Goal: Task Accomplishment & Management: Complete application form

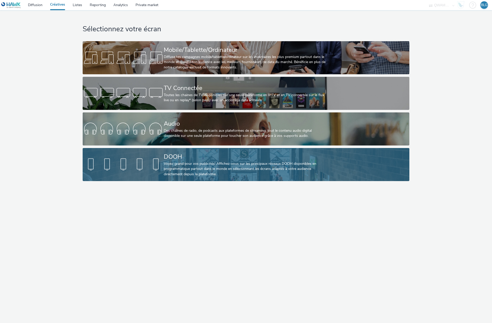
click at [199, 154] on div "DOOH" at bounding box center [245, 156] width 163 height 9
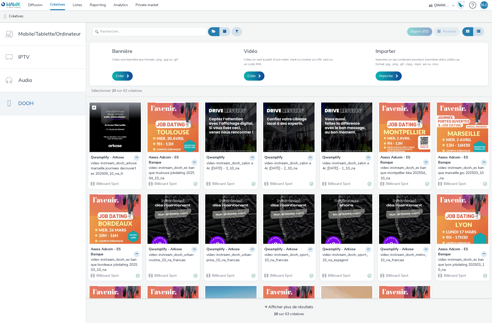
click at [124, 146] on img at bounding box center [115, 128] width 51 height 50
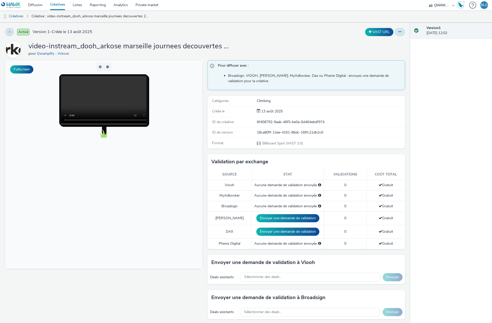
click at [395, 32] on button at bounding box center [400, 32] width 10 height 9
click at [380, 42] on link "Modifier" at bounding box center [386, 42] width 38 height 10
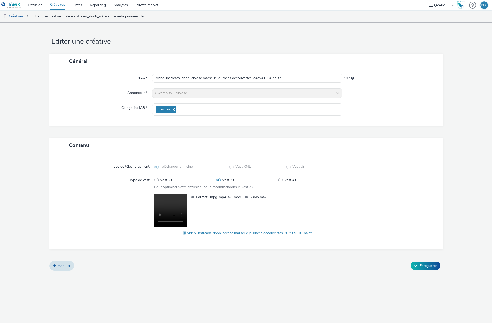
click at [184, 234] on span at bounding box center [185, 233] width 5 height 6
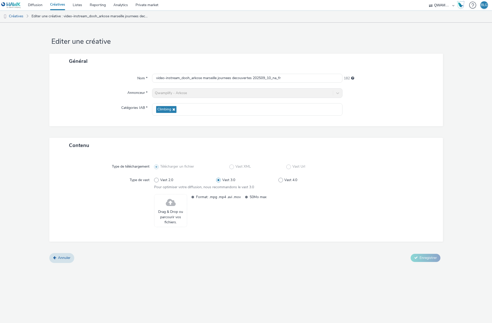
click at [181, 212] on span "Drag & Drop ou parcourir vos fichiers." at bounding box center [170, 217] width 27 height 16
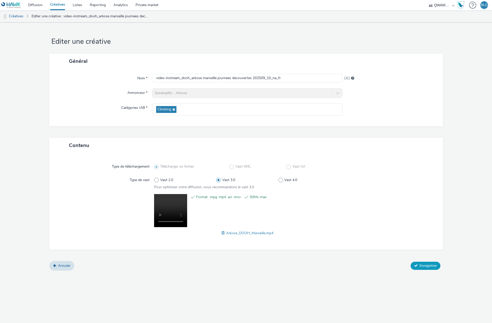
click at [422, 265] on span "Enregistrer" at bounding box center [428, 265] width 17 height 5
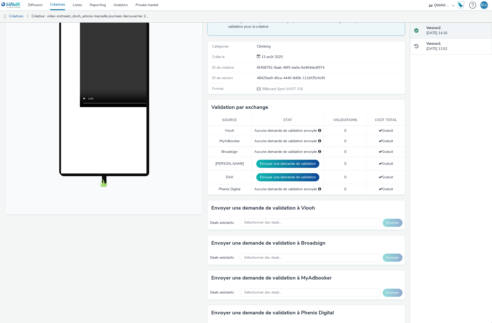
scroll to position [76, 0]
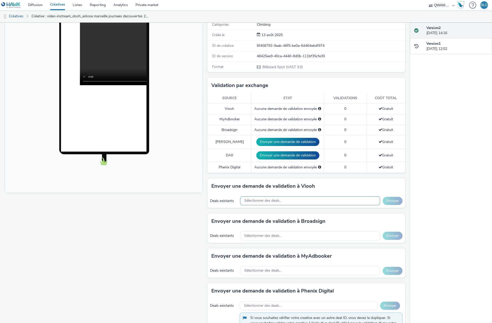
click at [270, 203] on span "Sélectionner des deals..." at bounding box center [263, 201] width 38 height 4
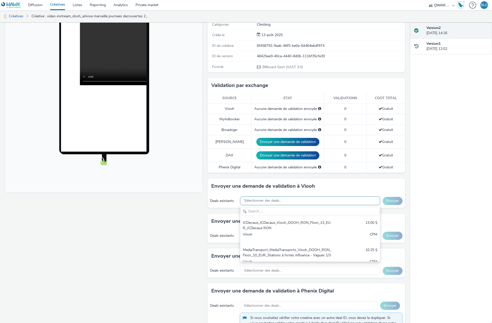
scroll to position [0, 0]
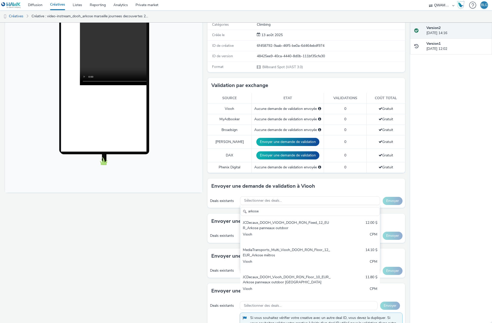
type input "arkose"
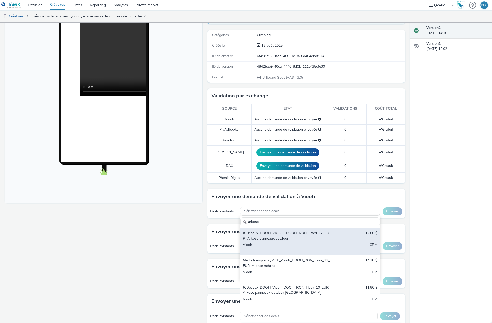
scroll to position [76, 0]
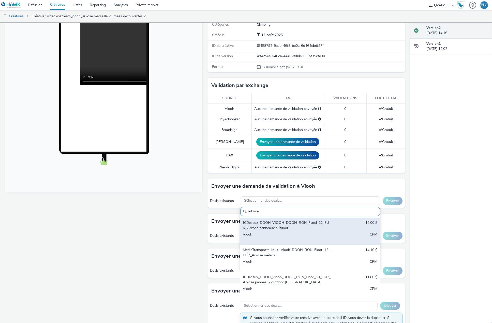
click at [285, 223] on div "JCDecaux_DOOH_VIOOH_DOOH_RON_Fixed_12_EUR_Arkose panneaux outdoor" at bounding box center [287, 225] width 89 height 10
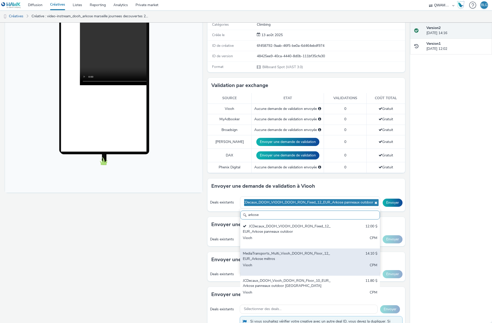
click at [288, 256] on div "MediaTransports_Multi_Viooh_DOOH_RON_Floor_12_EUR_Arkose métros" at bounding box center [287, 256] width 89 height 10
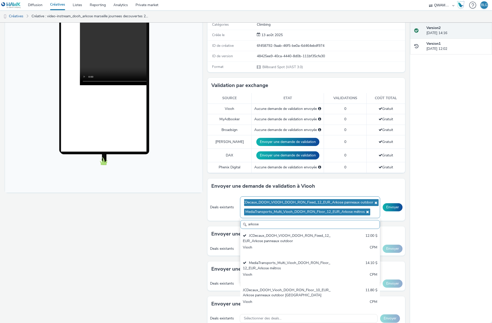
click at [374, 203] on icon at bounding box center [376, 203] width 4 height 4
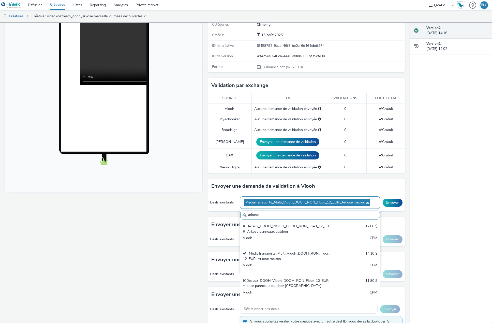
click at [365, 203] on icon at bounding box center [367, 203] width 4 height 4
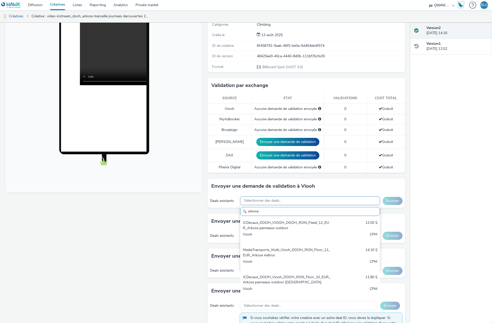
click at [313, 201] on div "Sélectionner des deals..." at bounding box center [310, 200] width 140 height 9
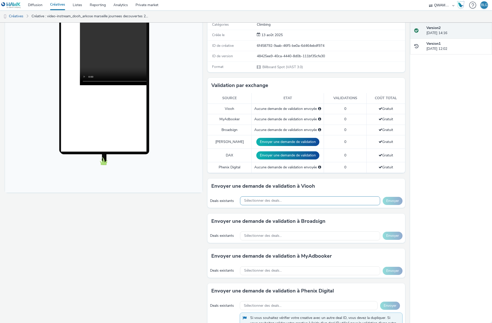
click at [313, 200] on div "Sélectionner des deals..." at bounding box center [310, 200] width 140 height 9
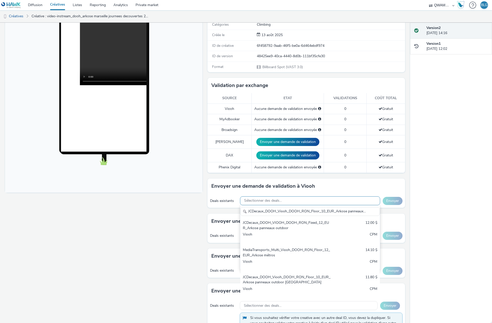
scroll to position [0, 23]
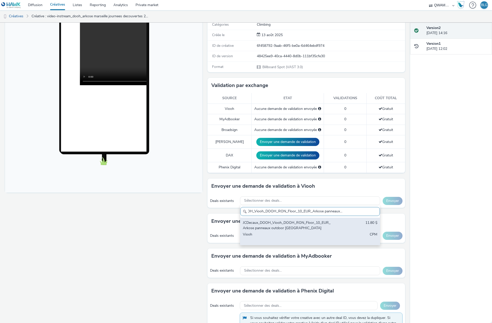
click at [304, 227] on div "JCDecaux_DOOH_Viooh_DOOH_RON_Floor_10_EUR_Arkose panneaux outdoor [GEOGRAPHIC_D…" at bounding box center [287, 225] width 89 height 10
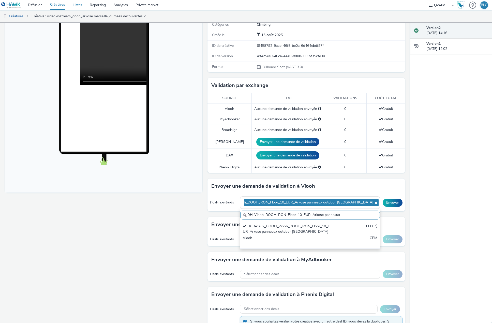
scroll to position [0, 0]
click at [297, 216] on input "JCDecaux_DOOH_Viooh_DOOH_RON_Floor_10_EUR_Arkose panneaux outdoor [GEOGRAPHIC_D…" at bounding box center [309, 215] width 139 height 9
paste input "MediaTransports_Multi_Viooh_DOOH_RON_Floor_12_EUR_Arkose métros"
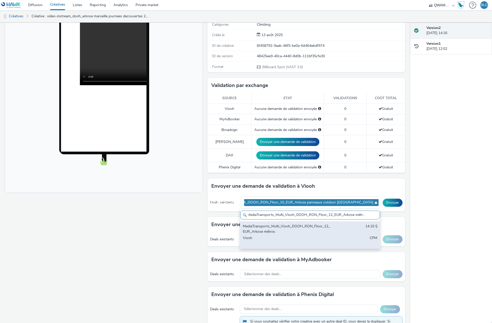
type input "MediaTransports_Multi_Viooh_DOOH_RON_Floor_12_EUR_Arkose métros"
click at [289, 228] on div "MediaTransports_Multi_Viooh_DOOH_RON_Floor_12_EUR_Arkose métros" at bounding box center [287, 229] width 89 height 10
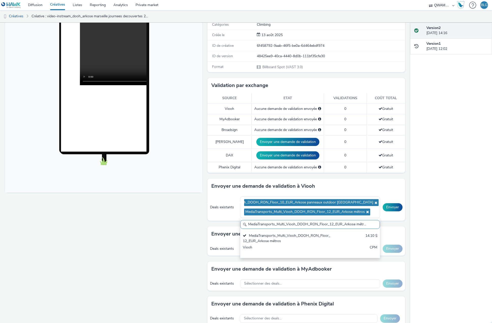
click at [181, 230] on div "Fullscreen" at bounding box center [105, 210] width 200 height 453
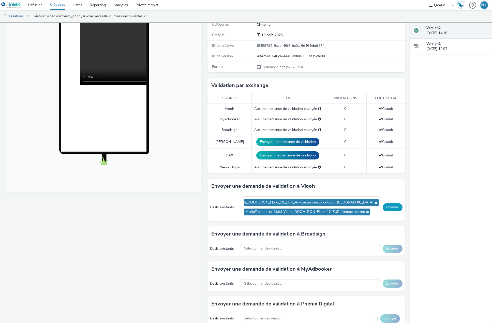
click at [388, 208] on button "Envoyer" at bounding box center [393, 207] width 20 height 8
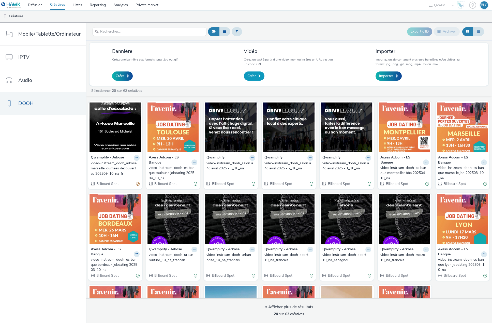
click at [246, 77] on link "Créer" at bounding box center [254, 76] width 21 height 9
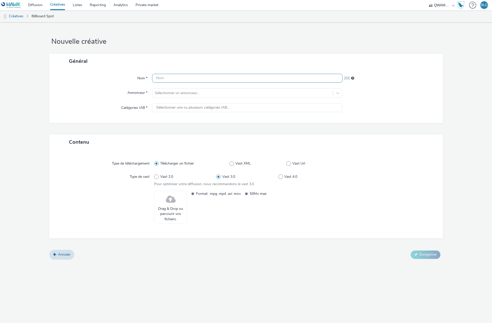
click at [196, 74] on input "text" at bounding box center [247, 78] width 191 height 9
paste input "video-instream_dooh_arkose st denis journees decouvertes 202509_10_na_fr"
type input "video-instream_dooh_arkose st denis journees decouvertes 202509_10_na_fr"
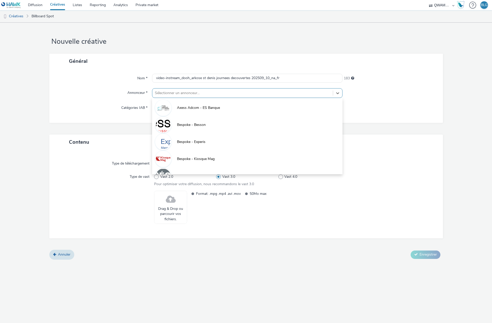
click at [187, 94] on div at bounding box center [243, 93] width 176 height 6
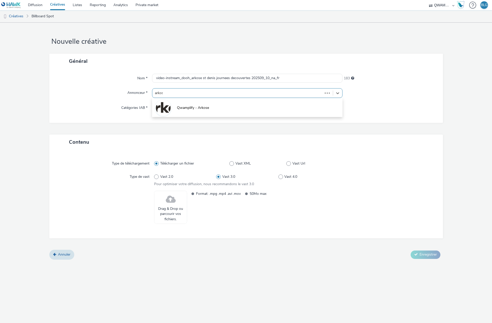
type input "arkose"
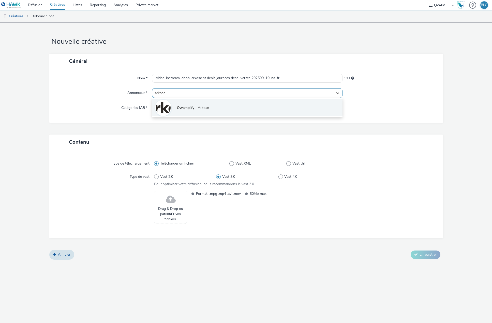
click at [189, 103] on li "Qwamplify - Arkose" at bounding box center [247, 107] width 191 height 17
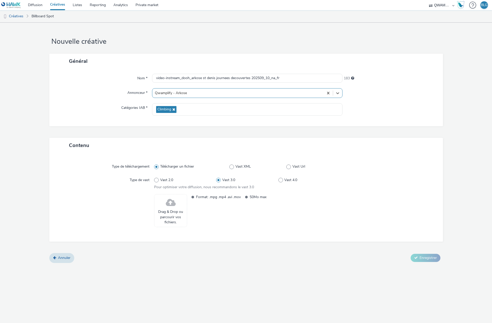
click at [173, 211] on span "Drag & Drop ou parcourir vos fichiers." at bounding box center [170, 217] width 27 height 16
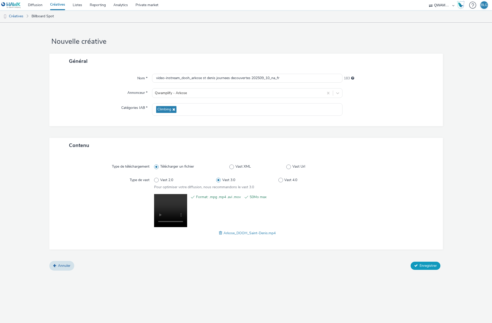
click at [424, 262] on button "Enregistrer" at bounding box center [426, 266] width 30 height 8
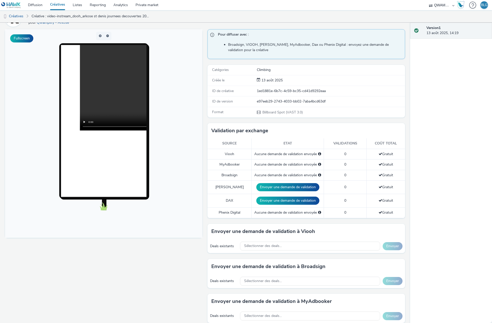
scroll to position [25, 0]
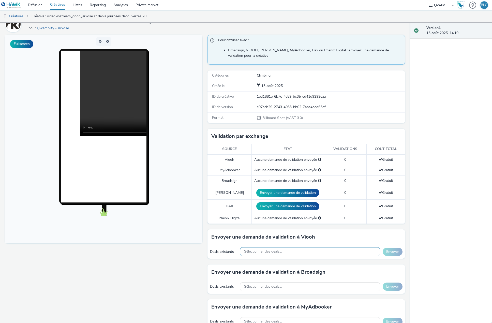
click at [274, 251] on span "Sélectionner des deals..." at bounding box center [263, 252] width 38 height 4
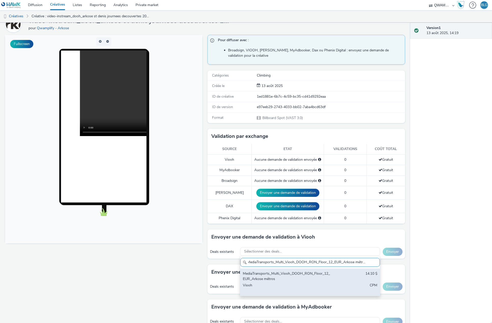
click at [327, 272] on div "MediaTransports_Multi_Viooh_DOOH_RON_Floor_12_EUR_Arkose métros" at bounding box center [287, 276] width 89 height 10
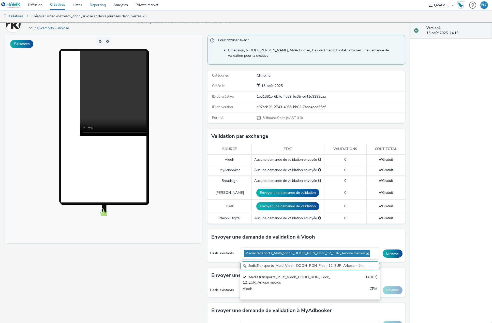
scroll to position [0, 0]
paste input "JCDecaux_DOOH_Viooh_DOOH_RON_Floor_10_EUR_Arkose panneaux outdoor [GEOGRAPHIC_D…"
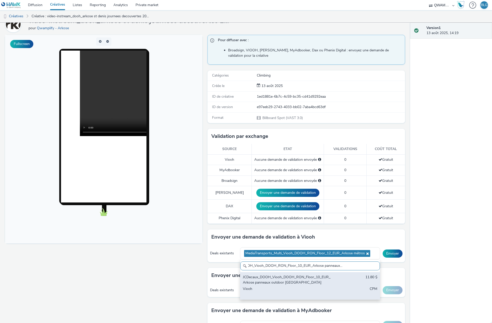
type input "JCDecaux_DOOH_Viooh_DOOH_RON_Floor_10_EUR_Arkose panneaux outdoor [GEOGRAPHIC_D…"
click at [280, 284] on div "JCDecaux_DOOH_Viooh_DOOH_RON_Floor_10_EUR_Arkose panneaux outdoor [GEOGRAPHIC_D…" at bounding box center [287, 280] width 89 height 10
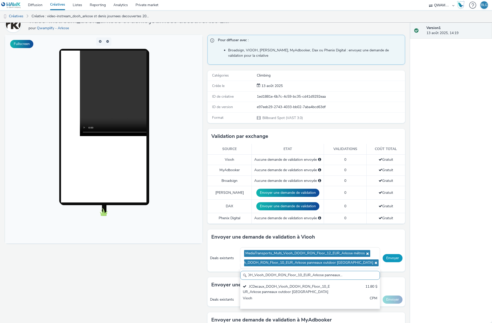
click at [390, 262] on button "Envoyer" at bounding box center [393, 258] width 20 height 8
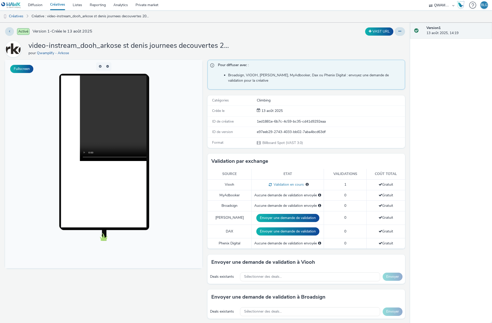
scroll to position [0, 0]
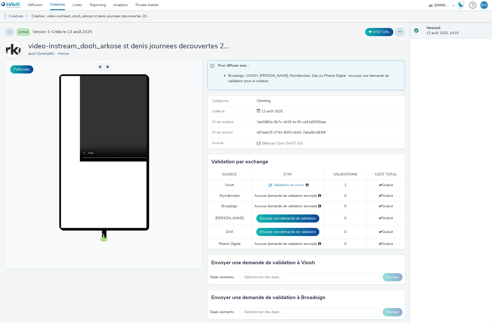
click at [55, 5] on link "Créatives" at bounding box center [57, 5] width 23 height 10
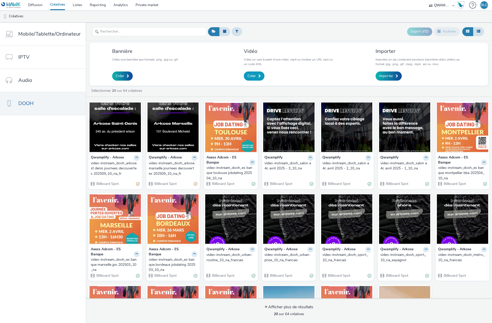
click at [253, 77] on span "Créer" at bounding box center [252, 76] width 8 height 5
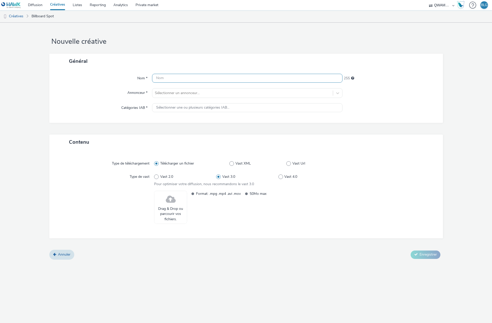
click at [231, 76] on input "text" at bounding box center [247, 78] width 191 height 9
paste input "video-instream_dooh_arkose angers journees decouvertes 202509_10_na_fr"
type input "video-instream_dooh_arkose angers journees decouvertes 202509_10_na_fr"
click at [175, 91] on div at bounding box center [243, 93] width 176 height 6
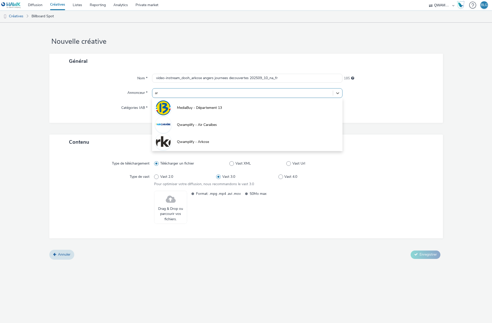
type input "ark"
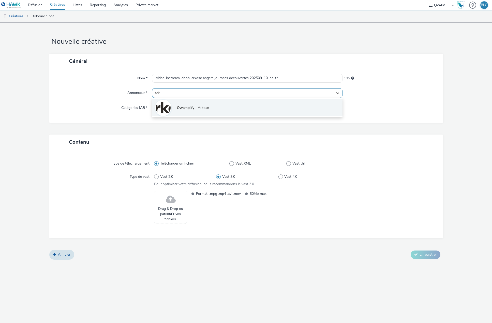
click at [176, 111] on li "Qwamplify - Arkose" at bounding box center [247, 107] width 191 height 17
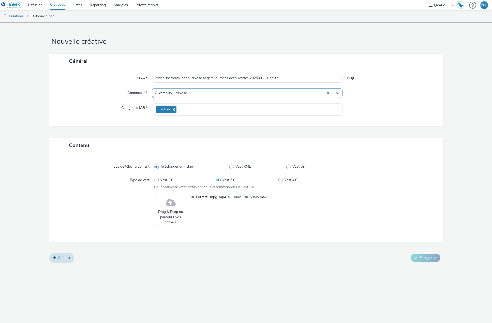
click at [169, 208] on span at bounding box center [171, 202] width 10 height 13
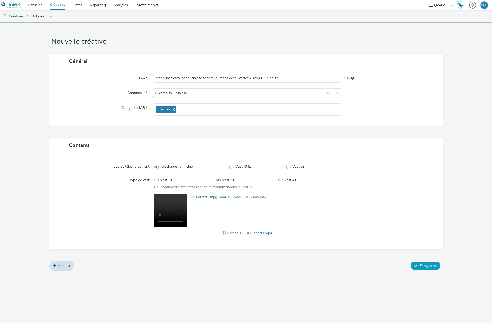
click at [428, 267] on span "Enregistrer" at bounding box center [428, 265] width 17 height 5
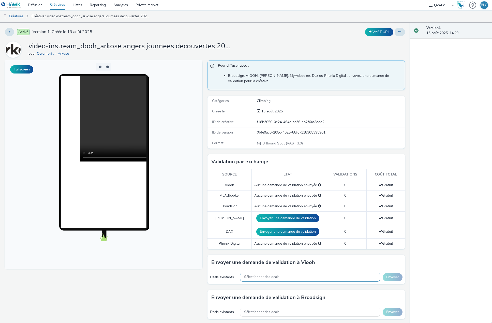
click at [282, 277] on div "Sélectionner des deals..." at bounding box center [310, 277] width 140 height 9
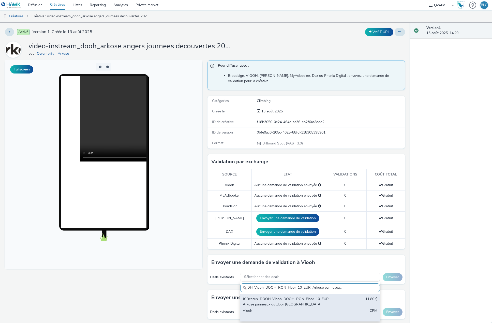
click at [311, 298] on div "JCDecaux_DOOH_Viooh_DOOH_RON_Floor_10_EUR_Arkose panneaux outdoor [GEOGRAPHIC_D…" at bounding box center [287, 302] width 89 height 10
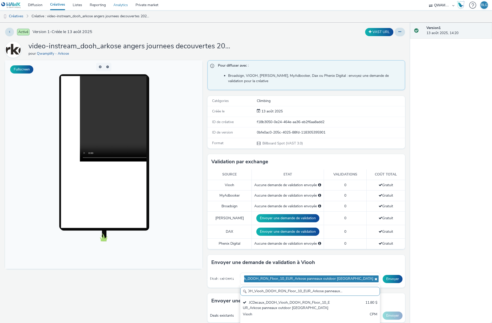
scroll to position [0, 0]
paste input "MediaTransports_Multi_Viooh_DOOH_RON_Floor_12_EUR_Arkose métros"
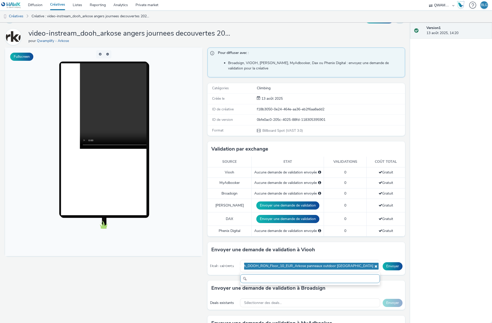
scroll to position [25, 0]
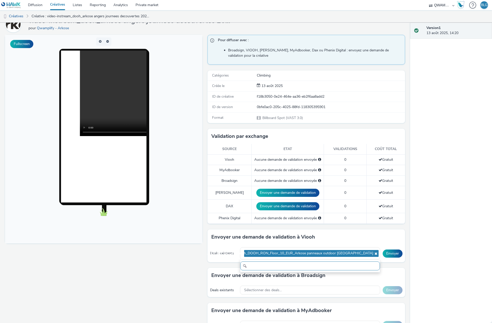
paste input "text"
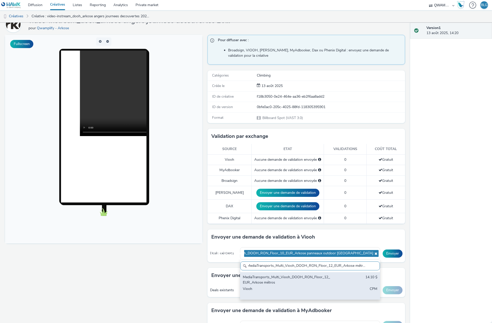
type input "MediaTransports_Multi_Viooh_DOOH_RON_Floor_12_EUR_Arkose métros"
click at [300, 284] on div "MediaTransports_Multi_Viooh_DOOH_RON_Floor_12_EUR_Arkose métros" at bounding box center [287, 280] width 89 height 10
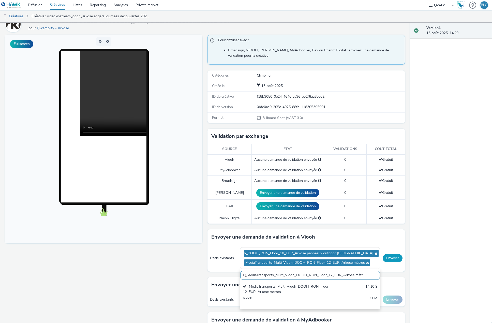
click at [394, 259] on button "Envoyer" at bounding box center [393, 258] width 20 height 8
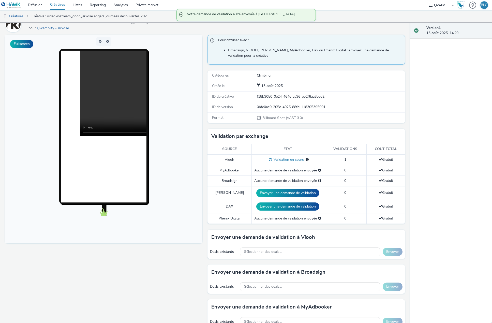
click at [60, 3] on link "Créatives" at bounding box center [57, 5] width 23 height 10
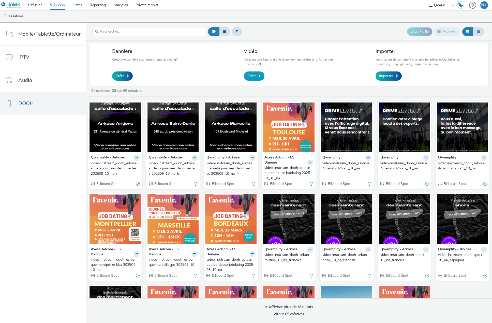
click at [258, 72] on link "Créer" at bounding box center [254, 76] width 21 height 9
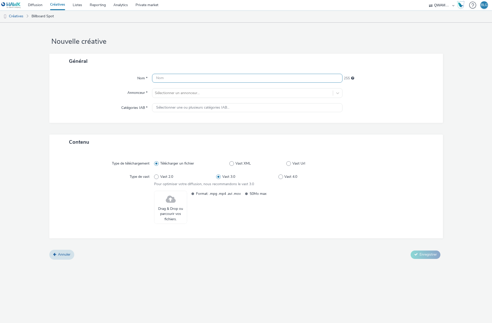
click at [216, 78] on input "text" at bounding box center [247, 78] width 191 height 9
paste input "video-instream_dooh_arkose pantin journees decouvertes 202509_10_na_fr"
type input "video-instream_dooh_arkose pantin journees decouvertes 202509_10_na_fr"
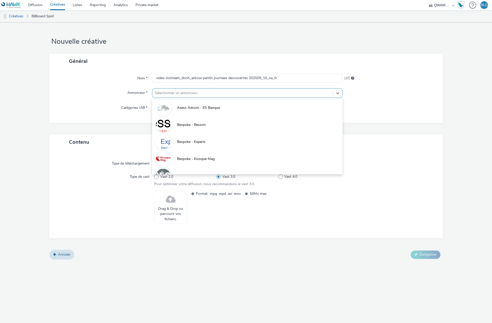
click at [197, 91] on div at bounding box center [243, 93] width 176 height 6
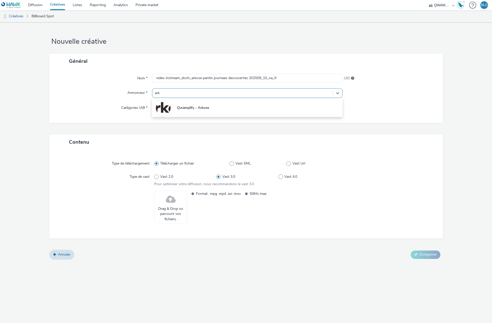
type input "arko"
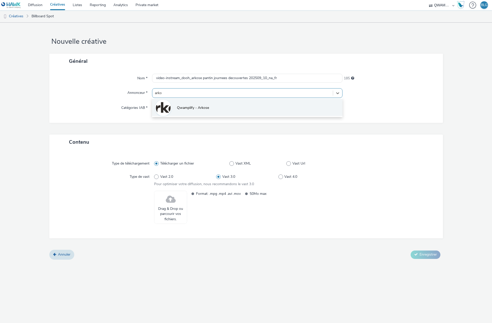
click at [190, 108] on span "Qwamplify - Arkose" at bounding box center [193, 107] width 32 height 5
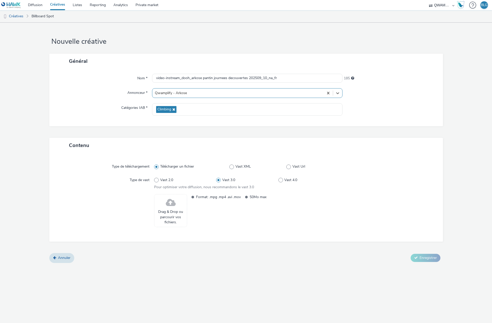
click at [166, 208] on span at bounding box center [171, 202] width 10 height 13
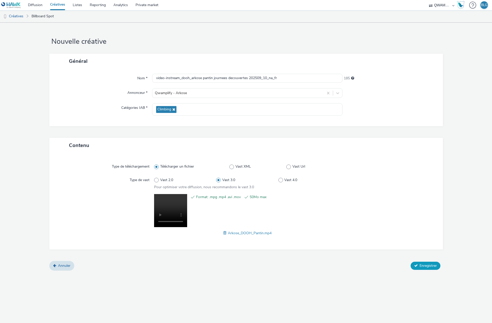
click at [422, 264] on span "Enregistrer" at bounding box center [428, 265] width 17 height 5
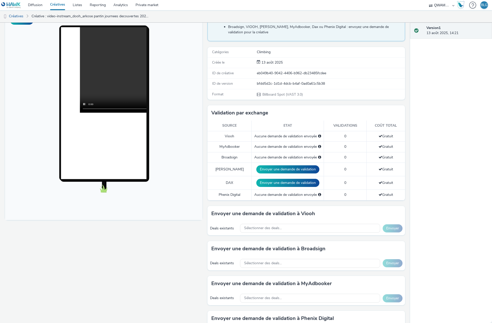
scroll to position [51, 0]
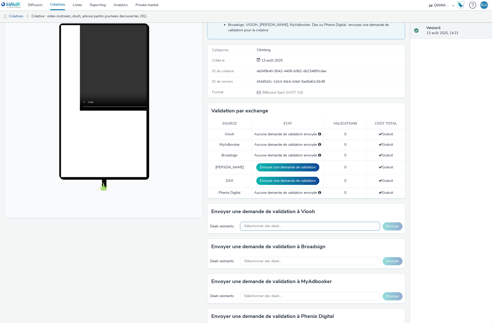
click at [304, 224] on div "Sélectionner des deals..." at bounding box center [310, 226] width 140 height 9
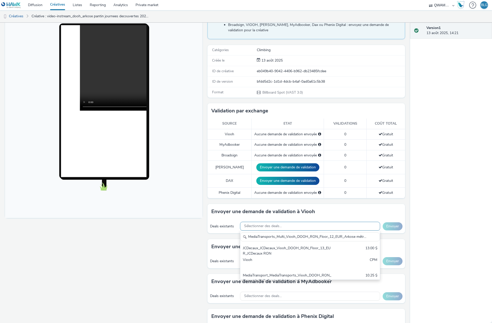
scroll to position [0, 0]
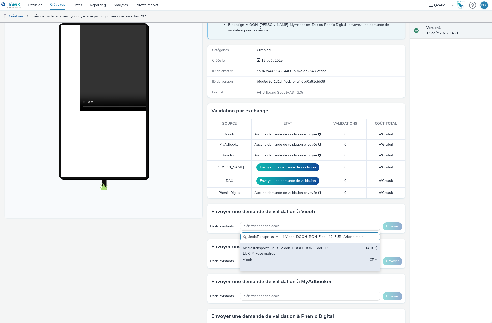
click at [293, 248] on div "MediaTransports_Multi_Viooh_DOOH_RON_Floor_12_EUR_Arkose métros" at bounding box center [287, 251] width 89 height 10
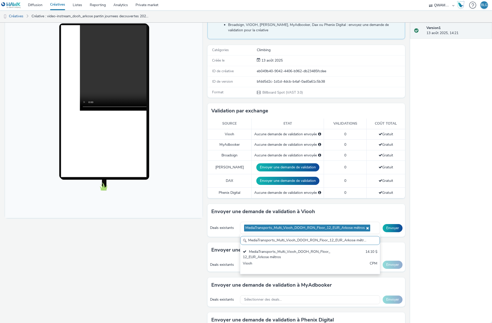
paste input "JCDecaux_DOOH_Viooh_DOOH_RON_Floor_10_EUR_Arkose panneaux outdoor [GEOGRAPHIC_D…"
paste input "text"
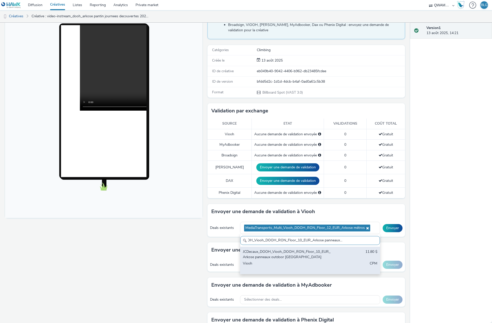
type input "JCDecaux_DOOH_Viooh_DOOH_RON_Floor_10_EUR_Arkose panneaux outdoor [GEOGRAPHIC_D…"
click at [314, 261] on div "JCDecaux_DOOH_Viooh_DOOH_RON_Floor_10_EUR_Arkose panneaux outdoor France 11.80 …" at bounding box center [309, 260] width 139 height 27
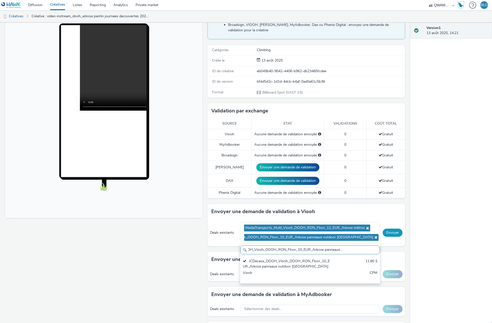
click at [385, 230] on button "Envoyer" at bounding box center [393, 233] width 20 height 8
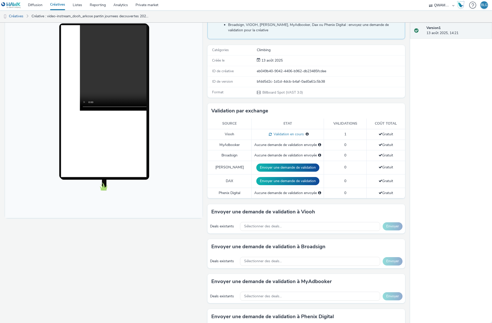
click at [55, 2] on link "Créatives" at bounding box center [57, 5] width 23 height 10
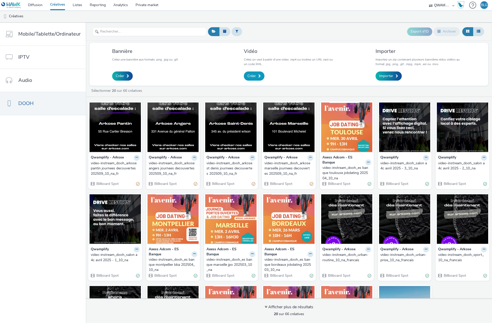
click at [251, 75] on span "Créer" at bounding box center [252, 76] width 8 height 5
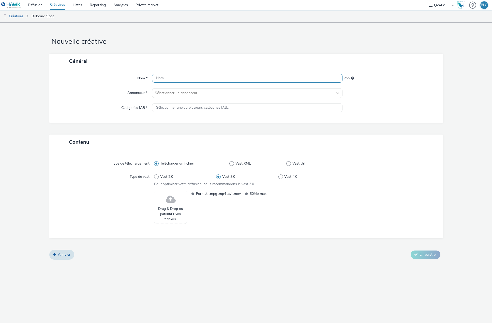
click at [250, 76] on input "text" at bounding box center [247, 78] width 191 height 9
paste input "video-instream_dooh_arkose issy nord journees decouvertes 202509_10_na_fr"
type input "video-instream_dooh_arkose issy nord journees decouvertes 202509_10_na_fr"
click at [193, 94] on div at bounding box center [243, 93] width 176 height 6
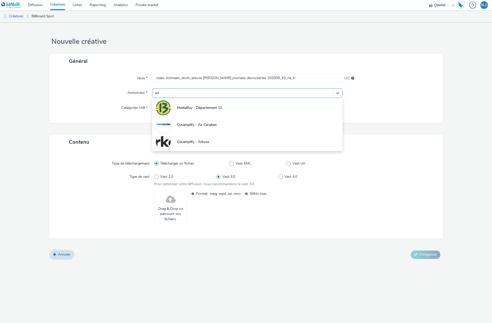
type input "arko"
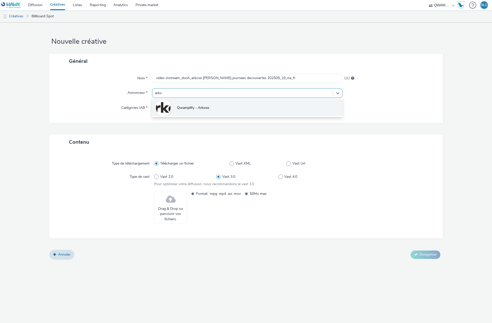
click at [194, 103] on li "Qwamplify - Arkose" at bounding box center [247, 107] width 191 height 17
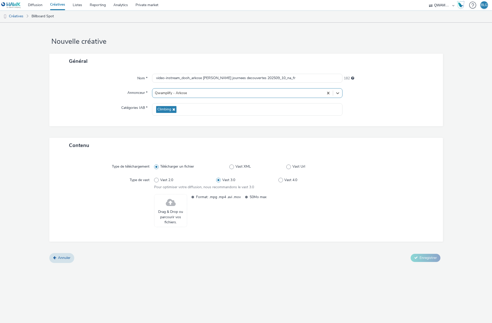
click at [166, 212] on span "Drag & Drop ou parcourir vos fichiers." at bounding box center [170, 217] width 27 height 16
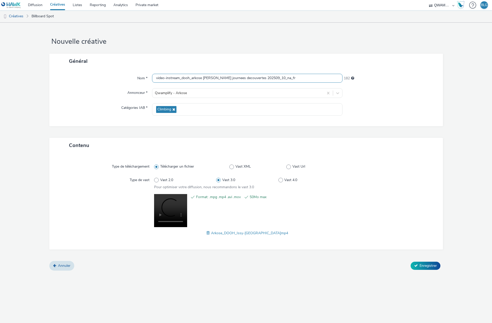
click at [213, 79] on input "video-instream_dooh_arkose issy nord journees decouvertes 202509_10_na_fr" at bounding box center [247, 78] width 191 height 9
click at [234, 78] on input "video-instream_dooh_arkose issy nord journees decouvertes 202509_10_na_fr" at bounding box center [247, 78] width 191 height 9
click at [192, 79] on input "video-instream_dooh_arkose issy nord journees decouvertes 202509_10_na_fr" at bounding box center [247, 78] width 191 height 9
click at [211, 232] on span at bounding box center [209, 233] width 5 height 6
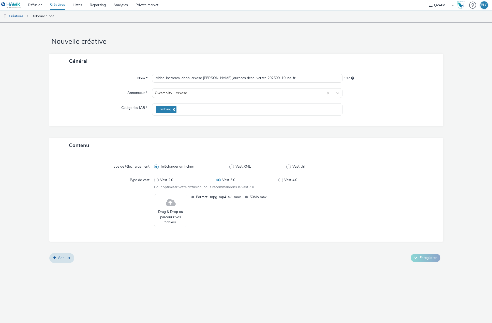
click at [168, 207] on span at bounding box center [171, 202] width 10 height 13
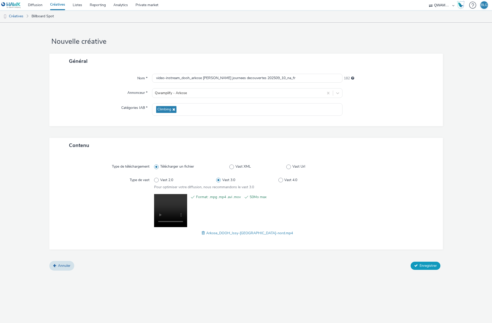
click at [425, 263] on span "Enregistrer" at bounding box center [428, 265] width 17 height 5
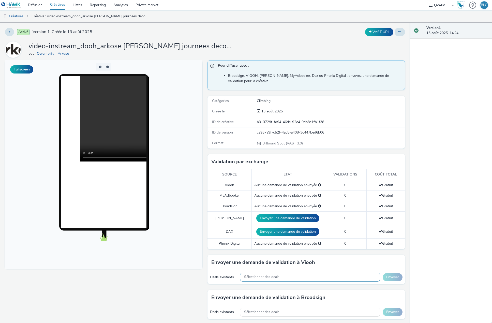
click at [293, 278] on div "Sélectionner des deals..." at bounding box center [310, 277] width 140 height 9
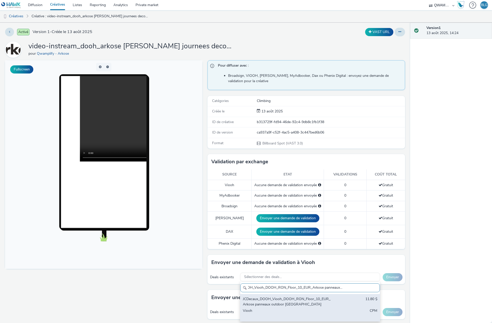
scroll to position [0, 23]
click at [296, 305] on div "JCDecaux_DOOH_Viooh_DOOH_RON_Floor_10_EUR_Arkose panneaux outdoor [GEOGRAPHIC_D…" at bounding box center [287, 302] width 89 height 10
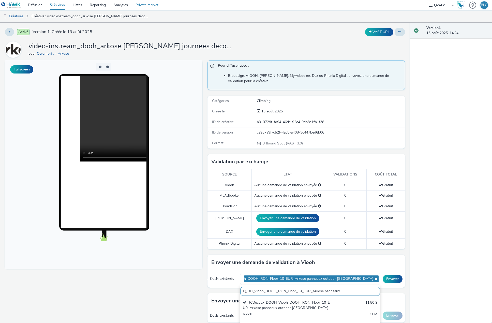
scroll to position [0, 0]
paste input "MediaTransports_Multi_Viooh_DOOH_RON_Floor_12_EUR_Arkose métros"
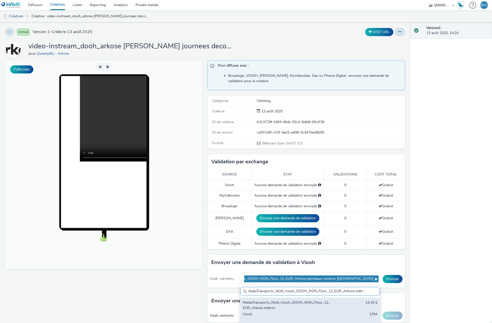
type input "MediaTransports_Multi_Viooh_DOOH_RON_Floor_12_EUR_Arkose métros"
click at [287, 307] on div "MediaTransports_Multi_Viooh_DOOH_RON_Floor_12_EUR_Arkose métros" at bounding box center [287, 305] width 89 height 10
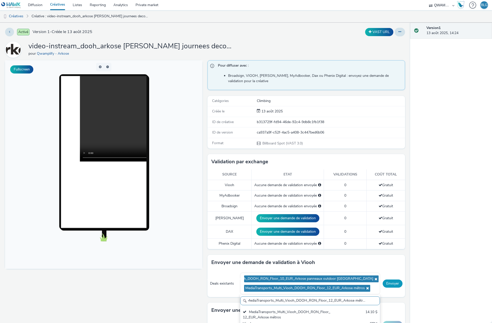
click at [389, 283] on button "Envoyer" at bounding box center [393, 284] width 20 height 8
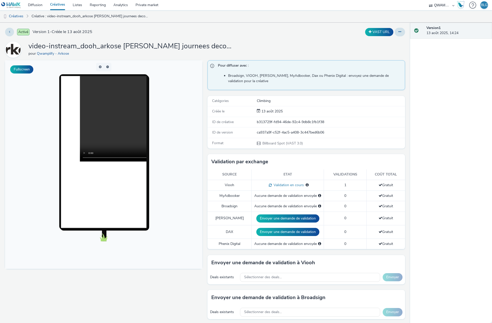
click at [60, 5] on link "Créatives" at bounding box center [57, 5] width 23 height 10
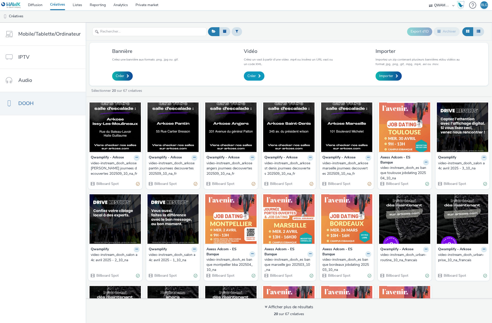
click at [250, 74] on span "Créer" at bounding box center [252, 76] width 8 height 5
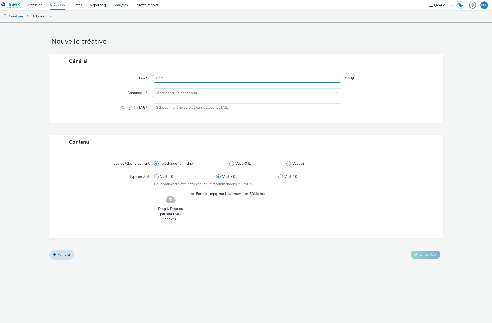
click at [210, 77] on input "text" at bounding box center [247, 78] width 191 height 9
paste input "video-instream_dooh_arkose issy sud journees decouvertes 202509_10_na_fr"
type input "video-instream_dooh_arkose issy sud journees decouvertes 202509_10_na_fr"
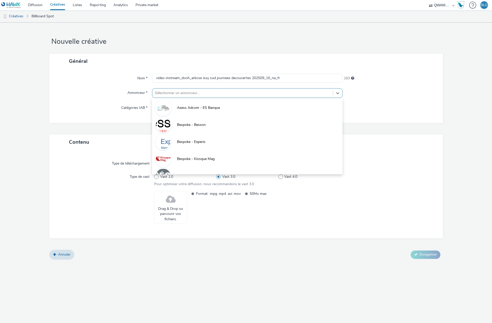
click at [184, 94] on div at bounding box center [243, 93] width 176 height 6
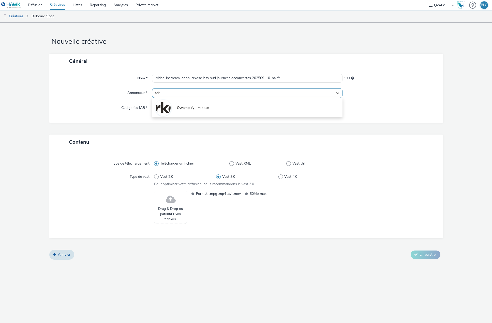
type input "arko"
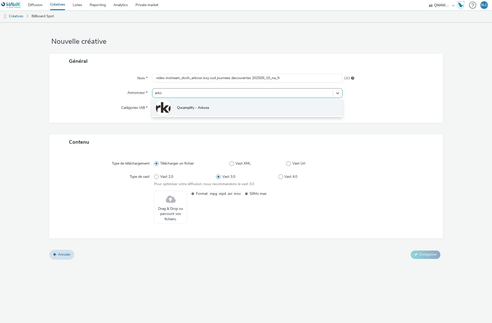
click at [182, 103] on li "Qwamplify - Arkose" at bounding box center [247, 107] width 191 height 17
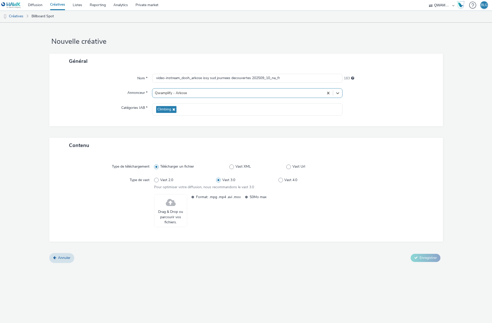
click at [189, 202] on div "Format: .mpg .mp4 .avi .mov 50Mo max" at bounding box center [265, 210] width 152 height 33
click at [178, 204] on div "Drag & Drop ou parcourir vos fichiers." at bounding box center [170, 210] width 33 height 33
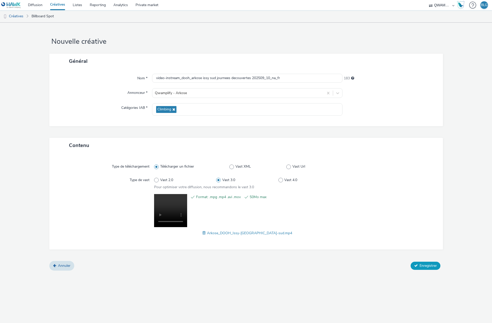
click at [433, 266] on span "Enregistrer" at bounding box center [428, 265] width 17 height 5
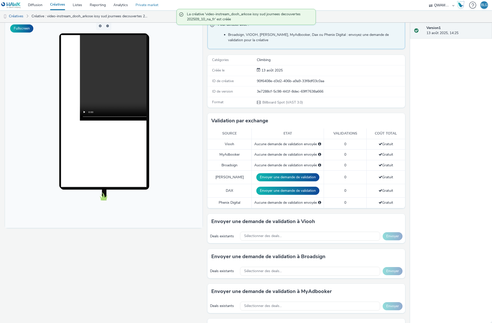
scroll to position [51, 0]
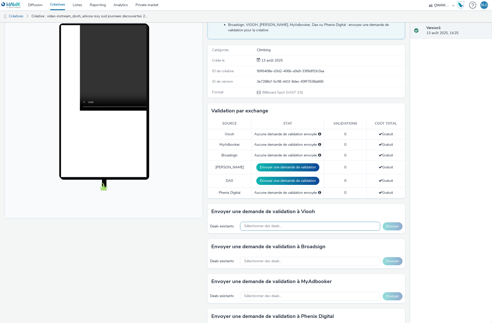
click at [288, 228] on div "Sélectionner des deals..." at bounding box center [310, 226] width 140 height 9
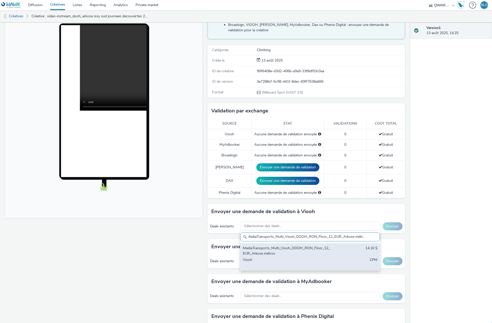
click at [291, 247] on div "MediaTransports_Multi_Viooh_DOOH_RON_Floor_12_EUR_Arkose métros" at bounding box center [287, 251] width 89 height 10
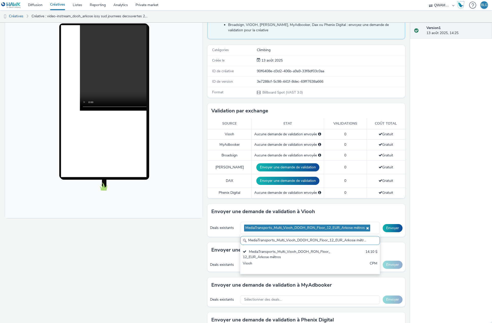
paste input "JCDecaux_DOOH_Viooh_DOOH_RON_Floor_10_EUR_Arkose panneaux outdoor [GEOGRAPHIC_D…"
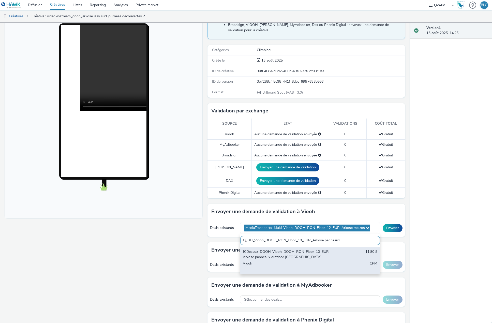
type input "JCDecaux_DOOH_Viooh_DOOH_RON_Floor_10_EUR_Arkose panneaux outdoor [GEOGRAPHIC_D…"
click at [287, 258] on div "JCDecaux_DOOH_Viooh_DOOH_RON_Floor_10_EUR_Arkose panneaux outdoor [GEOGRAPHIC_D…" at bounding box center [287, 254] width 89 height 10
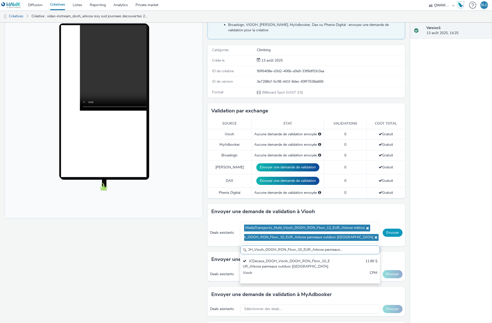
click at [392, 232] on button "Envoyer" at bounding box center [393, 233] width 20 height 8
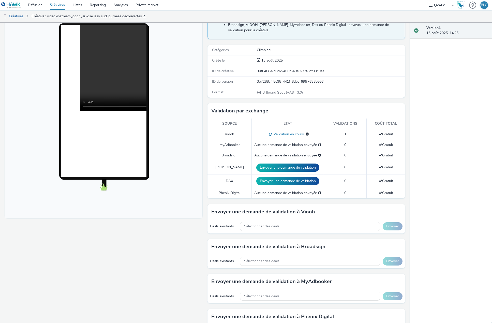
click at [60, 5] on link "Créatives" at bounding box center [57, 5] width 23 height 10
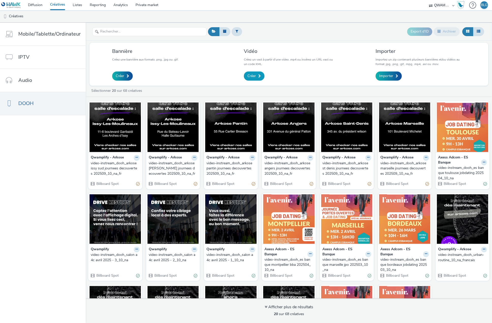
click at [259, 75] on span at bounding box center [260, 76] width 3 height 4
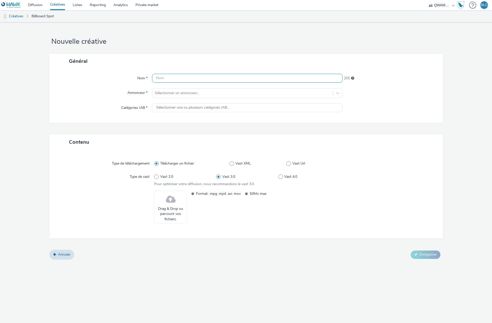
click at [204, 79] on input "text" at bounding box center [247, 78] width 191 height 9
paste input "video-instream_dooh_arkose boulogne journees decouvertes 202509_10_na_fr"
type input "video-instream_dooh_arkose boulogne journees decouvertes 202509_10_na_fr"
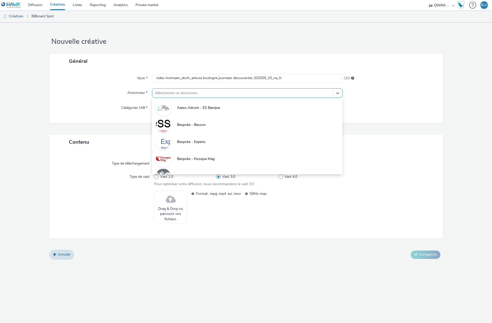
click at [173, 93] on div at bounding box center [243, 93] width 176 height 6
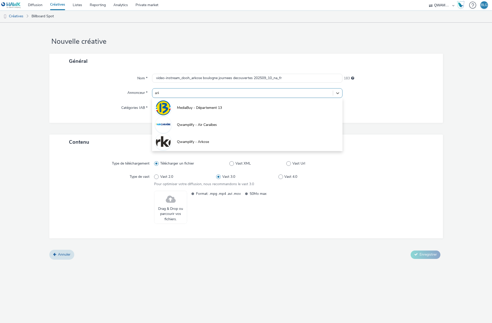
type input "arko"
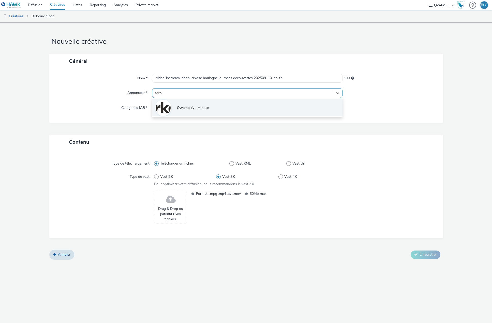
click at [179, 105] on span "Qwamplify - Arkose" at bounding box center [193, 107] width 32 height 5
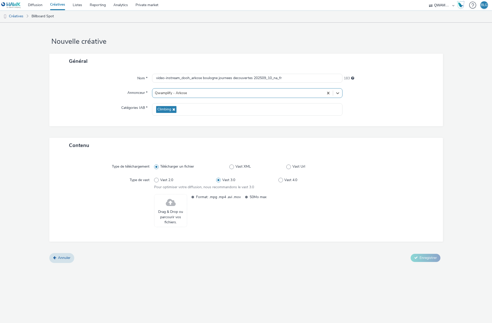
click at [175, 204] on span at bounding box center [171, 202] width 10 height 13
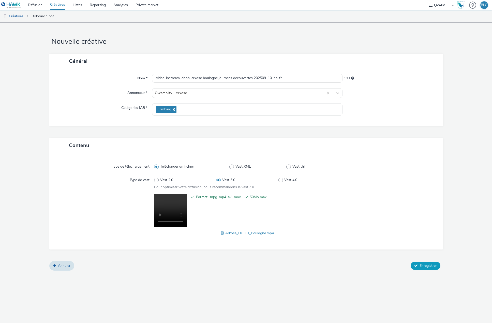
click at [426, 267] on span "Enregistrer" at bounding box center [428, 265] width 17 height 5
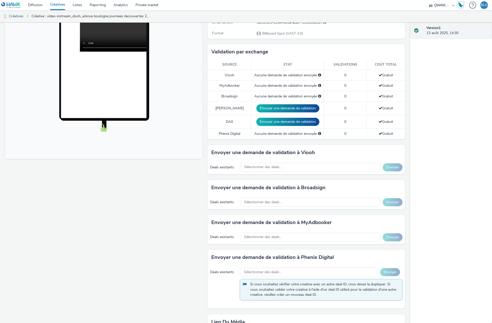
scroll to position [127, 0]
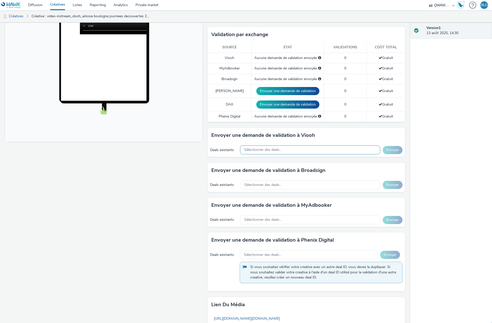
click at [277, 153] on div "Sélectionner des deals..." at bounding box center [310, 150] width 140 height 9
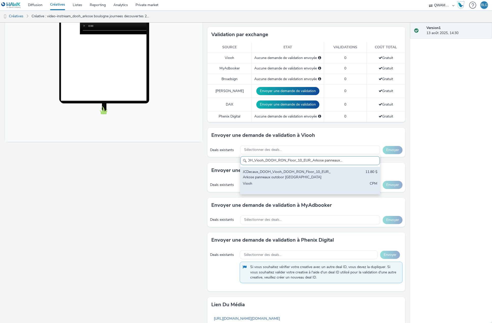
click at [279, 174] on div "JCDecaux_DOOH_Viooh_DOOH_RON_Floor_10_EUR_Arkose panneaux outdoor [GEOGRAPHIC_D…" at bounding box center [287, 174] width 89 height 10
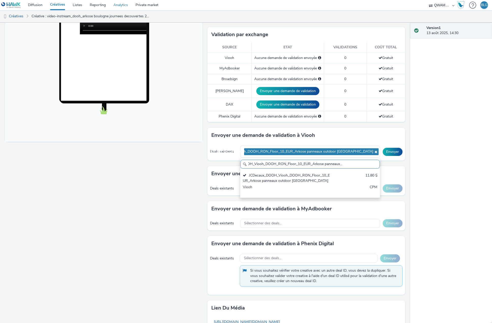
scroll to position [0, 0]
click at [318, 164] on input "JCDecaux_DOOH_Viooh_DOOH_RON_Floor_10_EUR_Arkose panneaux outdoor [GEOGRAPHIC_D…" at bounding box center [309, 164] width 139 height 9
paste input "MediaTransports_Multi_Viooh_DOOH_RON_Floor_12_EUR_Arkose métros"
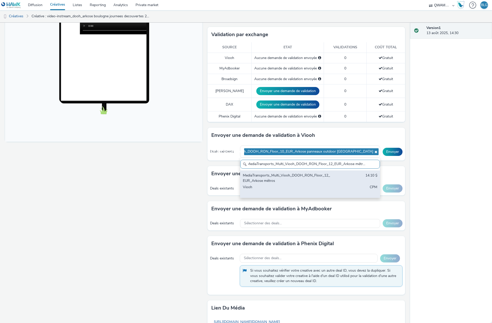
type input "MediaTransports_Multi_Viooh_DOOH_RON_Floor_12_EUR_Arkose métros"
click at [309, 175] on div "MediaTransports_Multi_Viooh_DOOH_RON_Floor_12_EUR_Arkose métros" at bounding box center [287, 178] width 89 height 10
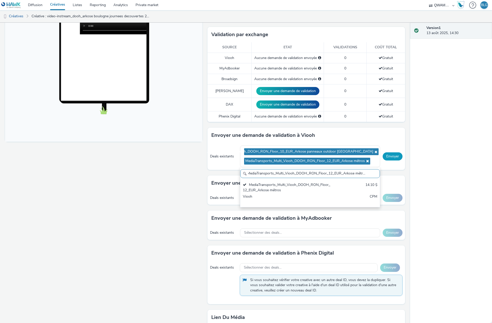
click at [383, 155] on button "Envoyer" at bounding box center [393, 156] width 20 height 8
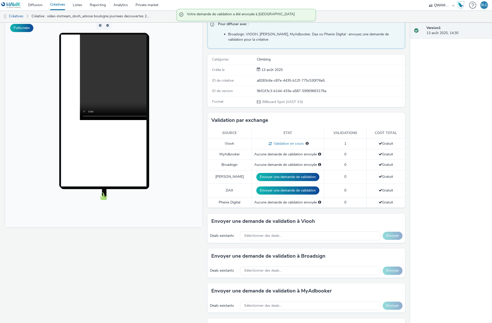
scroll to position [25, 0]
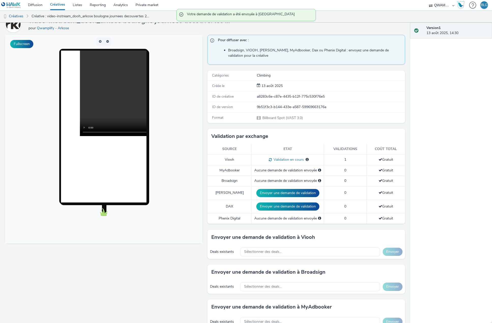
click at [58, 5] on link "Créatives" at bounding box center [57, 5] width 23 height 10
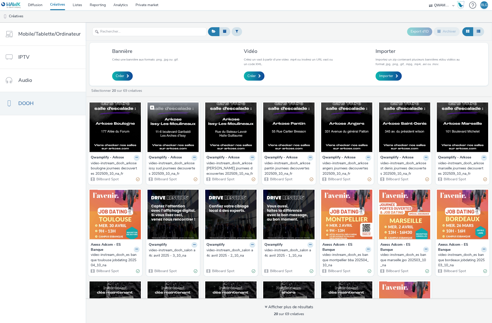
click at [164, 143] on img at bounding box center [173, 128] width 51 height 50
click at [246, 78] on link "Créer" at bounding box center [254, 76] width 21 height 9
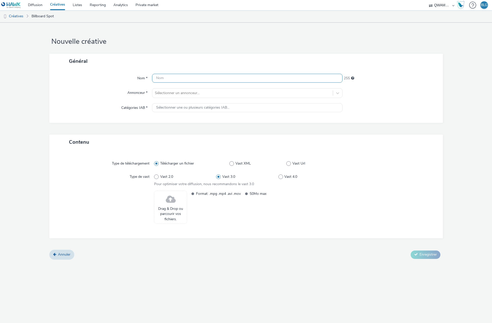
click at [243, 78] on input "text" at bounding box center [247, 78] width 191 height 9
paste input "video-instream_dooh_arkose nanterre journees decouvertes 202509_10_na_fr"
type input "video-instream_dooh_arkose nanterre journees decouvertes 202509_10_na_fr"
click at [216, 95] on div at bounding box center [243, 93] width 176 height 6
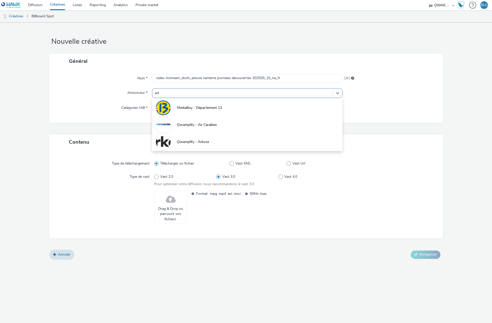
type input "arko"
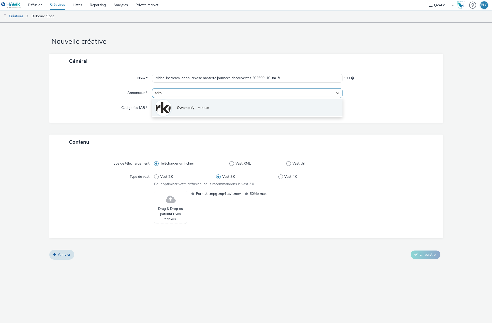
click at [211, 103] on li "Qwamplify - Arkose" at bounding box center [247, 107] width 191 height 17
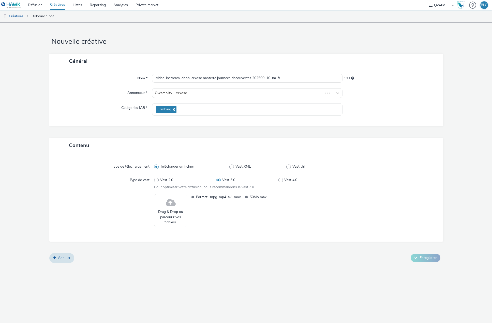
click at [174, 206] on span at bounding box center [171, 202] width 10 height 13
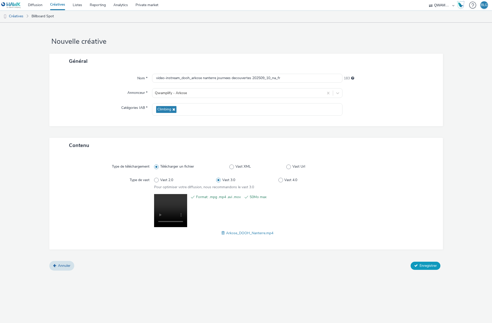
click at [427, 263] on button "Enregistrer" at bounding box center [426, 266] width 30 height 8
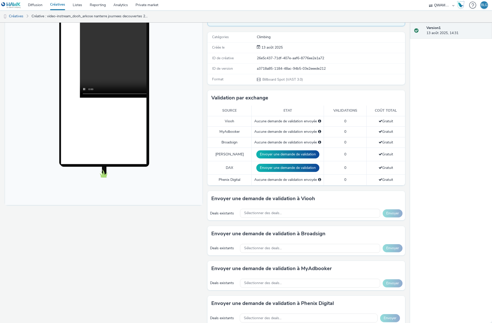
scroll to position [76, 0]
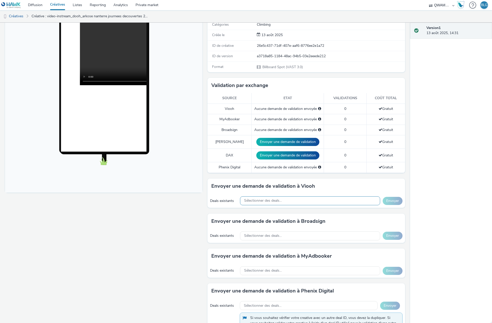
click at [306, 201] on div "Sélectionner des deals..." at bounding box center [310, 200] width 140 height 9
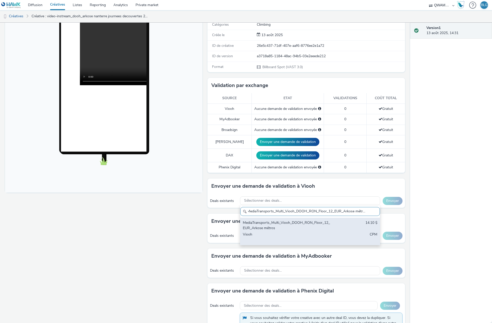
click at [303, 227] on div "MediaTransports_Multi_Viooh_DOOH_RON_Floor_12_EUR_Arkose métros" at bounding box center [287, 225] width 89 height 10
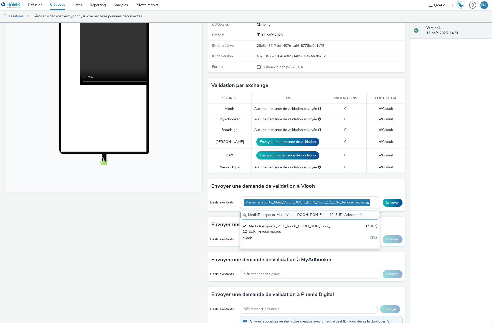
paste input "JCDecaux_DOOH_Viooh_DOOH_RON_Floor_10_EUR_Arkose panneaux outdoor [GEOGRAPHIC_D…"
paste input "text"
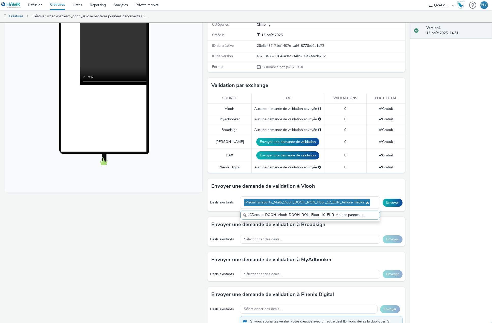
scroll to position [0, 23]
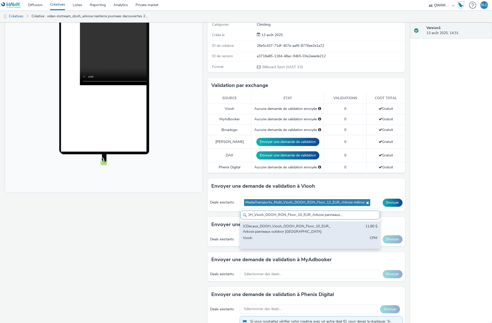
type input "JCDecaux_DOOH_Viooh_DOOH_RON_Floor_10_EUR_Arkose panneaux outdoor [GEOGRAPHIC_D…"
click at [301, 227] on div "JCDecaux_DOOH_Viooh_DOOH_RON_Floor_10_EUR_Arkose panneaux outdoor [GEOGRAPHIC_D…" at bounding box center [287, 229] width 89 height 10
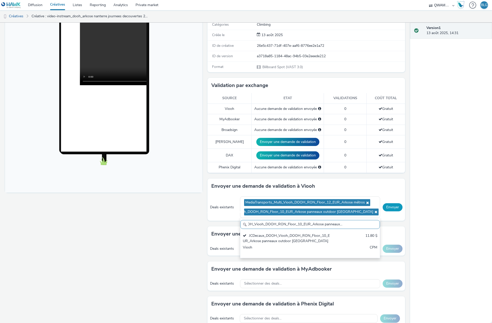
click at [393, 207] on button "Envoyer" at bounding box center [393, 207] width 20 height 8
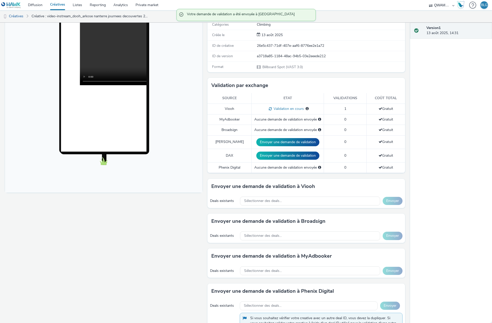
click at [57, 6] on link "Créatives" at bounding box center [57, 5] width 23 height 10
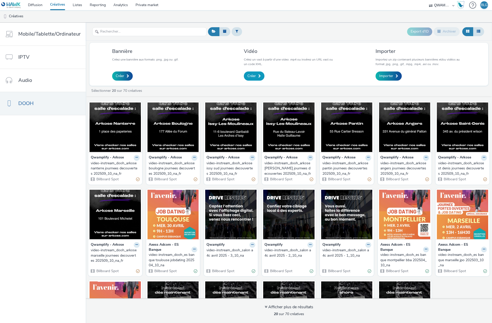
click at [254, 76] on span "Créer" at bounding box center [252, 76] width 8 height 5
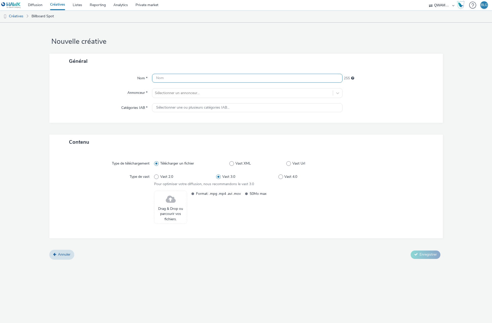
click at [203, 75] on input "text" at bounding box center [247, 78] width 191 height 9
paste input "video-instream_dooh_arkose massy journees decouvertes 202509_10_na_fr"
type input "video-instream_dooh_arkose massy journees decouvertes 202509_10_na_fr"
click at [189, 95] on div at bounding box center [243, 93] width 176 height 6
type input "arko"
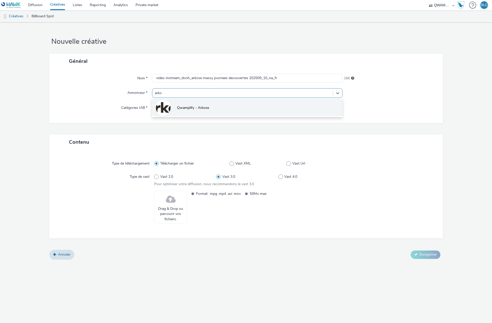
click at [191, 103] on li "Qwamplify - Arkose" at bounding box center [247, 107] width 191 height 17
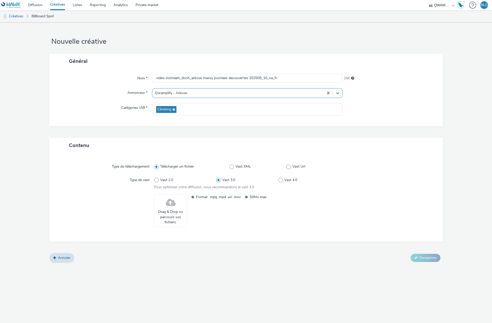
click at [174, 208] on span at bounding box center [171, 202] width 10 height 13
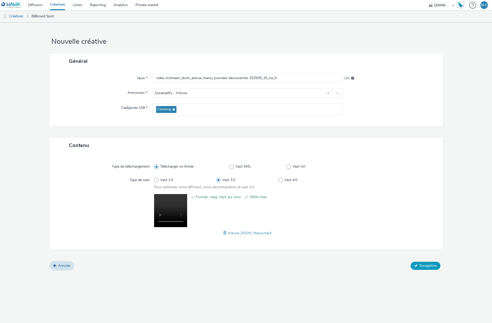
click at [426, 267] on span "Enregistrer" at bounding box center [428, 265] width 17 height 5
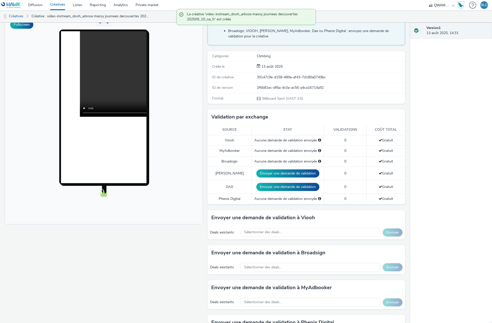
scroll to position [51, 0]
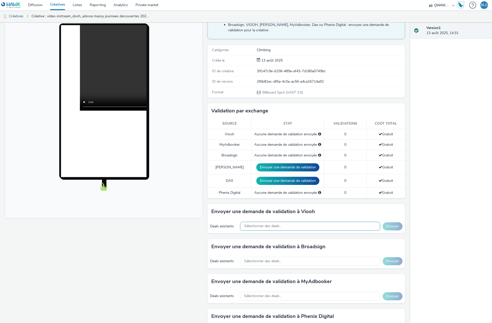
click at [276, 225] on span "Sélectionner des deals..." at bounding box center [263, 226] width 38 height 4
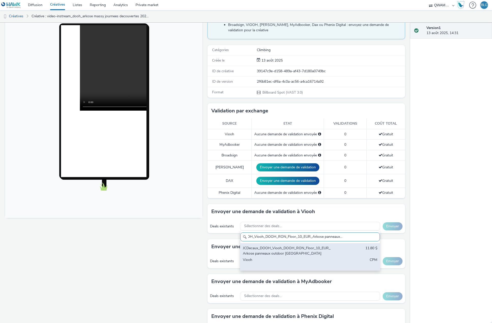
scroll to position [0, 23]
click at [277, 244] on div "JCDecaux_DOOH_Viooh_DOOH_RON_Floor_10_EUR_Arkose panneaux outdoor France 11.80 …" at bounding box center [309, 256] width 139 height 27
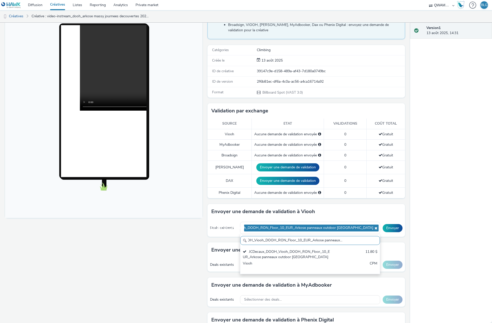
scroll to position [0, 0]
paste input "MediaTransports_Multi_Viooh_DOOH_RON_Floor_12_EUR_Arkose métros"
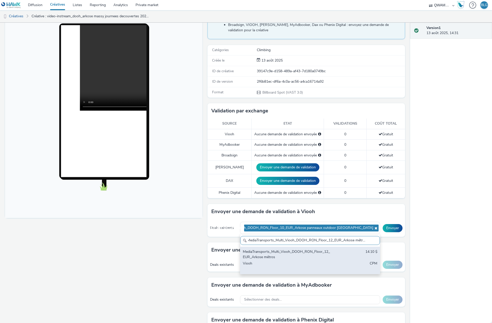
type input "MediaTransports_Multi_Viooh_DOOH_RON_Floor_12_EUR_Arkose métros"
click at [272, 254] on div "MediaTransports_Multi_Viooh_DOOH_RON_Floor_12_EUR_Arkose métros" at bounding box center [287, 254] width 89 height 10
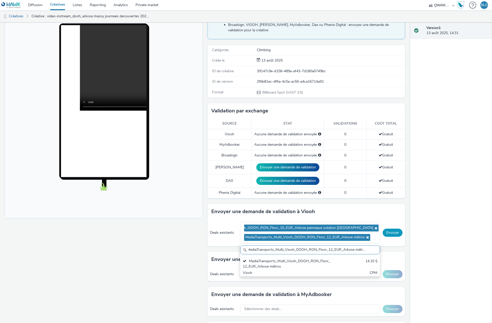
scroll to position [0, 2]
click at [392, 235] on button "Envoyer" at bounding box center [393, 233] width 20 height 8
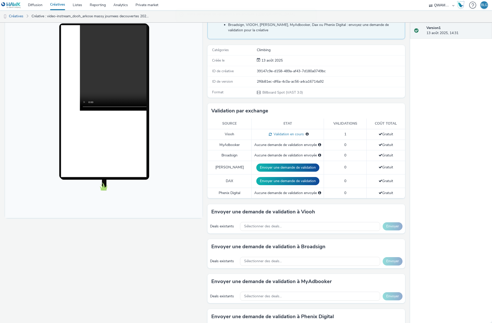
click at [54, 6] on link "Créatives" at bounding box center [57, 5] width 23 height 10
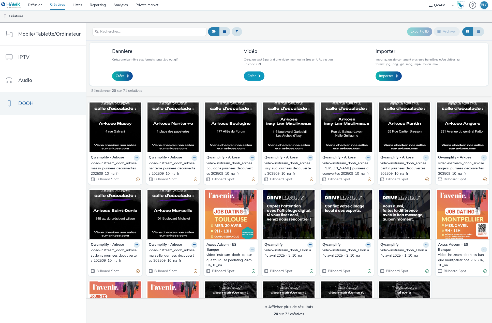
click at [252, 76] on span "Créer" at bounding box center [252, 76] width 8 height 5
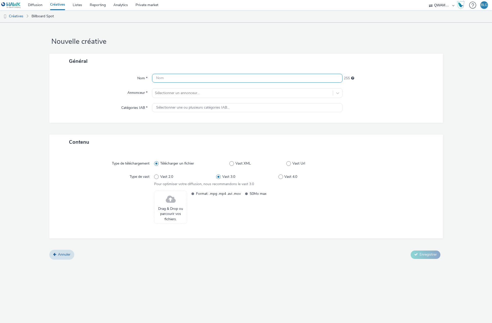
click at [203, 80] on input "text" at bounding box center [247, 78] width 191 height 9
paste input "video-instream_dooh_arkose rouen journees decouvertes 202509_10_na_fr"
type input "video-instream_dooh_arkose rouen journees decouvertes 202509_10_na_fr"
click at [178, 93] on div at bounding box center [243, 93] width 176 height 6
type input "arko"
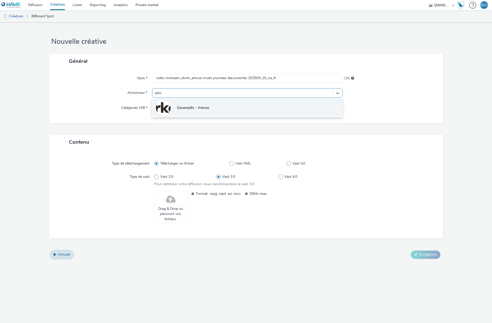
click at [176, 105] on li "Qwamplify - Arkose" at bounding box center [247, 107] width 191 height 17
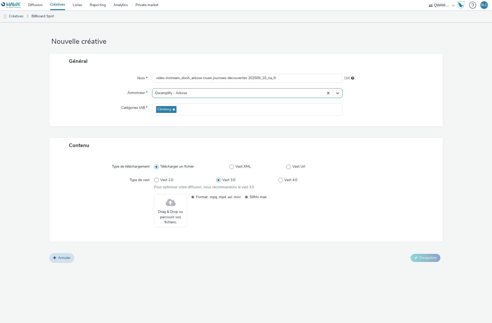
click at [163, 207] on div "Drag & Drop ou parcourir vos fichiers." at bounding box center [170, 210] width 33 height 33
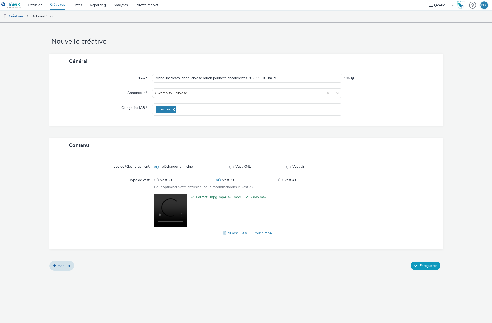
click at [421, 268] on span "Enregistrer" at bounding box center [428, 265] width 17 height 5
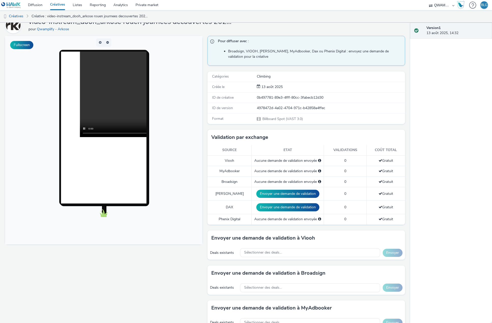
scroll to position [25, 0]
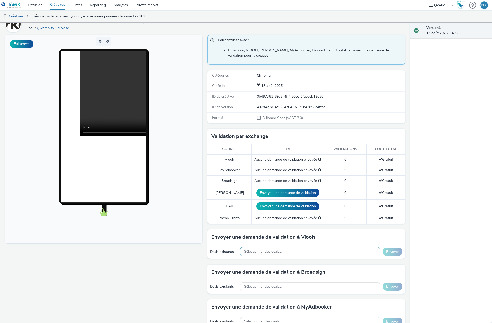
click at [277, 252] on span "Sélectionner des deals..." at bounding box center [263, 252] width 38 height 4
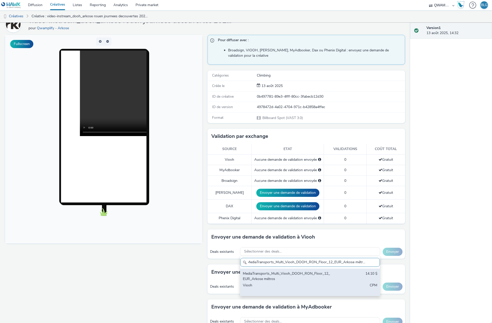
scroll to position [0, 2]
click at [277, 271] on div "MediaTransports_Multi_Viooh_DOOH_RON_Floor_12_EUR_Arkose métros 14.10 $ Viooh C…" at bounding box center [309, 282] width 139 height 27
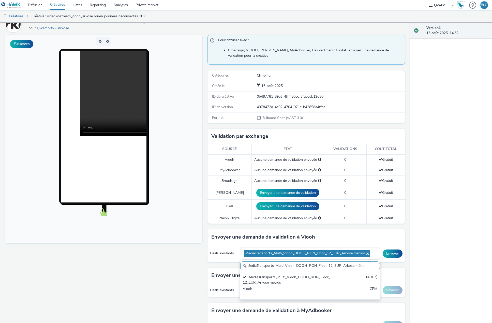
scroll to position [0, 0]
paste input "JCDecaux_DOOH_Viooh_DOOH_RON_Floor_10_EUR_Arkose panneaux outdoor [GEOGRAPHIC_D…"
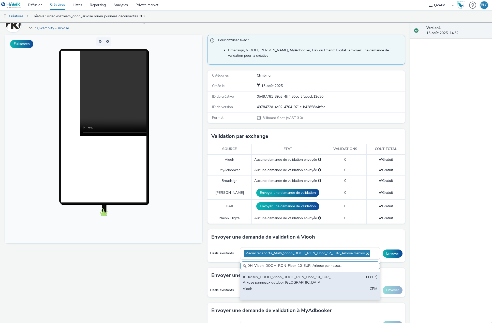
type input "JCDecaux_DOOH_Viooh_DOOH_RON_Floor_10_EUR_Arkose panneaux outdoor [GEOGRAPHIC_D…"
click at [274, 281] on div "JCDecaux_DOOH_Viooh_DOOH_RON_Floor_10_EUR_Arkose panneaux outdoor [GEOGRAPHIC_D…" at bounding box center [287, 280] width 89 height 10
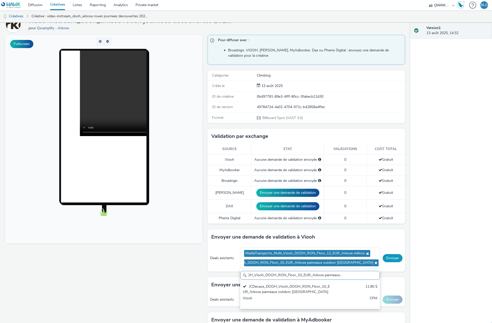
click at [389, 260] on button "Envoyer" at bounding box center [393, 258] width 20 height 8
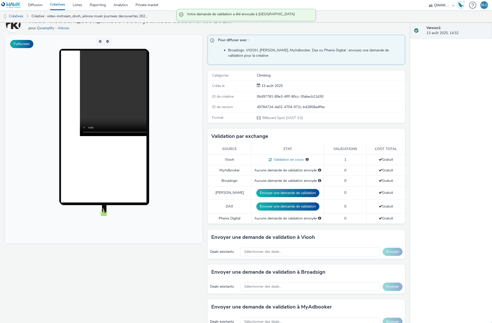
click at [55, 1] on link "Créatives" at bounding box center [57, 5] width 23 height 10
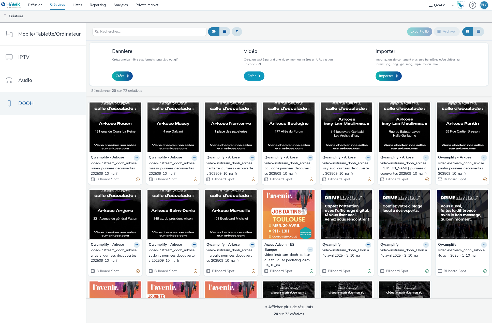
click at [256, 74] on link "Créer" at bounding box center [254, 76] width 21 height 9
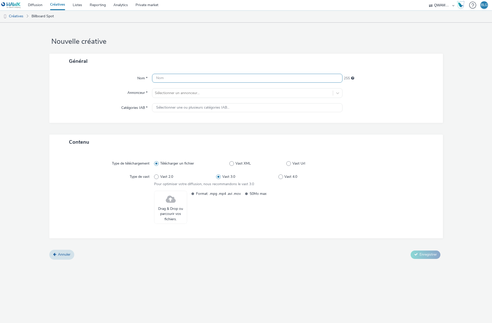
click at [208, 77] on input "text" at bounding box center [247, 78] width 191 height 9
paste input "video-instream_dooh_arkose paris 20e journees decouvertes 202509_10_na_fr"
type input "video-instream_dooh_arkose paris 20e journees decouvertes 202509_10_na_fr"
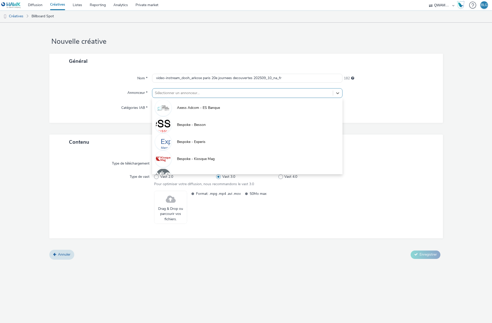
click at [195, 92] on div at bounding box center [243, 93] width 176 height 6
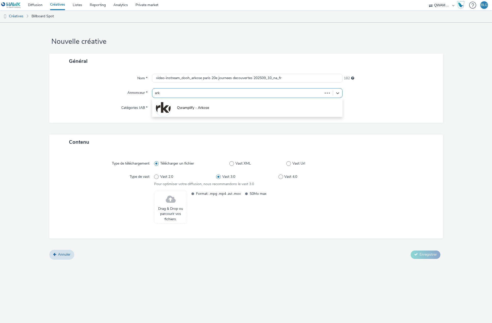
type input "arko"
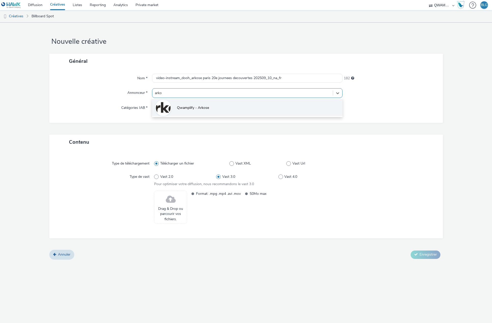
click at [192, 107] on span "Qwamplify - Arkose" at bounding box center [193, 107] width 32 height 5
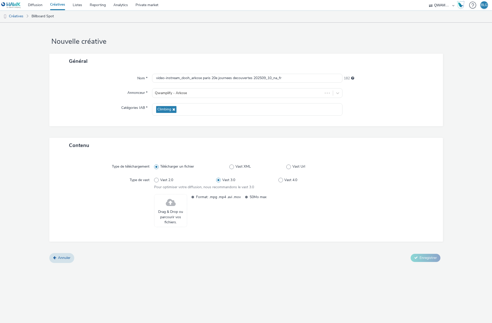
click at [165, 217] on span "Drag & Drop ou parcourir vos fichiers." at bounding box center [170, 217] width 27 height 16
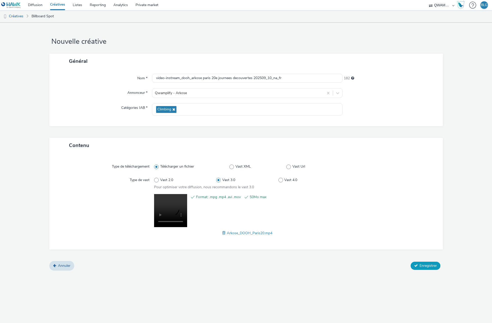
click at [424, 264] on span "Enregistrer" at bounding box center [428, 265] width 17 height 5
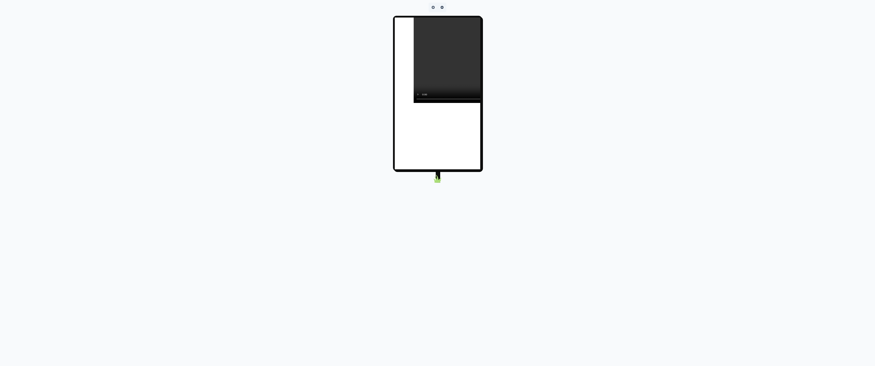
click at [414, 103] on video at bounding box center [499, 60] width 171 height 85
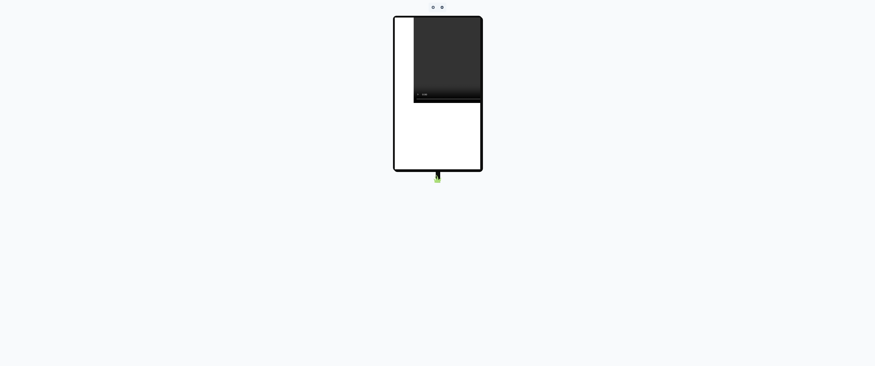
click at [414, 103] on video at bounding box center [499, 60] width 171 height 85
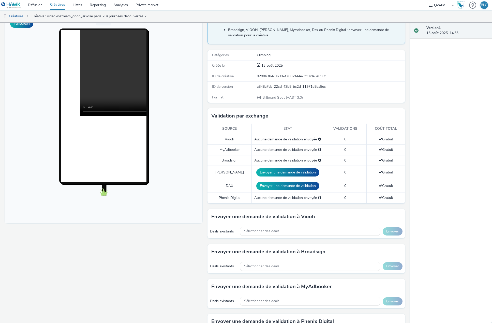
scroll to position [51, 0]
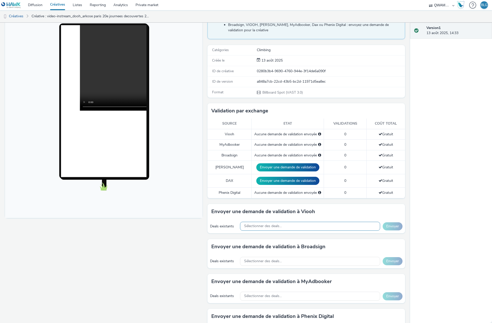
click at [274, 226] on span "Sélectionner des deals..." at bounding box center [263, 226] width 38 height 4
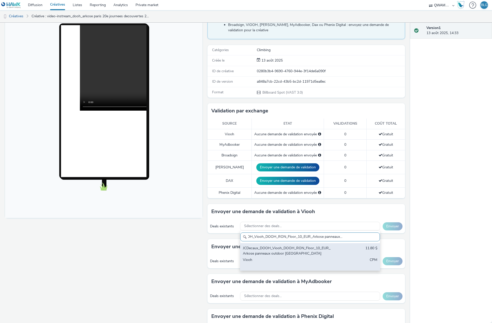
click at [275, 255] on div "JCDecaux_DOOH_Viooh_DOOH_RON_Floor_10_EUR_Arkose panneaux outdoor [GEOGRAPHIC_D…" at bounding box center [287, 251] width 89 height 10
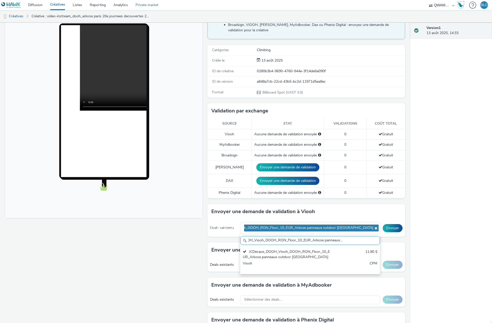
scroll to position [0, 0]
paste input "MediaTransports_Multi_Viooh_DOOH_RON_Floor_12_EUR_Arkose métros"
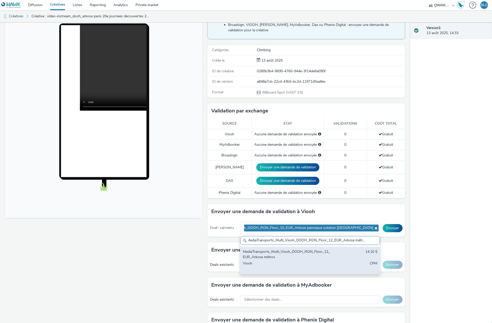
type input "MediaTransports_Multi_Viooh_DOOH_RON_Floor_12_EUR_Arkose métros"
click at [296, 256] on div "MediaTransports_Multi_Viooh_DOOH_RON_Floor_12_EUR_Arkose métros" at bounding box center [287, 254] width 89 height 10
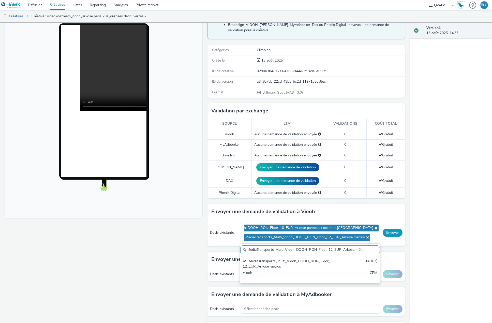
click at [389, 234] on button "Envoyer" at bounding box center [393, 233] width 20 height 8
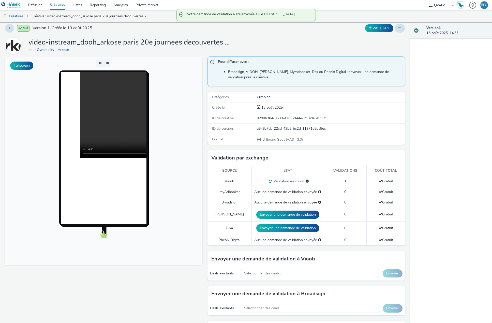
scroll to position [0, 0]
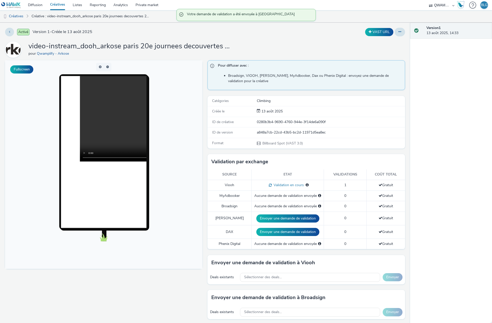
click at [65, 4] on link "Créatives" at bounding box center [57, 5] width 23 height 10
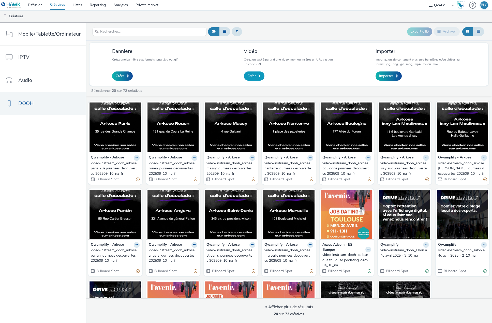
click at [259, 74] on link "Créer" at bounding box center [254, 76] width 21 height 9
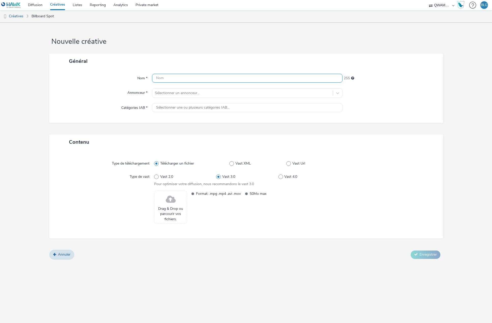
click at [254, 75] on input "text" at bounding box center [247, 78] width 191 height 9
paste input "video-instream_dooh_arkose paris 18e journees decouvertes 202509_10_na_fr"
type input "video-instream_dooh_arkose paris 18e journees decouvertes 202509_10_na_fr"
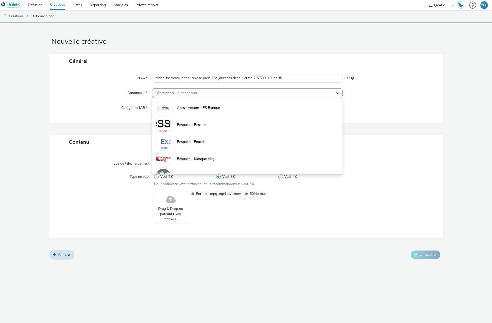
click at [177, 90] on div at bounding box center [243, 93] width 176 height 6
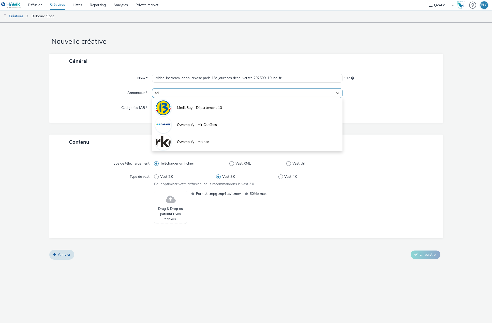
type input "arko"
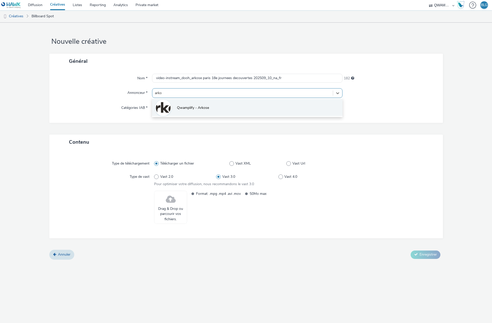
click at [179, 109] on span "Qwamplify - Arkose" at bounding box center [193, 107] width 32 height 5
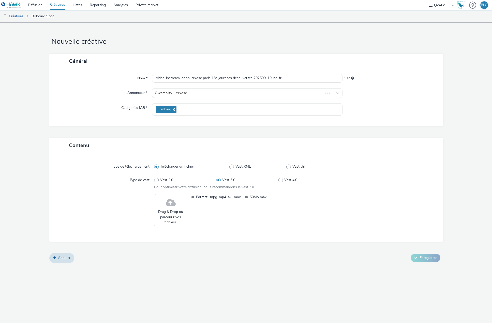
click at [169, 208] on span at bounding box center [171, 202] width 10 height 13
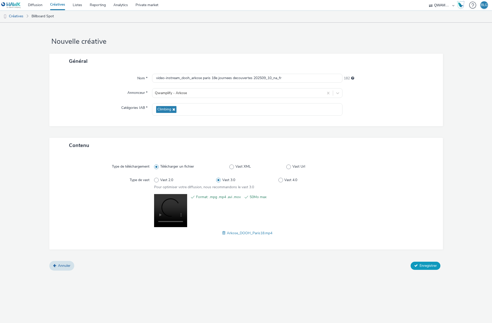
click at [422, 265] on span "Enregistrer" at bounding box center [428, 265] width 17 height 5
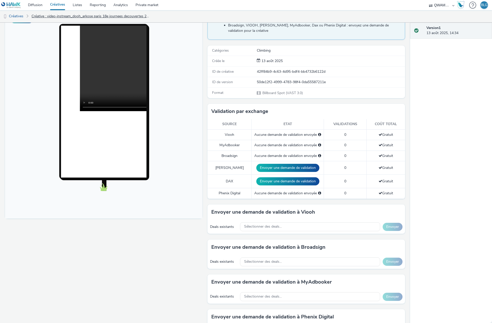
scroll to position [51, 0]
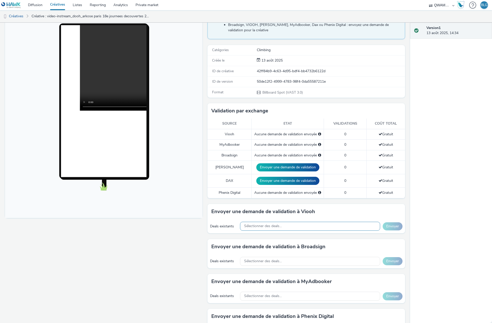
click at [296, 226] on div "Sélectionner des deals..." at bounding box center [310, 226] width 140 height 9
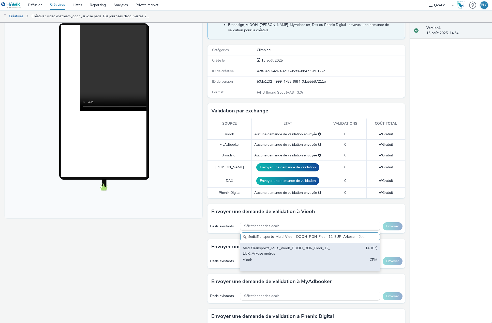
scroll to position [0, 2]
click at [289, 250] on div "MediaTransports_Multi_Viooh_DOOH_RON_Floor_12_EUR_Arkose métros" at bounding box center [287, 251] width 89 height 10
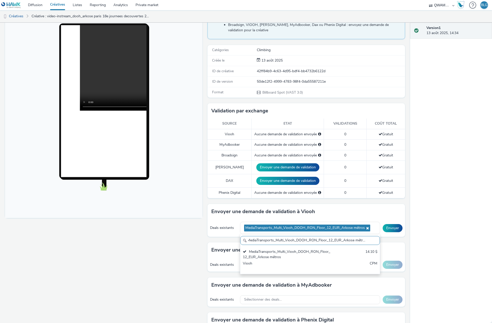
scroll to position [0, 0]
paste input "JCDecaux_DOOH_Viooh_DOOH_RON_Floor_10_EUR_Arkose panneaux outdoor [GEOGRAPHIC_D…"
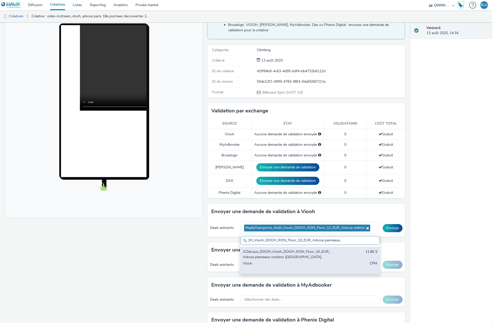
type input "JCDecaux_DOOH_Viooh_DOOH_RON_Floor_10_EUR_Arkose panneaux outdoor [GEOGRAPHIC_D…"
click at [275, 257] on div "JCDecaux_DOOH_Viooh_DOOH_RON_Floor_10_EUR_Arkose panneaux outdoor [GEOGRAPHIC_D…" at bounding box center [287, 254] width 89 height 10
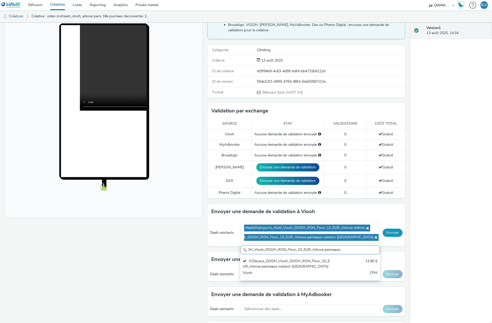
click at [390, 234] on button "Envoyer" at bounding box center [393, 233] width 20 height 8
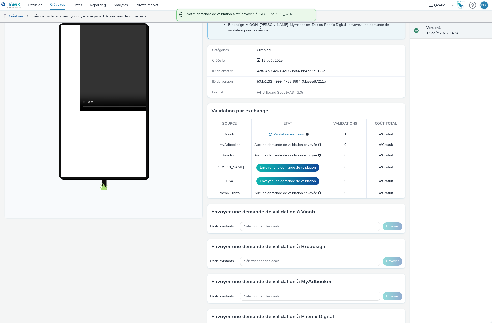
click at [58, 4] on link "Créatives" at bounding box center [57, 5] width 23 height 10
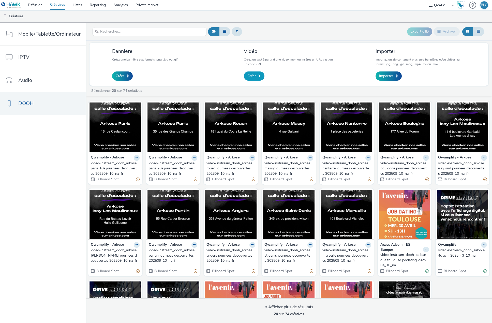
click at [249, 78] on span "Créer" at bounding box center [252, 76] width 8 height 5
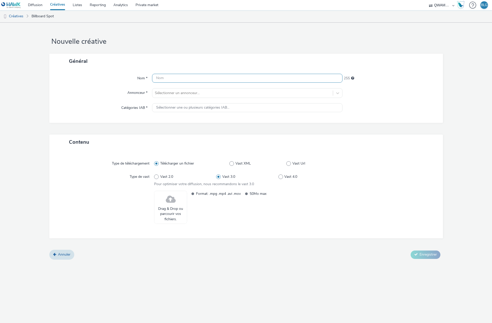
click at [213, 77] on input "text" at bounding box center [247, 78] width 191 height 9
paste input "video-instream_dooh_arkose paris 14e journees decouvertes 202509_10_na_fr"
type input "video-instream_dooh_arkose paris 14e journees decouvertes 202509_10_na_fr"
click at [194, 91] on div at bounding box center [243, 93] width 176 height 6
type input "arko"
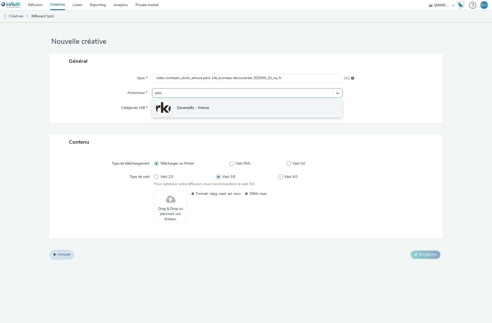
click at [194, 102] on li "Qwamplify - Arkose" at bounding box center [247, 107] width 191 height 17
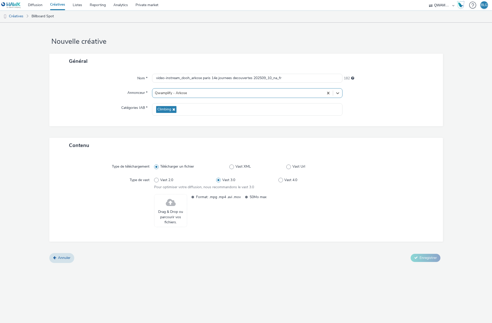
click at [178, 211] on span "Drag & Drop ou parcourir vos fichiers." at bounding box center [170, 217] width 27 height 16
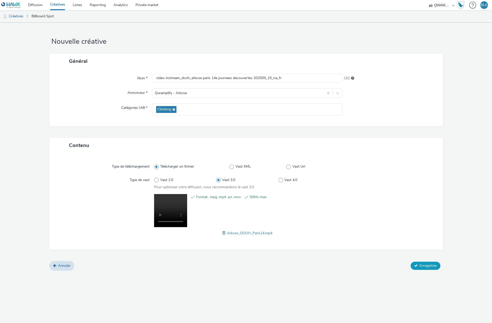
click at [427, 262] on button "Enregistrer" at bounding box center [426, 266] width 30 height 8
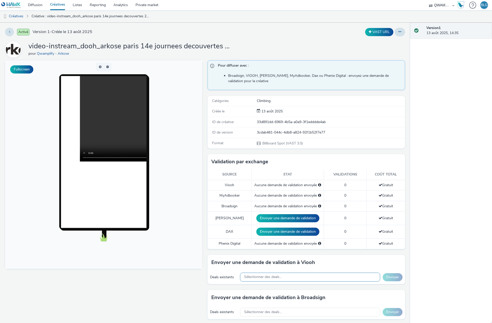
click at [292, 278] on div "Sélectionner des deals..." at bounding box center [310, 277] width 140 height 9
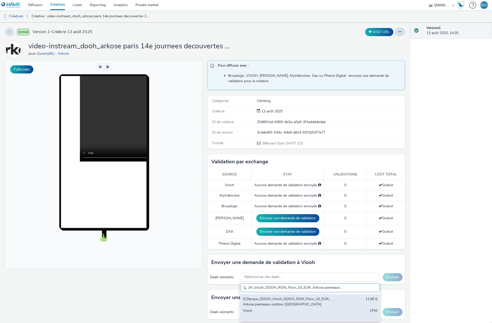
click at [287, 300] on div "JCDecaux_DOOH_Viooh_DOOH_RON_Floor_10_EUR_Arkose panneaux outdoor [GEOGRAPHIC_D…" at bounding box center [287, 302] width 89 height 10
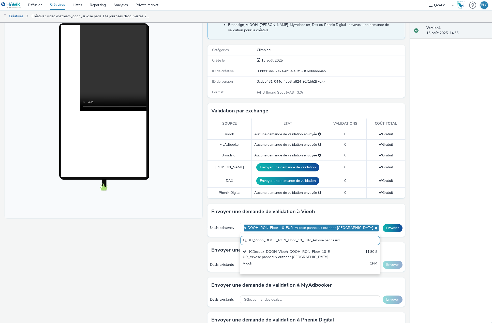
scroll to position [0, 0]
paste input "MediaTransports_Multi_Viooh_DOOH_RON_Floor_12_EUR_Arkose métros"
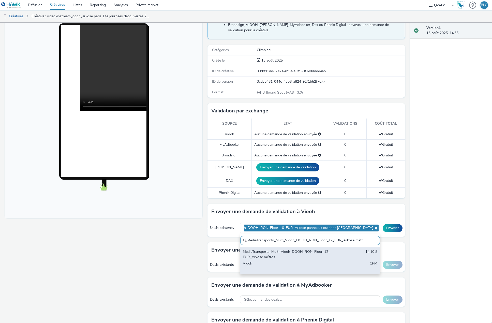
type input "MediaTransports_Multi_Viooh_DOOH_RON_Floor_12_EUR_Arkose métros"
click at [280, 258] on div "MediaTransports_Multi_Viooh_DOOH_RON_Floor_12_EUR_Arkose métros" at bounding box center [287, 254] width 89 height 10
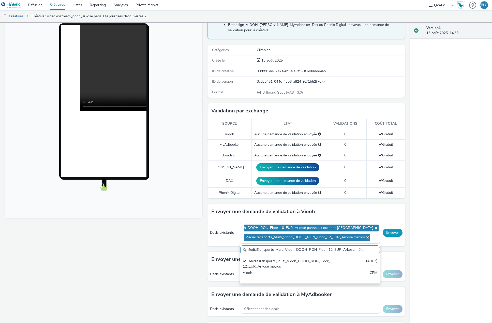
click at [388, 233] on button "Envoyer" at bounding box center [393, 233] width 20 height 8
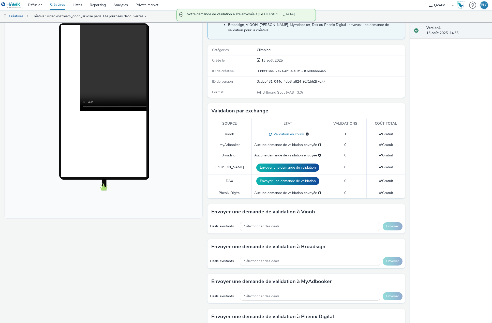
click at [56, 3] on link "Créatives" at bounding box center [57, 5] width 23 height 10
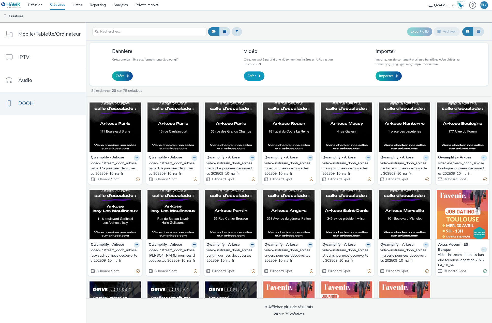
click at [253, 77] on span "Créer" at bounding box center [252, 76] width 8 height 5
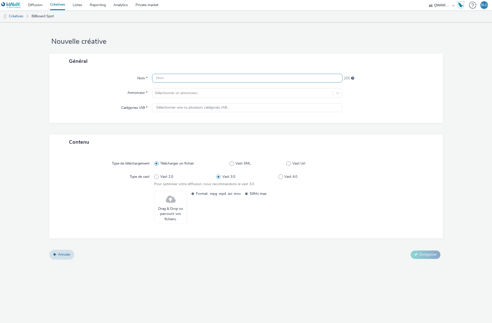
click at [246, 77] on input "text" at bounding box center [247, 78] width 191 height 9
paste input "video-instream_dooh_arkose paris 13e journees decouvertes 202509_10_na_fr"
type input "video-instream_dooh_arkose paris 13e journees decouvertes 202509_10_na_fr"
click at [186, 90] on div "Sélectionner un annonceur..." at bounding box center [242, 93] width 181 height 8
type input "arko"
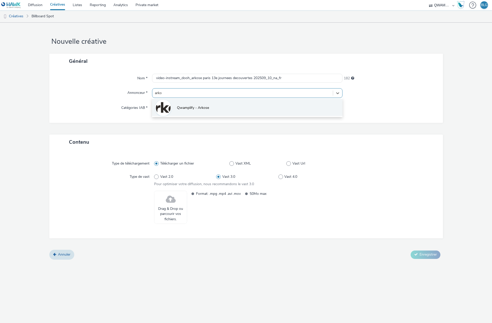
click at [192, 105] on li "Qwamplify - Arkose" at bounding box center [247, 107] width 191 height 17
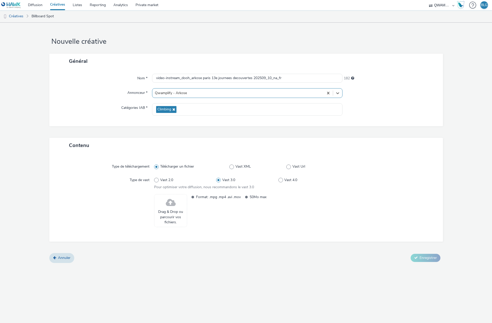
click at [170, 200] on span at bounding box center [171, 202] width 10 height 13
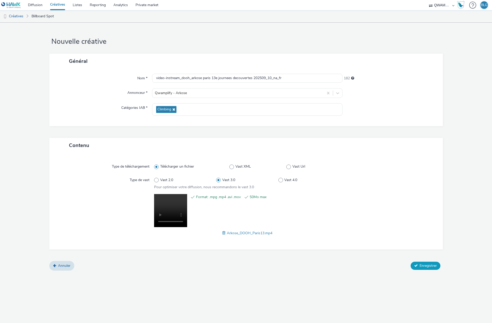
click at [435, 265] on span "Enregistrer" at bounding box center [428, 265] width 17 height 5
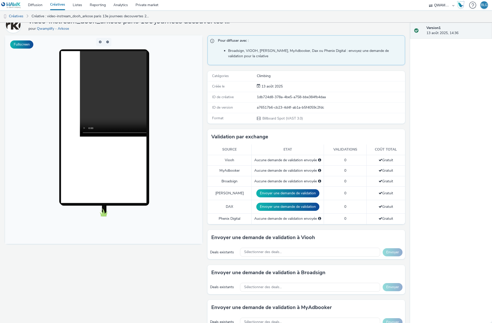
scroll to position [25, 0]
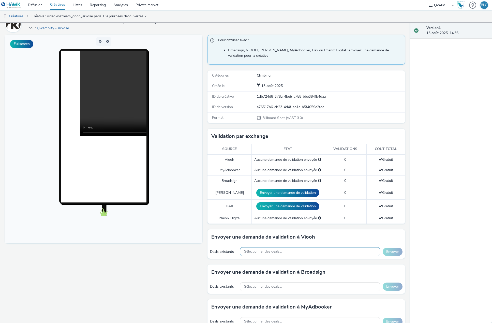
click at [276, 250] on span "Sélectionner des deals..." at bounding box center [263, 252] width 38 height 4
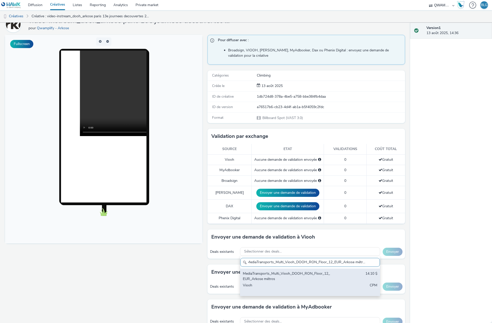
scroll to position [0, 2]
click at [275, 270] on div "MediaTransports_Multi_Viooh_DOOH_RON_Floor_12_EUR_Arkose métros 14.10 $ Viooh C…" at bounding box center [309, 282] width 139 height 27
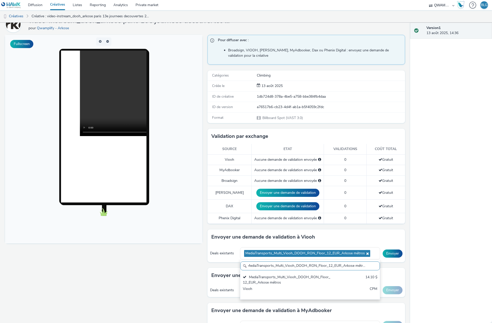
scroll to position [0, 0]
paste input "JCDecaux_DOOH_Viooh_DOOH_RON_Floor_10_EUR_Arkose panneaux outdoor [GEOGRAPHIC_D…"
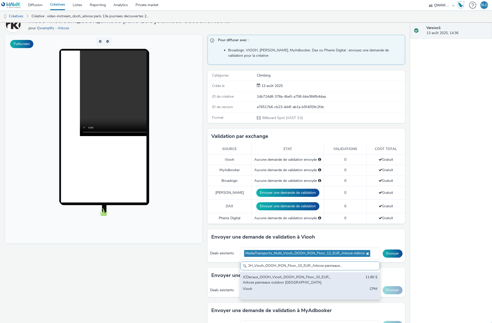
type input "JCDecaux_DOOH_Viooh_DOOH_RON_Floor_10_EUR_Arkose panneaux outdoor [GEOGRAPHIC_D…"
click at [291, 280] on div "JCDecaux_DOOH_Viooh_DOOH_RON_Floor_10_EUR_Arkose panneaux outdoor [GEOGRAPHIC_D…" at bounding box center [287, 280] width 89 height 10
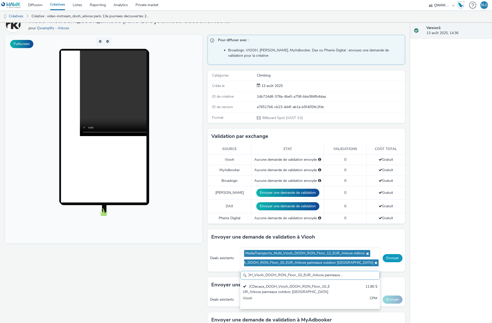
click at [390, 258] on button "Envoyer" at bounding box center [393, 258] width 20 height 8
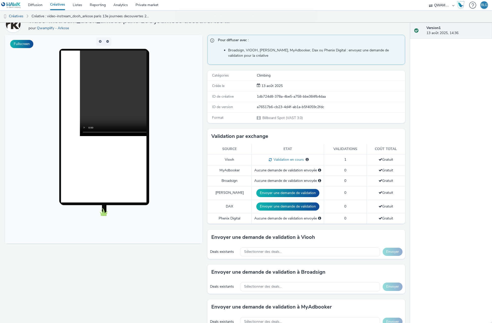
click at [62, 4] on link "Créatives" at bounding box center [57, 5] width 23 height 10
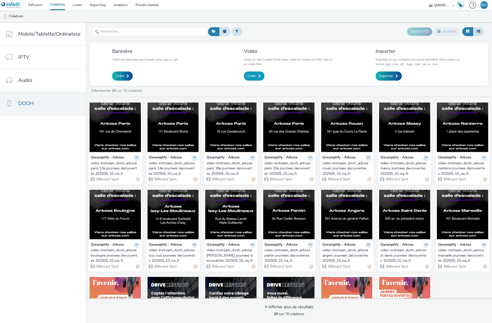
click at [259, 73] on link "Créer" at bounding box center [254, 76] width 21 height 9
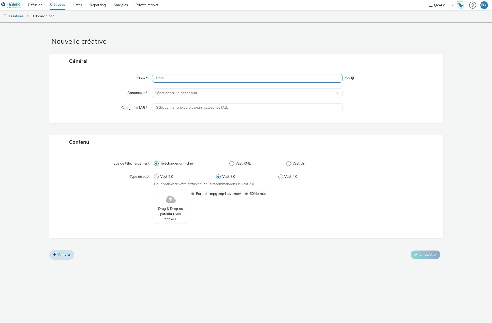
click at [189, 77] on input "text" at bounding box center [247, 78] width 191 height 9
paste input "video-instream_dooh_arkose paris 10e journees decouvertes 202509_10_na_fr"
type input "video-instream_dooh_arkose paris 10e journees decouvertes 202509_10_na_fr"
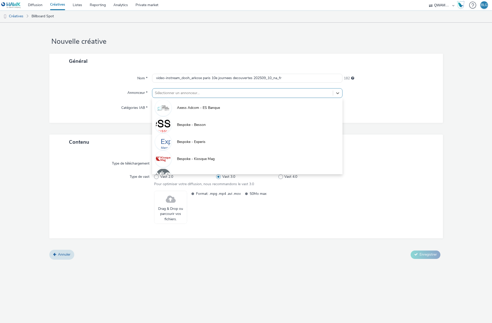
click at [186, 91] on div at bounding box center [243, 93] width 176 height 6
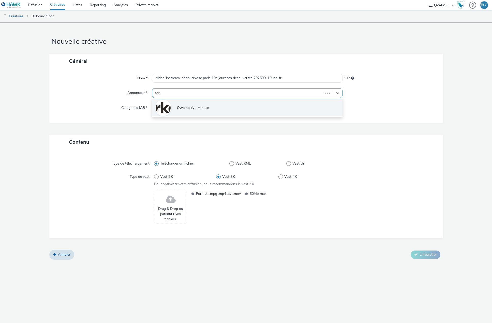
type input "arko"
click at [186, 106] on span "Qwamplify - Arkose" at bounding box center [193, 107] width 32 height 5
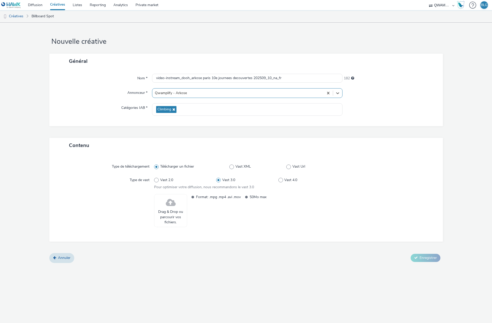
click at [166, 207] on span at bounding box center [171, 202] width 10 height 13
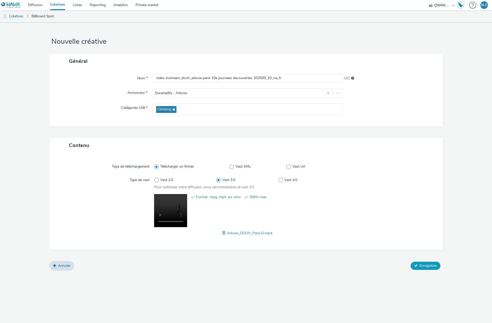
click at [419, 267] on button "Enregistrer" at bounding box center [426, 266] width 30 height 8
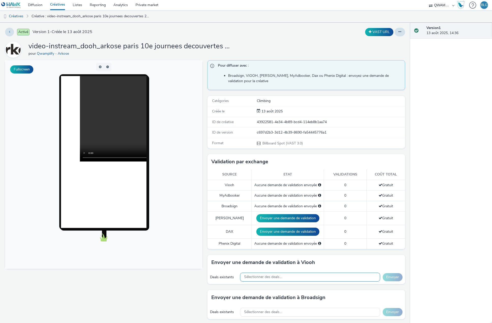
drag, startPoint x: 259, startPoint y: 281, endPoint x: 258, endPoint y: 277, distance: 3.6
click at [259, 280] on div "Sélectionner des deals..." at bounding box center [310, 277] width 140 height 9
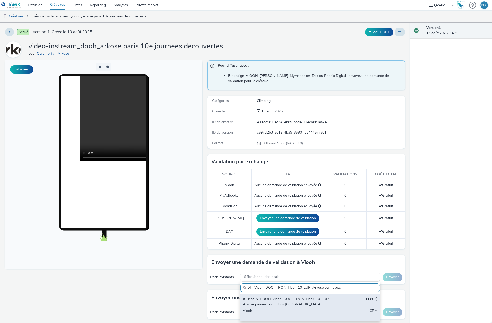
click at [279, 299] on div "JCDecaux_DOOH_Viooh_DOOH_RON_Floor_10_EUR_Arkose panneaux outdoor [GEOGRAPHIC_D…" at bounding box center [287, 302] width 89 height 10
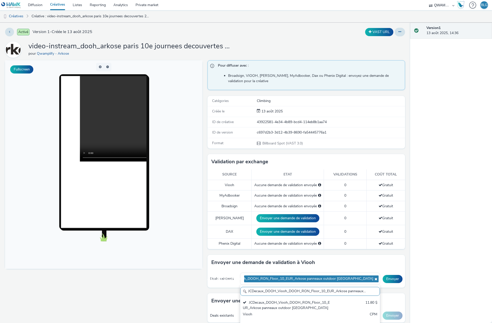
paste input "MediaTransports_Multi_Viooh_DOOH_RON_Floor_12_EUR_Arkose métros"
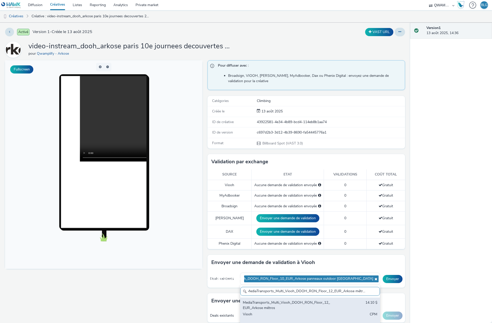
type input "MediaTransports_Multi_Viooh_DOOH_RON_Floor_12_EUR_Arkose métros"
click at [340, 308] on div "MediaTransports_Multi_Viooh_DOOH_RON_Floor_12_EUR_Arkose métros 14.10 $ Viooh C…" at bounding box center [309, 311] width 139 height 27
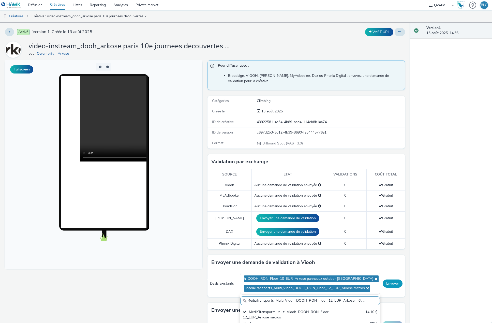
click at [393, 282] on button "Envoyer" at bounding box center [393, 284] width 20 height 8
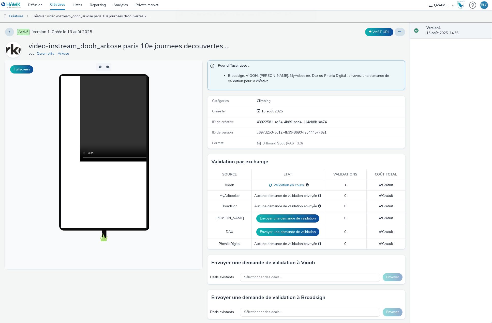
click at [58, 7] on link "Créatives" at bounding box center [57, 5] width 23 height 10
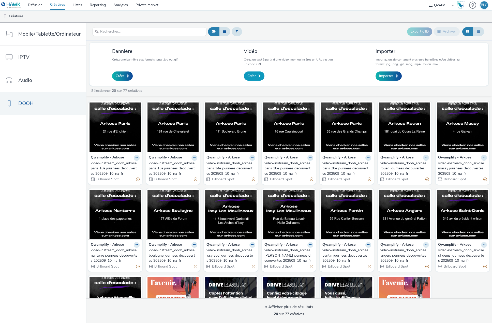
click at [245, 75] on link "Créer" at bounding box center [254, 76] width 21 height 9
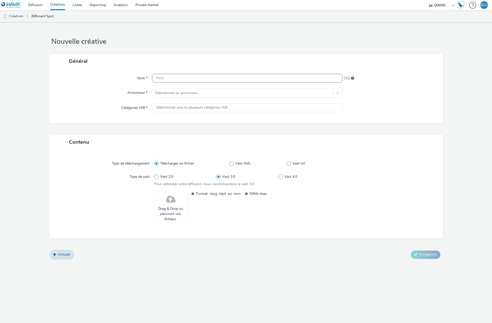
click at [235, 76] on input "text" at bounding box center [247, 78] width 191 height 9
paste input "video-instream_dooh_arkose lille centre journees decouvertes 202509_10_na_fr"
type input "video-instream_dooh_arkose lille centre journees decouvertes 202509_10_na_fr"
click at [198, 91] on div at bounding box center [243, 93] width 176 height 6
type input "arko"
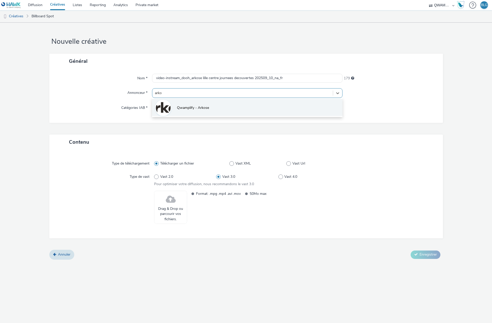
click at [195, 104] on li "Qwamplify - Arkose" at bounding box center [247, 107] width 191 height 17
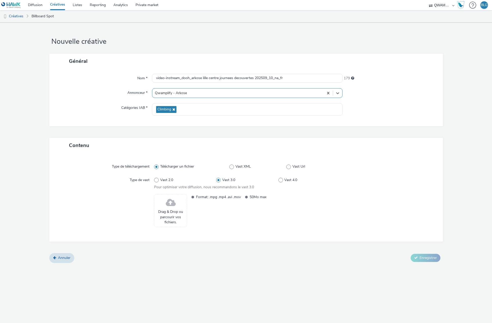
click at [174, 208] on span at bounding box center [171, 202] width 10 height 13
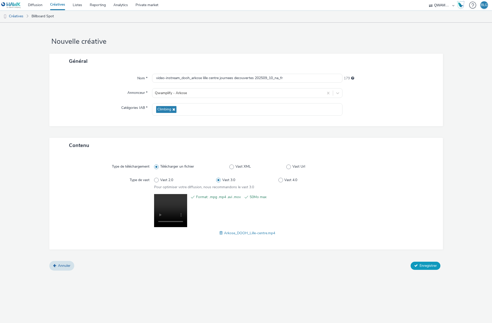
click at [421, 266] on span "Enregistrer" at bounding box center [428, 265] width 17 height 5
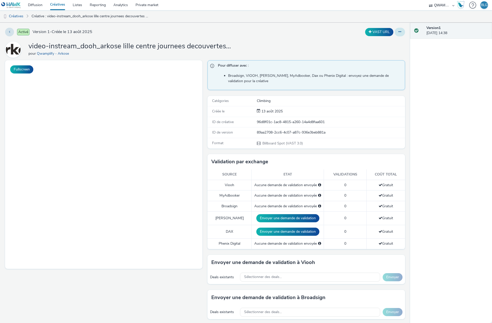
click at [398, 31] on button at bounding box center [400, 32] width 10 height 9
click at [383, 39] on link "Modifier" at bounding box center [386, 42] width 38 height 10
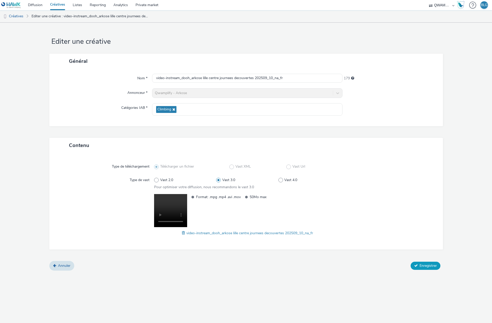
click at [427, 267] on span "Enregistrer" at bounding box center [428, 265] width 17 height 5
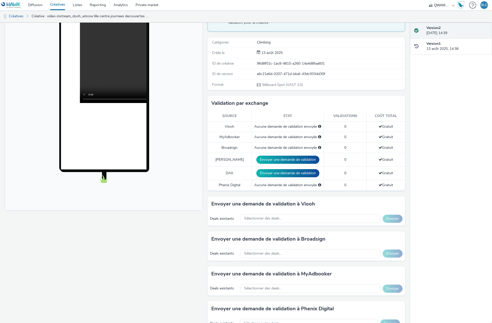
scroll to position [102, 0]
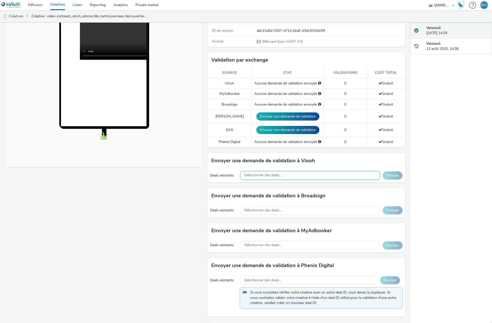
click at [269, 177] on span "Sélectionner des deals..." at bounding box center [263, 175] width 38 height 4
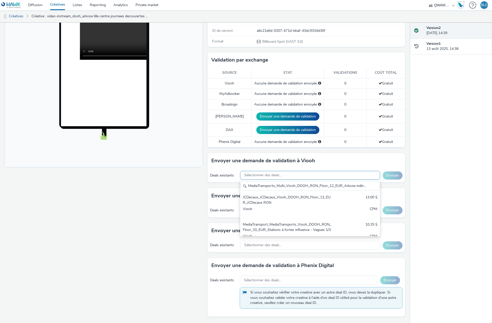
scroll to position [0, 0]
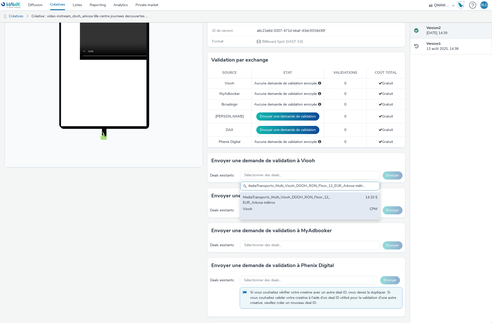
click at [265, 199] on div "MediaTransports_Multi_Viooh_DOOH_RON_Floor_12_EUR_Arkose métros" at bounding box center [287, 200] width 89 height 10
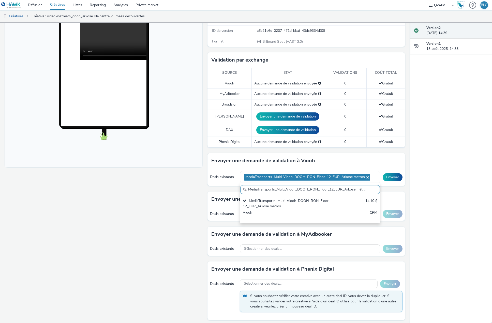
paste input "JCDecaux_DOOH_Viooh_DOOH_RON_Floor_10_EUR_Arkose panneaux outdoor [GEOGRAPHIC_D…"
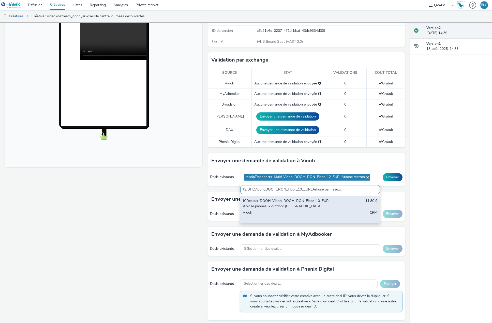
type input "JCDecaux_DOOH_Viooh_DOOH_RON_Floor_10_EUR_Arkose panneaux outdoor [GEOGRAPHIC_D…"
click at [279, 208] on div "JCDecaux_DOOH_Viooh_DOOH_RON_Floor_10_EUR_Arkose panneaux outdoor [GEOGRAPHIC_D…" at bounding box center [287, 203] width 89 height 10
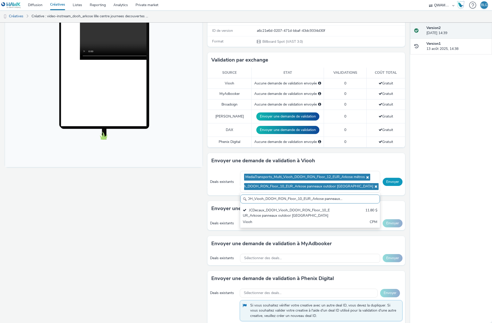
click at [387, 179] on button "Envoyer" at bounding box center [393, 182] width 20 height 8
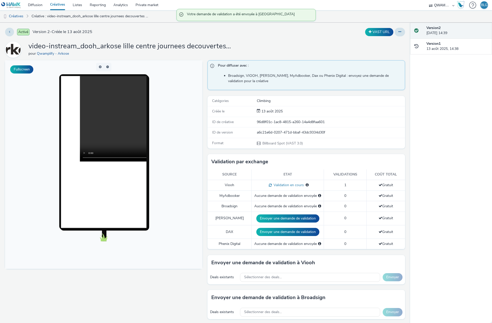
click at [57, 5] on link "Créatives" at bounding box center [57, 5] width 23 height 10
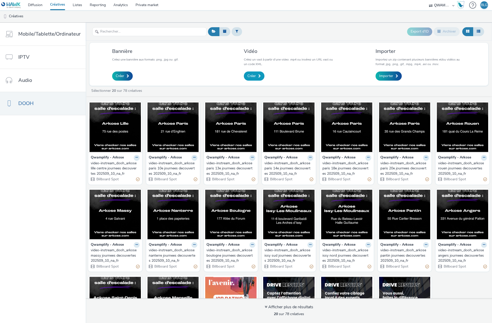
click at [249, 77] on span "Créer" at bounding box center [252, 76] width 8 height 5
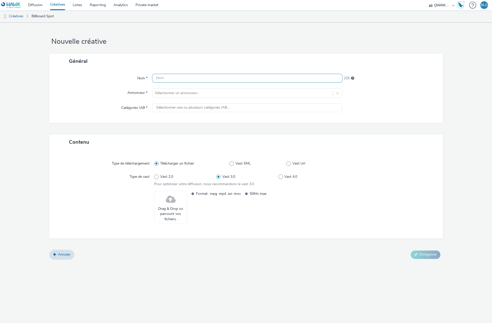
click at [215, 80] on input "text" at bounding box center [247, 78] width 191 height 9
paste input "video-instream_dooh_arkose lille ouest journees decouvertes 202509_10_na_fr"
type input "video-instream_dooh_arkose lille ouest journees decouvertes 202509_10_na_fr"
click at [187, 92] on div at bounding box center [243, 93] width 176 height 6
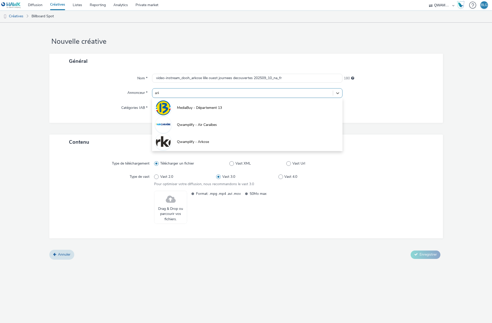
type input "arko"
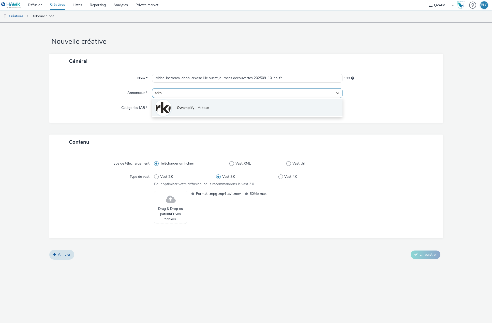
click at [188, 102] on li "Qwamplify - Arkose" at bounding box center [247, 107] width 191 height 17
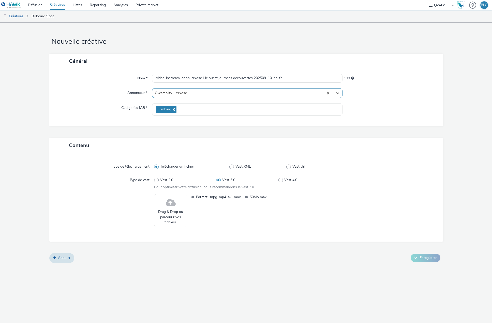
click at [169, 213] on span "Drag & Drop ou parcourir vos fichiers." at bounding box center [170, 217] width 27 height 16
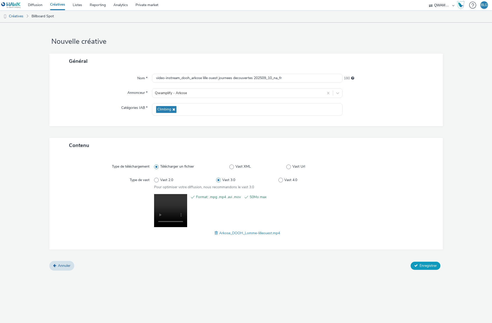
click at [423, 267] on span "Enregistrer" at bounding box center [428, 265] width 17 height 5
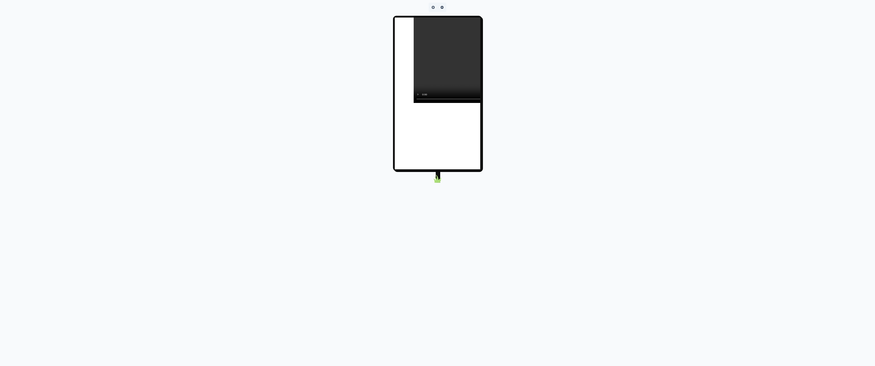
click at [414, 103] on video at bounding box center [499, 60] width 171 height 85
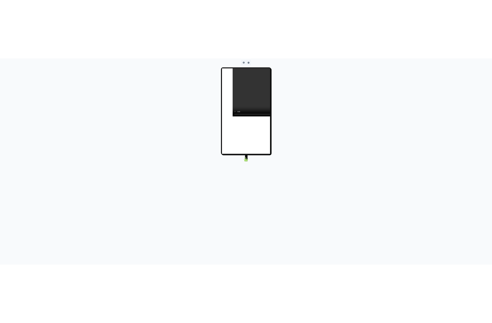
click at [414, 162] on video at bounding box center [499, 118] width 171 height 85
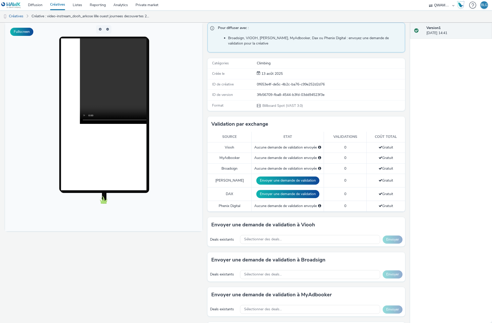
scroll to position [51, 0]
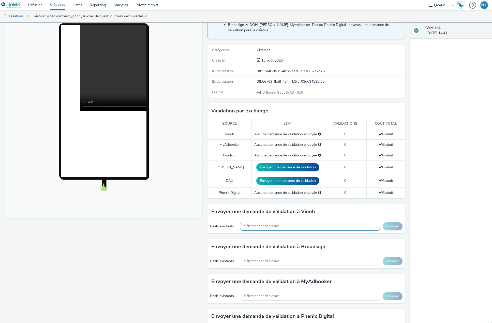
click at [273, 227] on span "Sélectionner des deals..." at bounding box center [263, 226] width 38 height 4
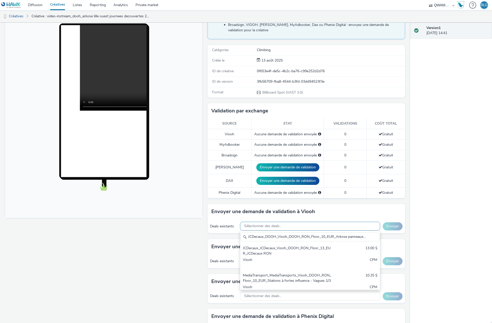
scroll to position [0, 0]
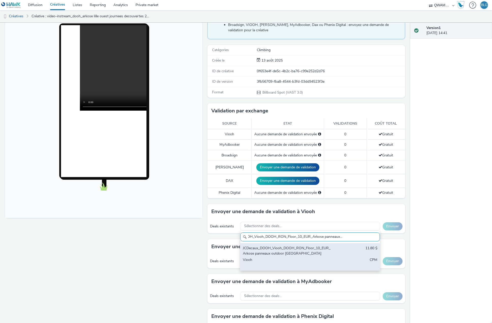
click at [277, 246] on div "JCDecaux_DOOH_Viooh_DOOH_RON_Floor_10_EUR_Arkose panneaux outdoor France 11.80 …" at bounding box center [309, 256] width 139 height 27
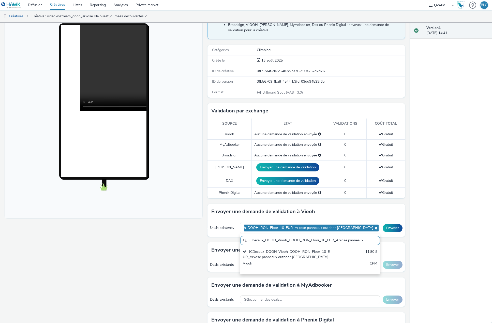
paste input "MediaTransports_Multi_Viooh_DOOH_RON_Floor_12_EUR_Arkose métros"
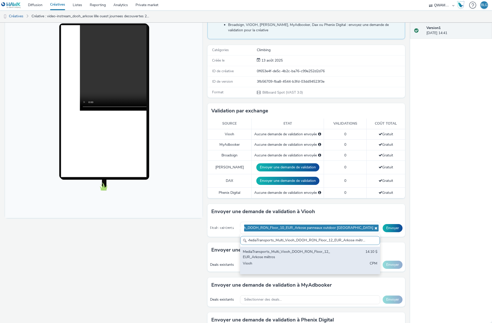
type input "MediaTransports_Multi_Viooh_DOOH_RON_Floor_12_EUR_Arkose métros"
click at [280, 254] on div "MediaTransports_Multi_Viooh_DOOH_RON_Floor_12_EUR_Arkose métros" at bounding box center [287, 254] width 89 height 10
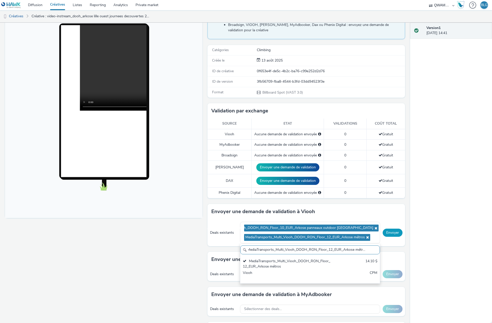
click at [386, 231] on button "Envoyer" at bounding box center [393, 233] width 20 height 8
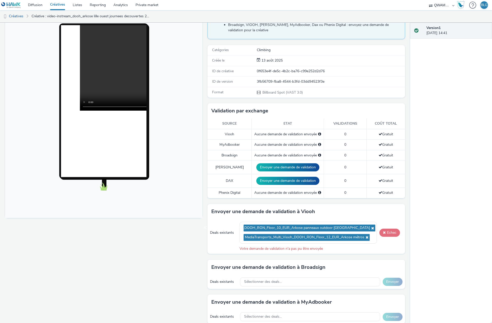
click at [382, 231] on button "Echec" at bounding box center [390, 233] width 21 height 8
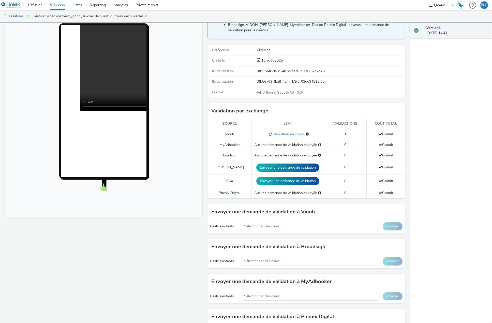
click at [61, 5] on link "Créatives" at bounding box center [57, 5] width 23 height 10
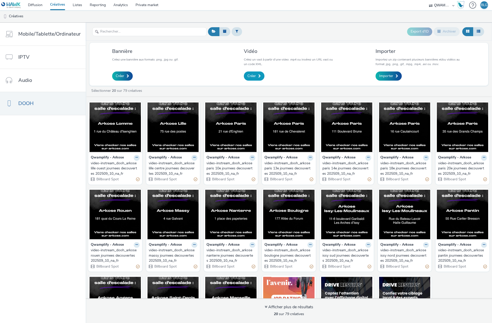
click at [250, 76] on span "Créer" at bounding box center [252, 76] width 8 height 5
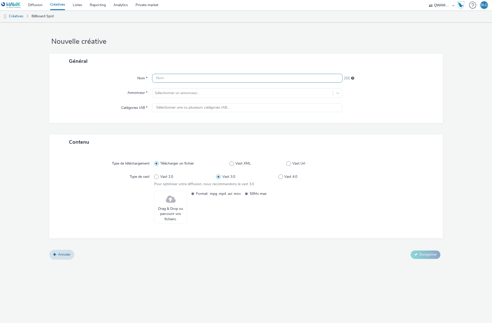
click at [182, 79] on input "text" at bounding box center [247, 78] width 191 height 9
paste input "video-instream_dooh_arkose tours journees decouvertes 202509_10_na_fr"
type input "video-instream_dooh_arkose tours journees decouvertes 202509_10_na_fr"
click at [184, 93] on div at bounding box center [243, 93] width 176 height 6
type input "arko"
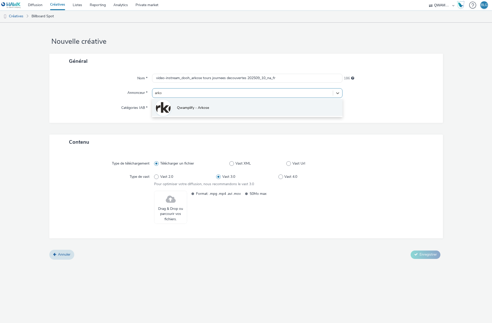
click at [187, 103] on li "Qwamplify - Arkose" at bounding box center [247, 107] width 191 height 17
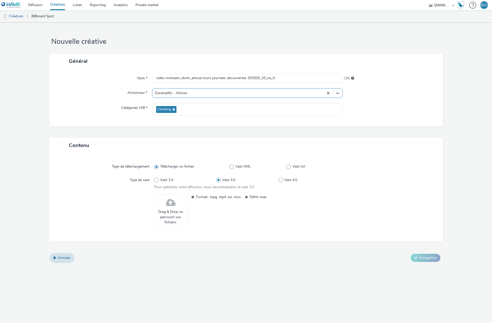
click at [175, 199] on span at bounding box center [171, 202] width 10 height 13
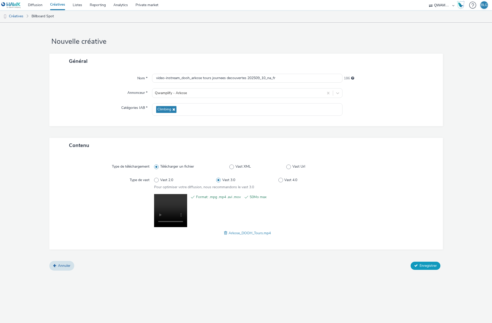
click at [424, 266] on span "Enregistrer" at bounding box center [428, 265] width 17 height 5
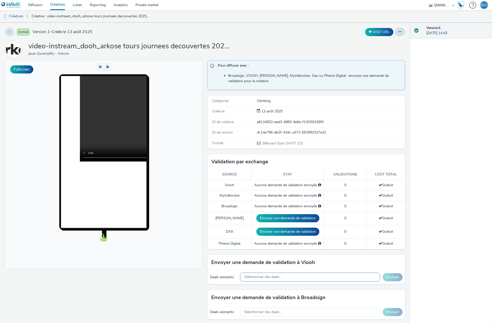
click at [274, 275] on span "Sélectionner des deals..." at bounding box center [263, 277] width 38 height 4
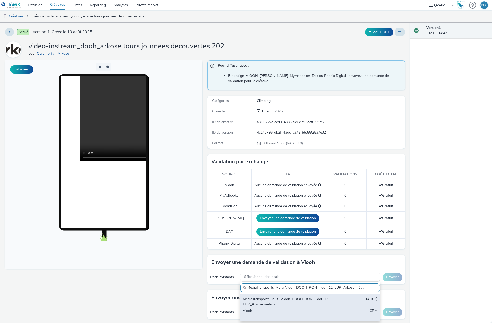
click at [275, 302] on div "MediaTransports_Multi_Viooh_DOOH_RON_Floor_12_EUR_Arkose métros" at bounding box center [287, 302] width 89 height 10
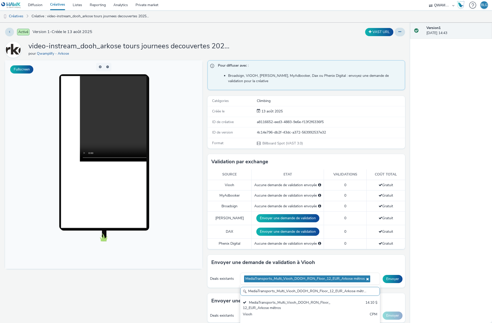
paste input "JCDecaux_DOOH_Viooh_DOOH_RON_Floor_10_EUR_Arkose panneaux outdoor [GEOGRAPHIC_D…"
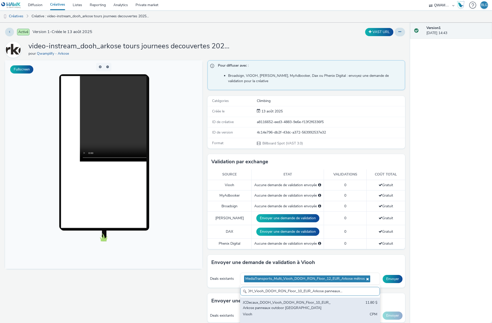
type input "JCDecaux_DOOH_Viooh_DOOH_RON_Floor_10_EUR_Arkose panneaux outdoor [GEOGRAPHIC_D…"
click at [285, 309] on div "JCDecaux_DOOH_Viooh_DOOH_RON_Floor_10_EUR_Arkose panneaux outdoor [GEOGRAPHIC_D…" at bounding box center [287, 305] width 89 height 10
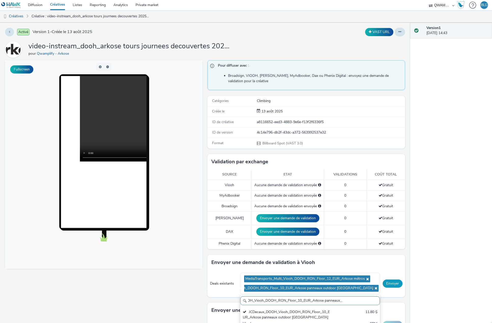
click at [389, 283] on button "Envoyer" at bounding box center [393, 284] width 20 height 8
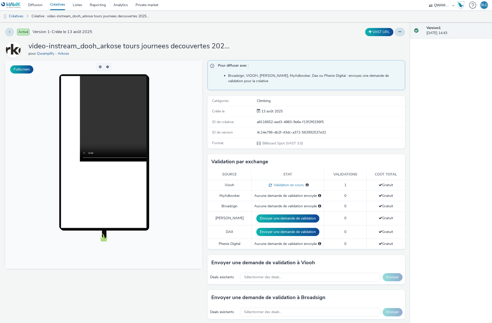
click at [61, 3] on link "Créatives" at bounding box center [57, 5] width 23 height 10
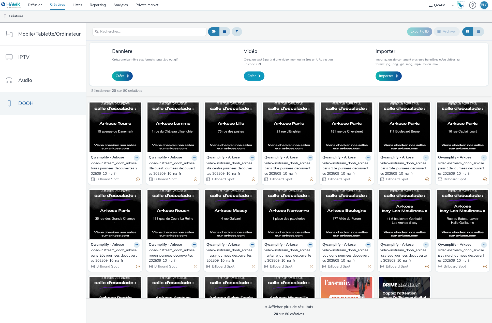
click at [251, 73] on link "Créer" at bounding box center [254, 76] width 21 height 9
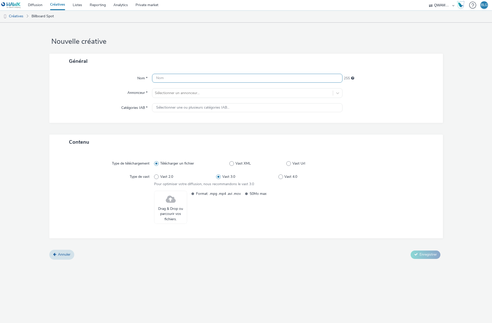
click at [191, 82] on input "text" at bounding box center [247, 78] width 191 height 9
paste input "video-instream_dooh_arkose bordeaux journees decouvertes 202509_10_na_fr"
type input "video-instream_dooh_arkose bordeaux journees decouvertes 202509_10_na_fr"
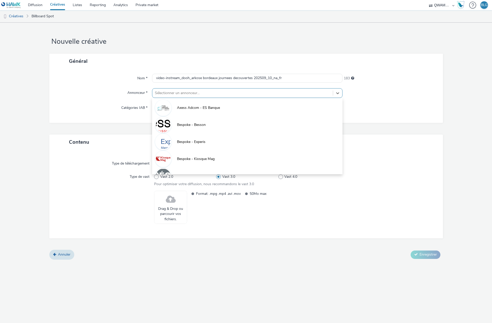
click at [180, 93] on div at bounding box center [243, 93] width 176 height 6
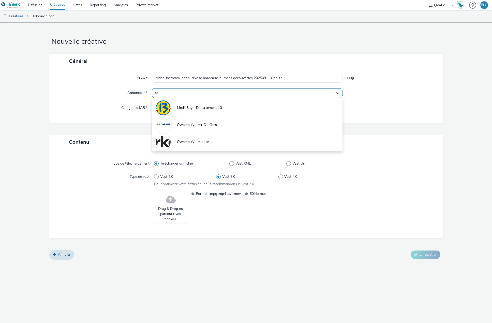
type input "ark"
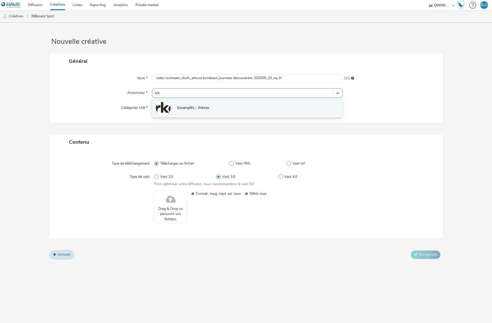
click at [185, 103] on li "Qwamplify - Arkose" at bounding box center [247, 107] width 191 height 17
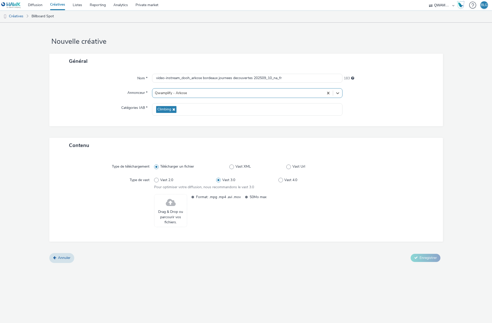
click at [173, 209] on span "Drag & Drop ou parcourir vos fichiers." at bounding box center [170, 217] width 27 height 16
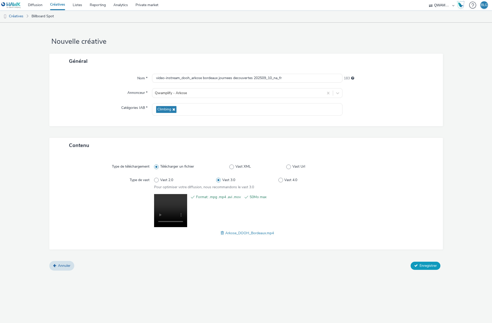
click at [421, 265] on span "Enregistrer" at bounding box center [428, 265] width 17 height 5
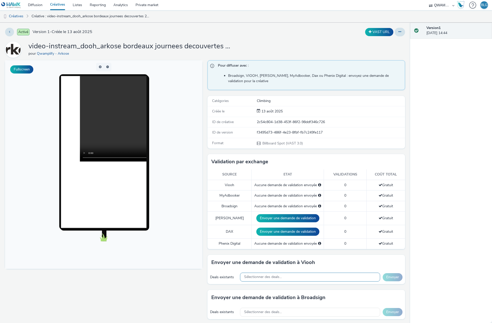
click at [289, 281] on div "Sélectionner des deals..." at bounding box center [310, 277] width 140 height 9
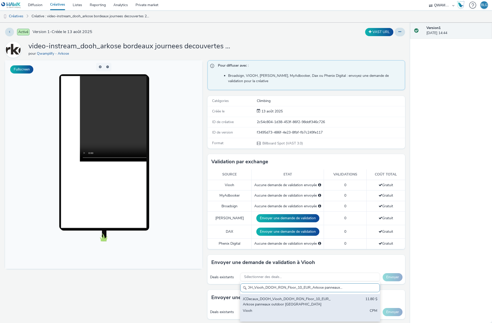
click at [280, 297] on div "JCDecaux_DOOH_Viooh_DOOH_RON_Floor_10_EUR_Arkose panneaux outdoor [GEOGRAPHIC_D…" at bounding box center [287, 302] width 89 height 10
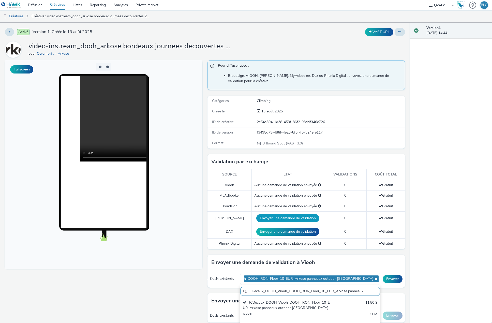
paste input "MediaTransports_Multi_Viooh_DOOH_RON_Floor_12_EUR_Arkose métros"
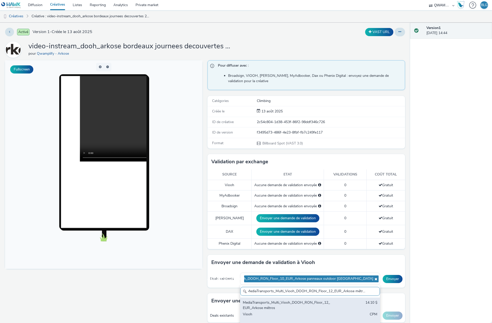
type input "MediaTransports_Multi_Viooh_DOOH_RON_Floor_12_EUR_Arkose métros"
click at [289, 302] on div "MediaTransports_Multi_Viooh_DOOH_RON_Floor_12_EUR_Arkose métros" at bounding box center [287, 305] width 89 height 10
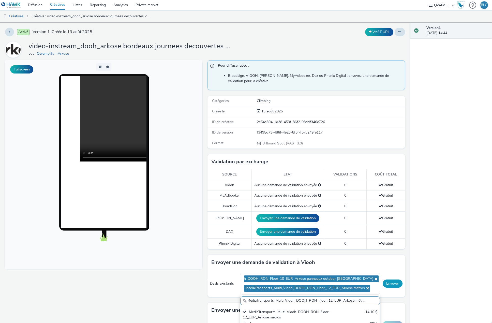
click at [387, 282] on button "Envoyer" at bounding box center [393, 284] width 20 height 8
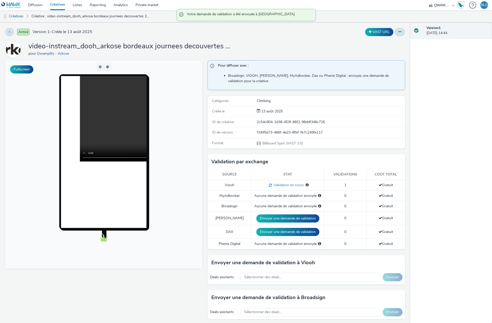
click at [56, 6] on link "Créatives" at bounding box center [57, 5] width 23 height 10
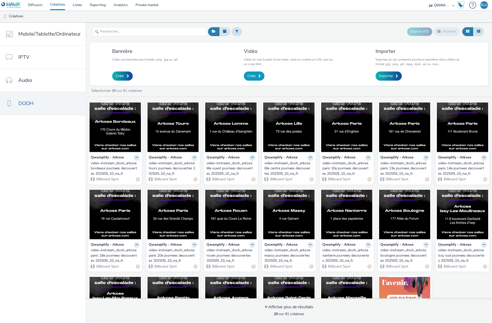
click at [247, 73] on link "Créer" at bounding box center [254, 76] width 21 height 9
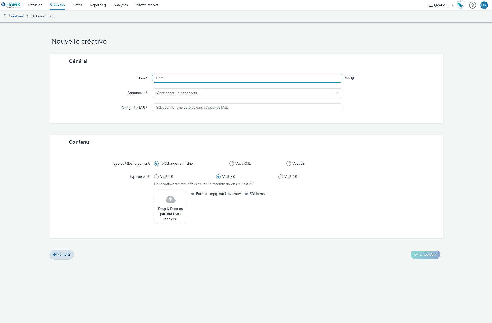
click at [184, 79] on input "text" at bounding box center [247, 78] width 191 height 9
paste input "video-instream_dooh_arkosqe toulouse journees decouvertes 202509_10_na_fr"
type input "video-instream_dooh_arkosqe toulouse journees decouvertes 202509_10_na_fr"
click at [186, 91] on div at bounding box center [243, 93] width 176 height 6
type input "arko"
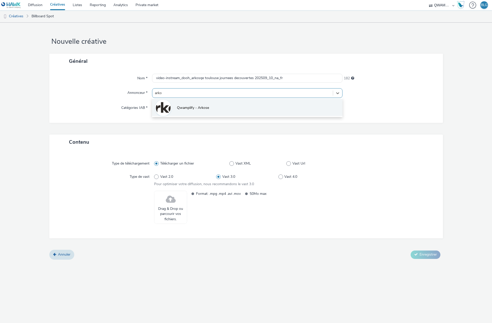
click at [191, 107] on span "Qwamplify - Arkose" at bounding box center [193, 107] width 32 height 5
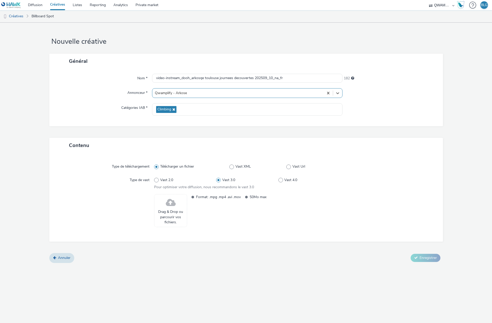
click at [176, 208] on span at bounding box center [171, 202] width 10 height 13
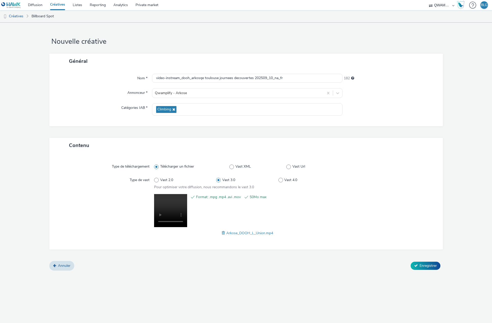
click at [440, 264] on div "Annuler Enregistrer" at bounding box center [246, 265] width 394 height 9
click at [437, 264] on span "Enregistrer" at bounding box center [428, 265] width 17 height 5
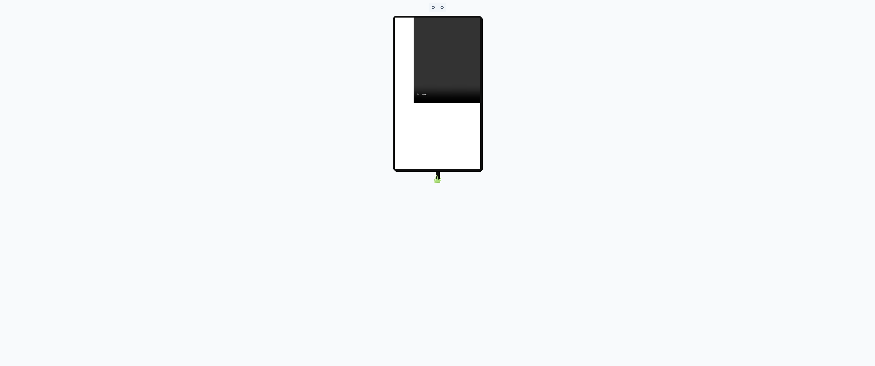
click at [414, 103] on video at bounding box center [499, 60] width 171 height 85
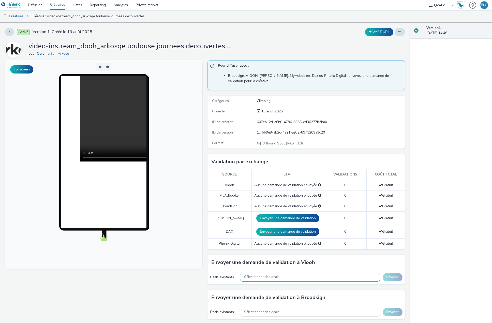
click at [270, 275] on span "Sélectionner des deals..." at bounding box center [263, 277] width 38 height 4
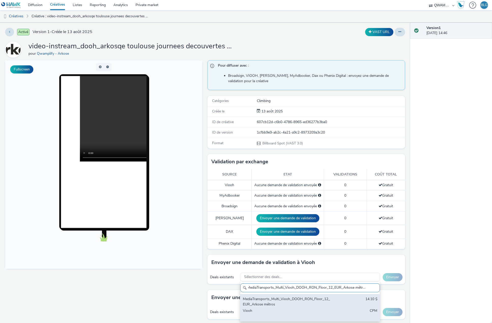
scroll to position [0, 2]
click at [271, 301] on div "MediaTransports_Multi_Viooh_DOOH_RON_Floor_12_EUR_Arkose métros" at bounding box center [287, 302] width 89 height 10
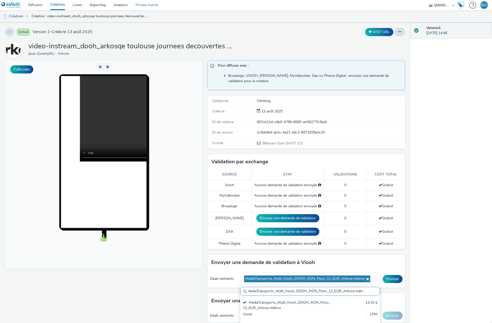
scroll to position [0, 0]
paste input "JCDecaux_DOOH_Viooh_DOOH_RON_Floor_10_EUR_Arkose panneaux outdoor [GEOGRAPHIC_D…"
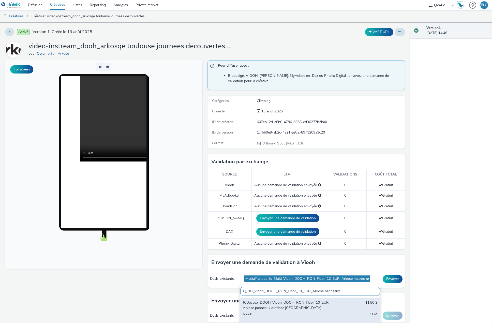
type input "JCDecaux_DOOH_Viooh_DOOH_RON_Floor_10_EUR_Arkose panneaux outdoor [GEOGRAPHIC_D…"
click at [280, 307] on div "JCDecaux_DOOH_Viooh_DOOH_RON_Floor_10_EUR_Arkose panneaux outdoor [GEOGRAPHIC_D…" at bounding box center [287, 305] width 89 height 10
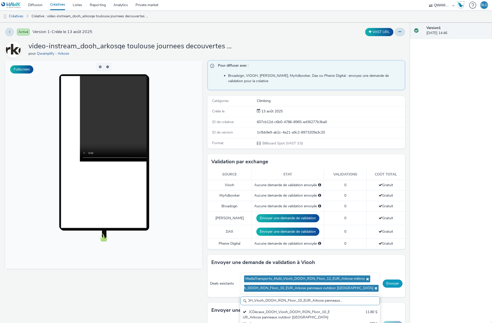
click at [390, 281] on button "Envoyer" at bounding box center [393, 284] width 20 height 8
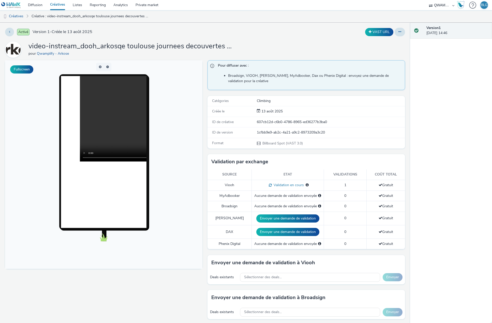
click at [60, 3] on link "Créatives" at bounding box center [57, 5] width 23 height 10
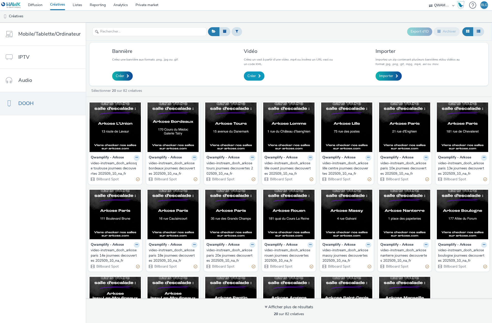
click at [246, 73] on link "Créer" at bounding box center [254, 76] width 21 height 9
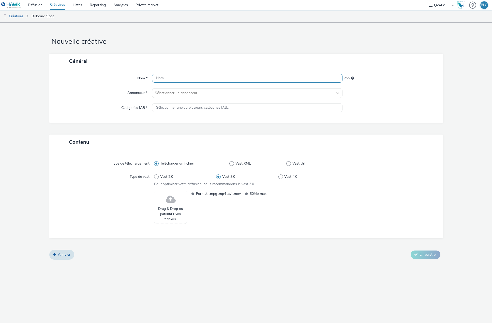
click at [235, 79] on input "text" at bounding box center [247, 78] width 191 height 9
paste input "video-instream_dooh_arkose nice journees decouvertes 202509_10_na_fr"
type input "video-instream_dooh_arkose nice journees decouvertes 202509_10_na_fr"
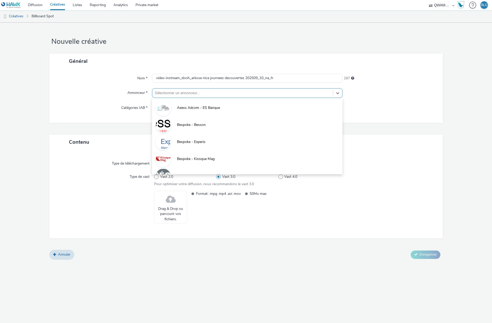
click at [183, 93] on div at bounding box center [243, 93] width 176 height 6
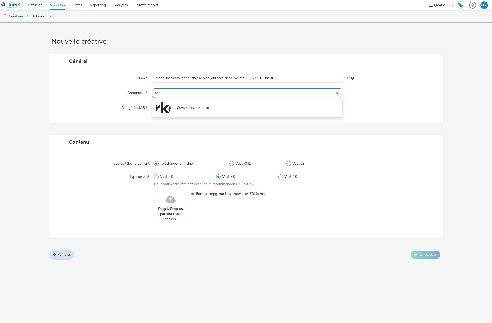
type input "arko"
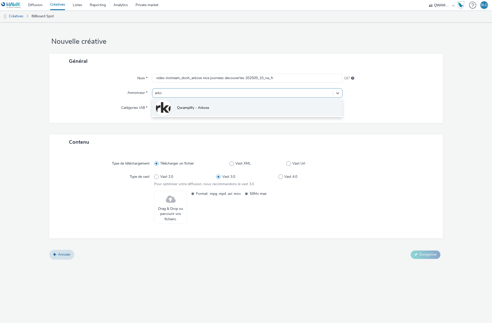
click at [182, 110] on span "Qwamplify - Arkose" at bounding box center [193, 107] width 32 height 5
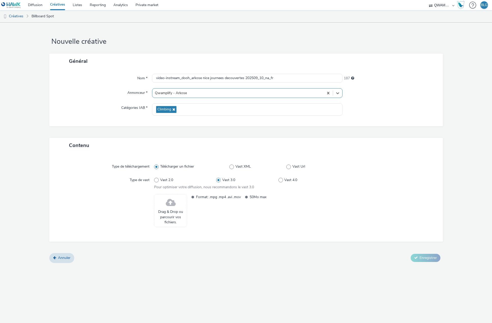
click at [172, 206] on span at bounding box center [171, 202] width 10 height 13
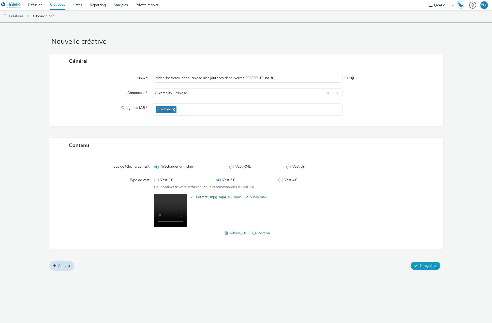
click at [424, 266] on span "Enregistrer" at bounding box center [428, 265] width 17 height 5
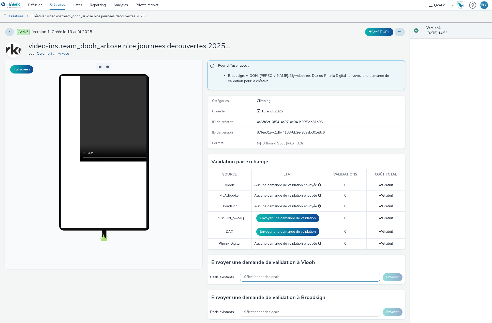
click at [279, 276] on span "Sélectionner des deals..." at bounding box center [263, 277] width 38 height 4
paste input "JCDecaux_DOOH_Viooh_DOOH_RON_Floor_10_EUR_Arkose panneaux outdoor [GEOGRAPHIC_D…"
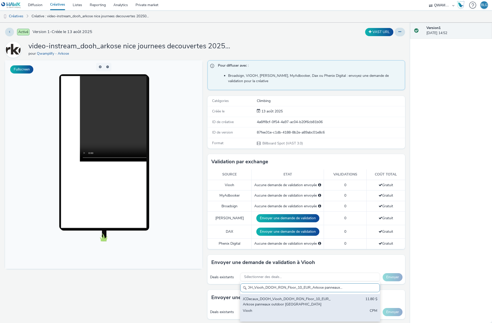
click at [273, 300] on div "JCDecaux_DOOH_Viooh_DOOH_RON_Floor_10_EUR_Arkose panneaux outdoor [GEOGRAPHIC_D…" at bounding box center [287, 302] width 89 height 10
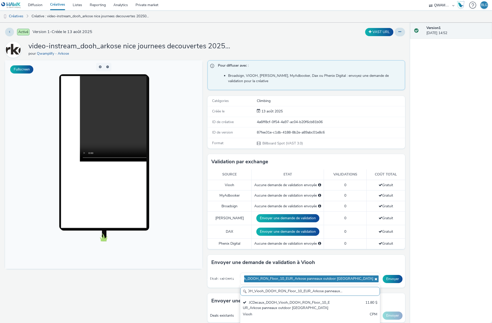
scroll to position [0, 0]
paste input "MediaTransports_Multi_Viooh_DOOH_RON_Floor_12_EUR_Arkose métros"
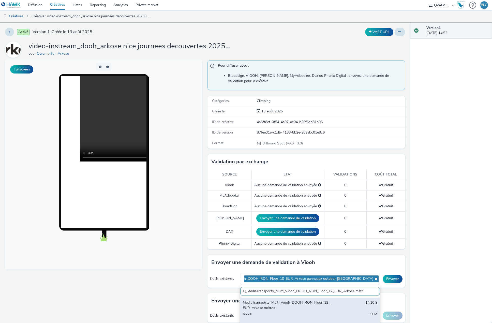
type input "MediaTransports_Multi_Viooh_DOOH_RON_Floor_12_EUR_Arkose métros"
click at [258, 306] on div "MediaTransports_Multi_Viooh_DOOH_RON_Floor_12_EUR_Arkose métros" at bounding box center [287, 305] width 89 height 10
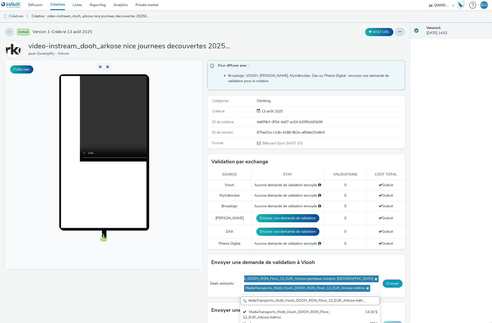
click at [390, 286] on button "Envoyer" at bounding box center [393, 284] width 20 height 8
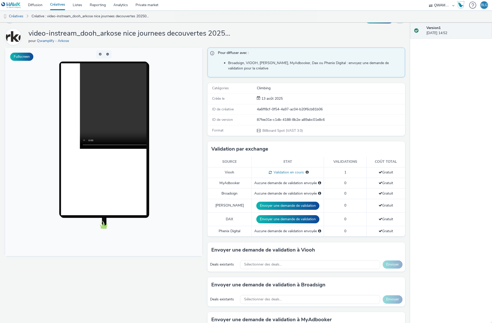
scroll to position [0, 0]
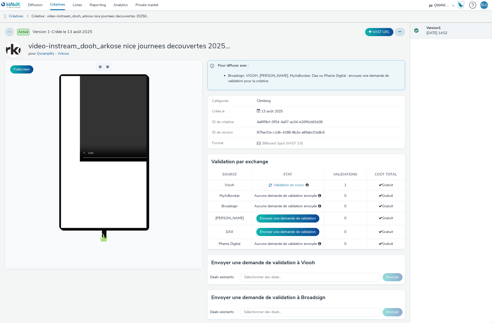
click at [58, 3] on link "Créatives" at bounding box center [57, 5] width 23 height 10
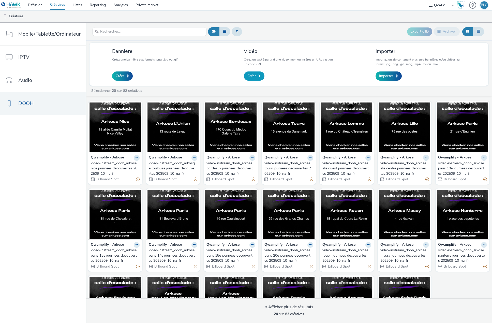
click at [249, 76] on span "Créer" at bounding box center [252, 76] width 8 height 5
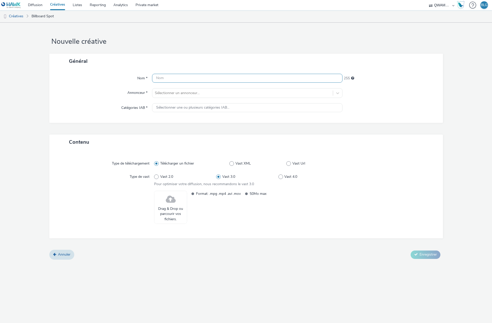
click at [199, 76] on input "text" at bounding box center [247, 78] width 191 height 9
paste input "video-instream_dooh_arkose bruxelles journees decouvertes 202509_10_na_be"
type input "video-instream_dooh_arkose bruxelles journees decouvertes 202509_10_na_be"
click at [188, 91] on div at bounding box center [243, 93] width 176 height 6
type input "arko"
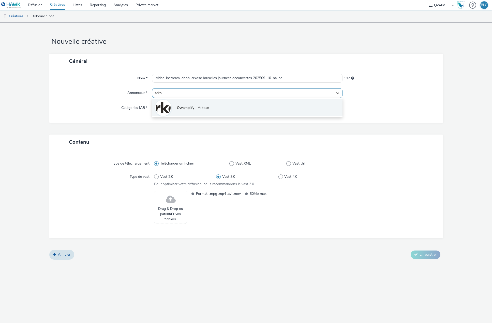
click at [189, 107] on span "Qwamplify - Arkose" at bounding box center [193, 107] width 32 height 5
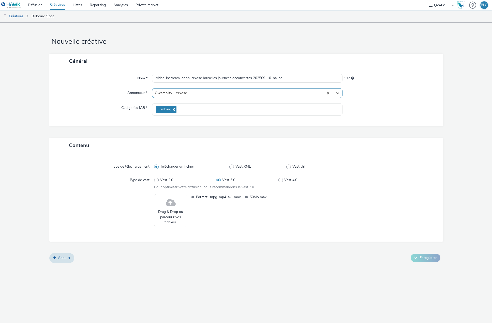
click at [176, 218] on span "Drag & Drop ou parcourir vos fichiers." at bounding box center [170, 217] width 27 height 16
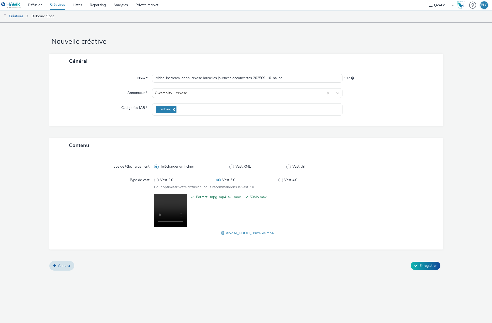
click at [247, 233] on span "Arkose_DOOH_Bruxelles.mp4" at bounding box center [250, 233] width 48 height 5
click at [224, 232] on span at bounding box center [223, 233] width 5 height 6
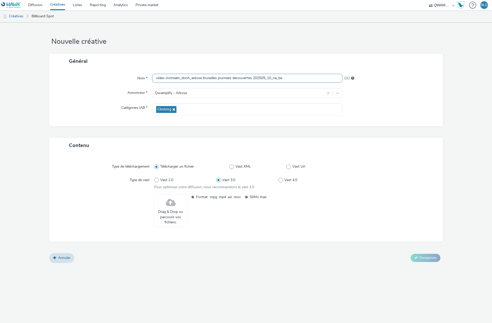
click at [198, 81] on input "video-instream_dooh_arkose bruxelles journees decouvertes 202509_10_na_be" at bounding box center [247, 78] width 191 height 9
paste input "montreuil journees decouvertes 202509_10_na_fr"
type input "video-instream_dooh_arkose montreuil journees decouvertes 202509_10_na_fr"
click at [174, 209] on span at bounding box center [171, 202] width 10 height 13
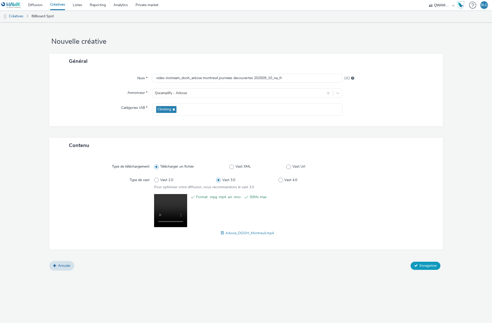
click at [422, 267] on span "Enregistrer" at bounding box center [428, 265] width 17 height 5
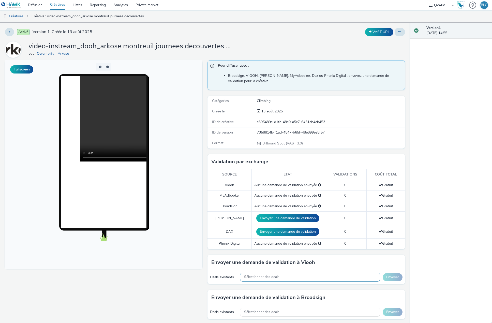
click at [289, 276] on div "Sélectionner des deals..." at bounding box center [310, 277] width 140 height 9
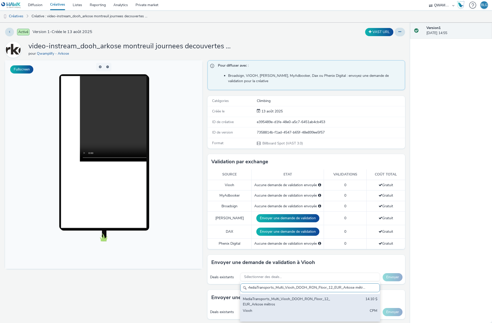
scroll to position [0, 2]
click at [294, 296] on div "MediaTransports_Multi_Viooh_DOOH_RON_Floor_12_EUR_Arkose métros 14.10 $ Viooh C…" at bounding box center [309, 307] width 139 height 27
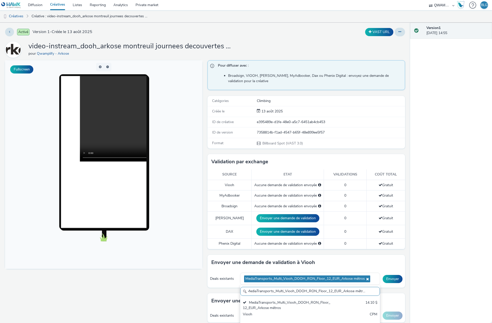
scroll to position [0, 0]
paste input "JCDecaux_DOOH_Viooh_DOOH_RON_Floor_10_EUR_Arkose panneaux outdoor [GEOGRAPHIC_D…"
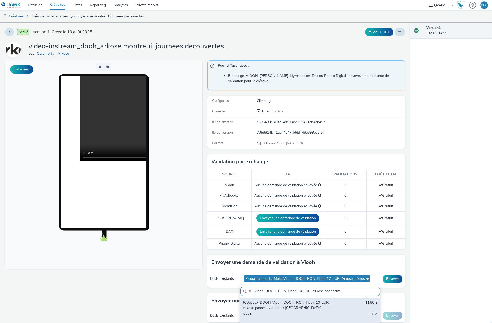
type input "JCDecaux_DOOH_Viooh_DOOH_RON_Floor_10_EUR_Arkose panneaux outdoor [GEOGRAPHIC_D…"
click at [269, 305] on div "JCDecaux_DOOH_Viooh_DOOH_RON_Floor_10_EUR_Arkose panneaux outdoor [GEOGRAPHIC_D…" at bounding box center [287, 305] width 89 height 10
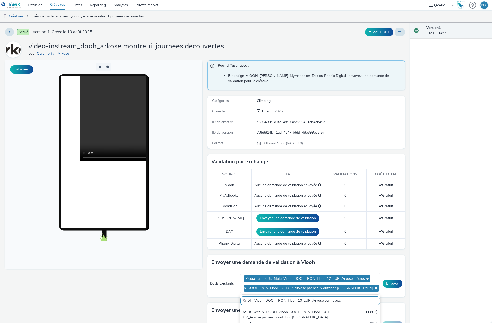
click at [179, 288] on div "Fullscreen" at bounding box center [105, 286] width 200 height 453
click at [386, 284] on button "Envoyer" at bounding box center [393, 284] width 20 height 8
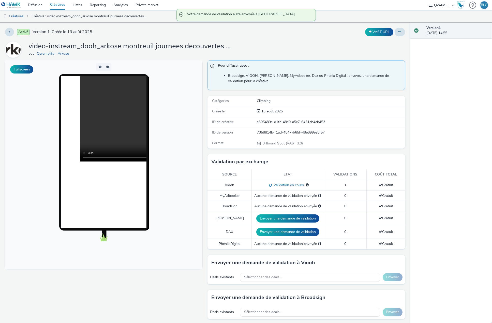
click at [58, 3] on link "Créatives" at bounding box center [57, 5] width 23 height 10
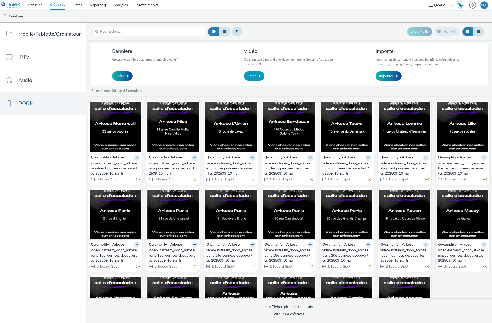
click at [248, 77] on span "Créer" at bounding box center [252, 76] width 8 height 5
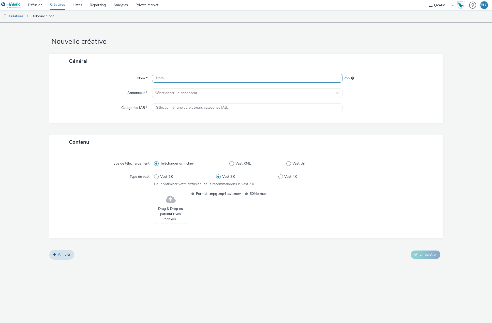
click at [212, 79] on input "text" at bounding box center [247, 78] width 191 height 9
paste input "video-instream_dooh_arkose bruxelles journees decouvertes 202509_10_na_be"
type input "video-instream_dooh_arkose bruxelles journees decouvertes 202509_10_na_be"
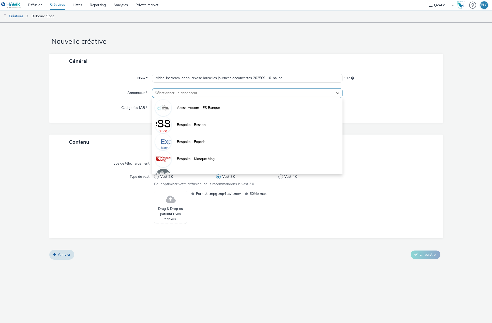
click at [199, 91] on div at bounding box center [243, 93] width 176 height 6
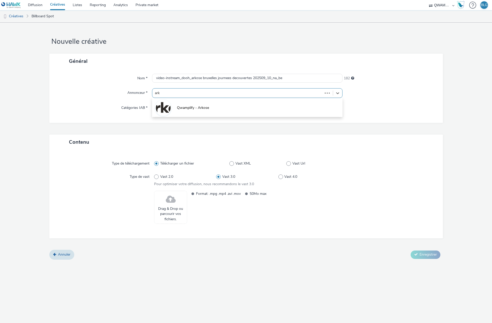
type input "arko"
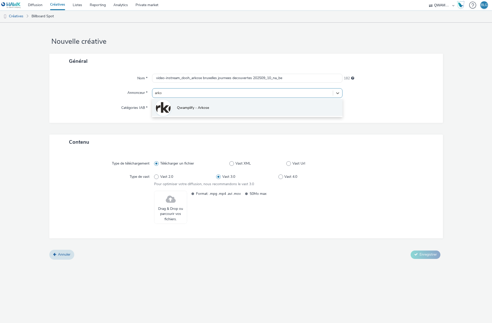
click at [196, 108] on span "Qwamplify - Arkose" at bounding box center [193, 107] width 32 height 5
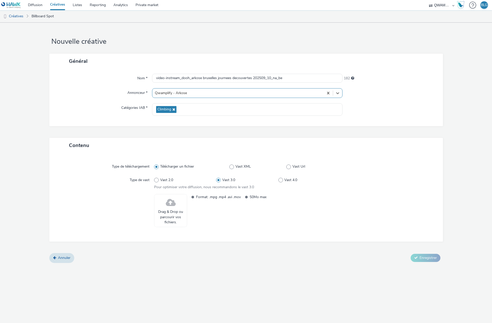
click at [164, 210] on span "Drag & Drop ou parcourir vos fichiers." at bounding box center [170, 217] width 27 height 16
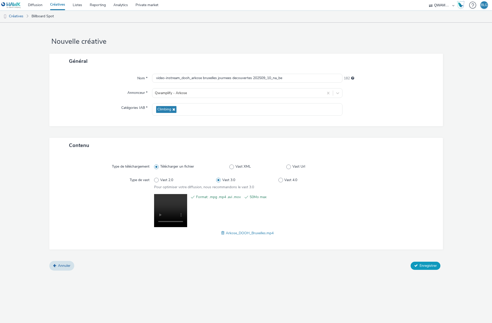
click at [425, 269] on button "Enregistrer" at bounding box center [426, 266] width 30 height 8
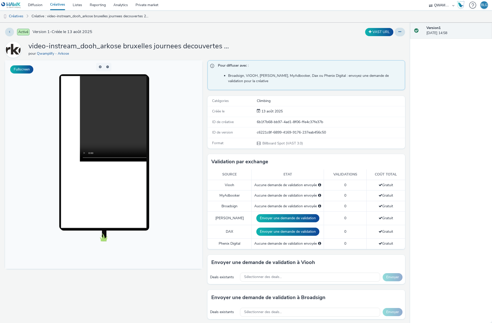
click at [449, 195] on div "Version 1 13 août 2025, 14:58" at bounding box center [451, 173] width 82 height 301
click at [468, 102] on div "Version 1 13 août 2025, 14:58" at bounding box center [451, 173] width 82 height 301
click at [270, 272] on div "Deals existants Sélectionner des deals... Envoyer" at bounding box center [306, 277] width 197 height 14
click at [269, 274] on div "Sélectionner des deals..." at bounding box center [310, 277] width 140 height 9
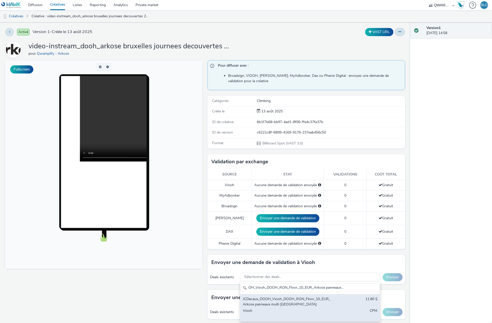
type input "JCDecaux_DOOH_Viooh_DOOH_RON_Floor_10_EUR_Arkose panneaux multi [GEOGRAPHIC_DAT…"
click at [270, 301] on div "JCDecaux_DOOH_Viooh_DOOH_RON_Floor_10_EUR_Arkose panneaux multi [GEOGRAPHIC_DAT…" at bounding box center [287, 302] width 89 height 10
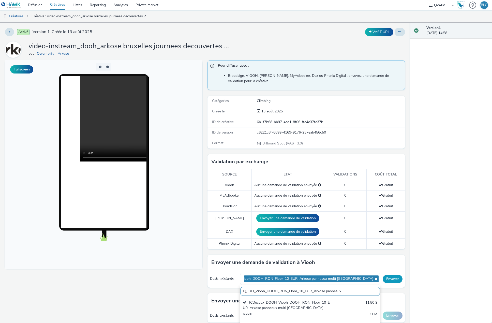
click at [392, 277] on button "Envoyer" at bounding box center [393, 279] width 20 height 8
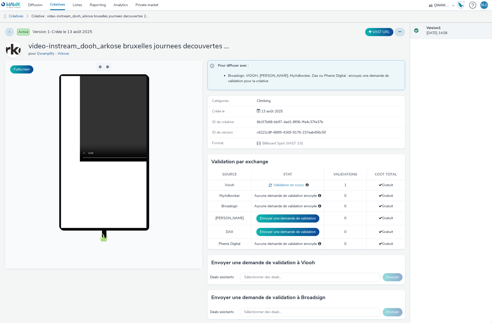
click at [57, 7] on link "Créatives" at bounding box center [57, 5] width 23 height 10
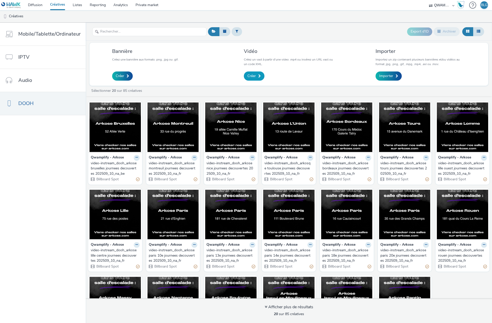
click at [245, 74] on link "Créer" at bounding box center [254, 76] width 21 height 9
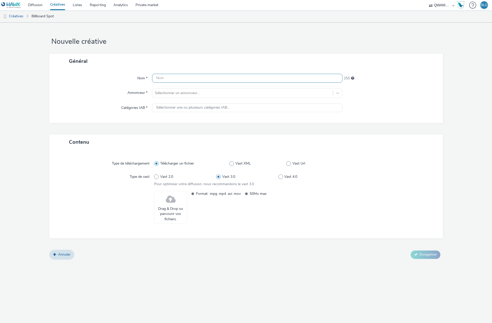
click at [194, 80] on input "text" at bounding box center [247, 78] width 191 height 9
paste input "video-instream_dooh_arkose [GEOGRAPHIC_DATA] nord journees decouvertes 202509_1…"
type input "video-instream_dooh_arkose [GEOGRAPHIC_DATA] nord journees decouvertes 202509_1…"
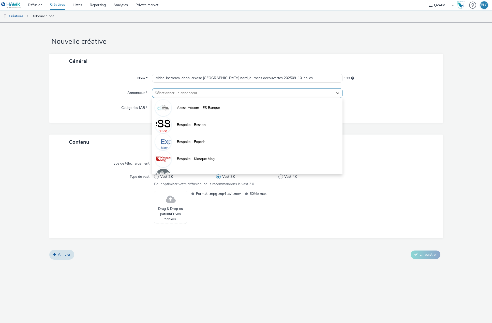
click at [187, 96] on div at bounding box center [243, 93] width 176 height 6
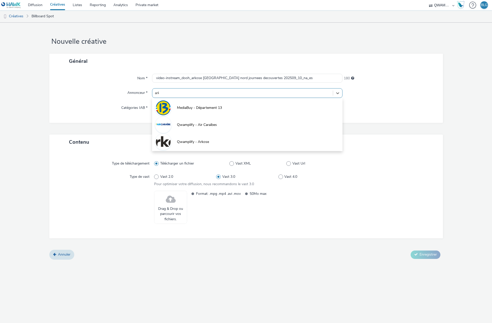
type input "arko"
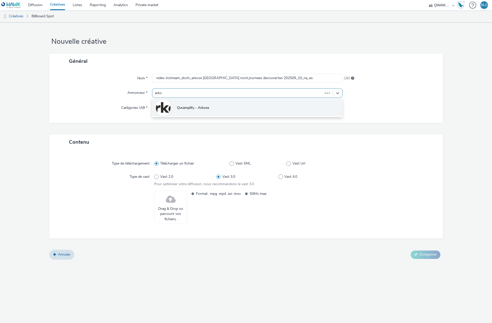
click at [191, 101] on li "Qwamplify - Arkose" at bounding box center [247, 107] width 191 height 17
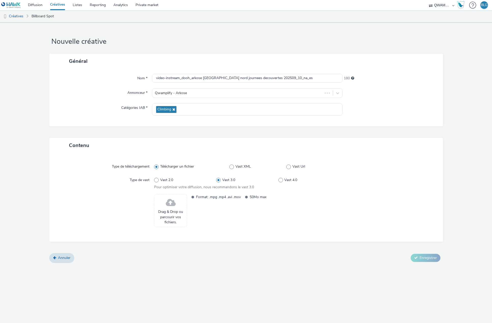
click at [167, 216] on span "Drag & Drop ou parcourir vos fichiers." at bounding box center [170, 217] width 27 height 16
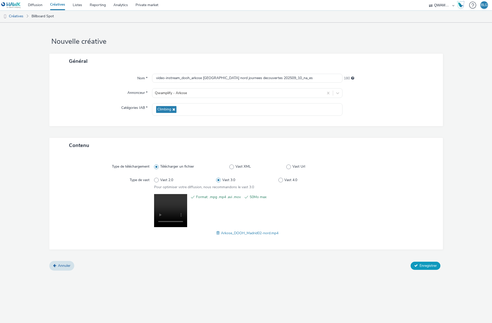
click at [421, 267] on span "Enregistrer" at bounding box center [428, 265] width 17 height 5
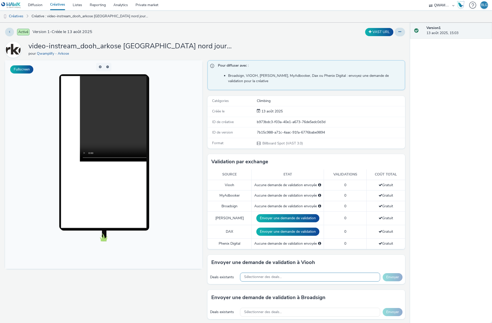
click at [296, 277] on div "Sélectionner des deals..." at bounding box center [310, 277] width 140 height 9
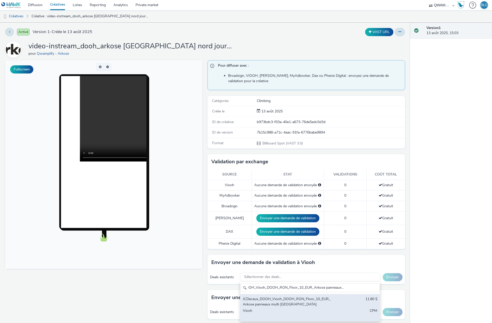
type input "JCDecaux_DOOH_Viooh_DOOH_RON_Floor_10_EUR_Arkose panneaux multi [GEOGRAPHIC_DAT…"
click at [296, 296] on div "JCDecaux_DOOH_Viooh_DOOH_RON_Floor_10_EUR_Arkose panneaux multi [GEOGRAPHIC_DAT…" at bounding box center [309, 307] width 139 height 27
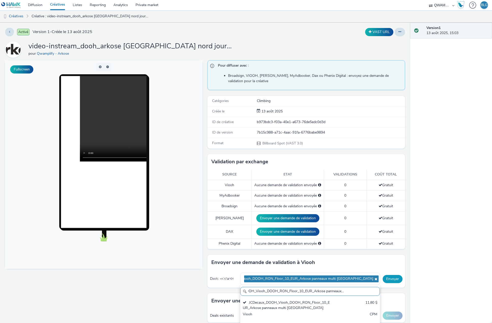
click at [391, 282] on button "Envoyer" at bounding box center [393, 279] width 20 height 8
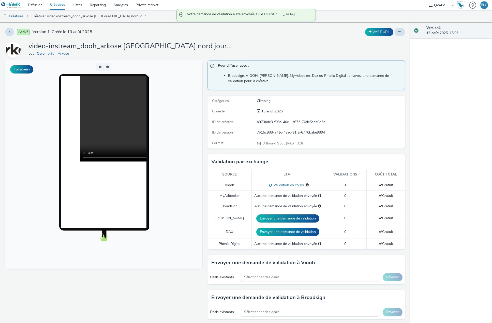
click at [60, 5] on link "Créatives" at bounding box center [57, 5] width 23 height 10
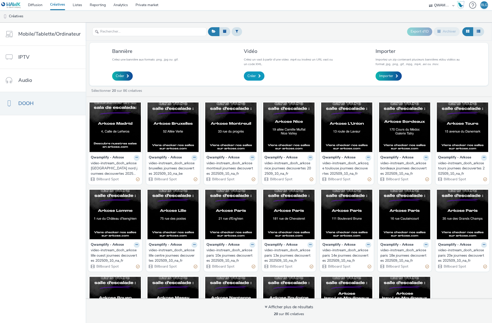
click at [251, 76] on span "Créer" at bounding box center [252, 76] width 8 height 5
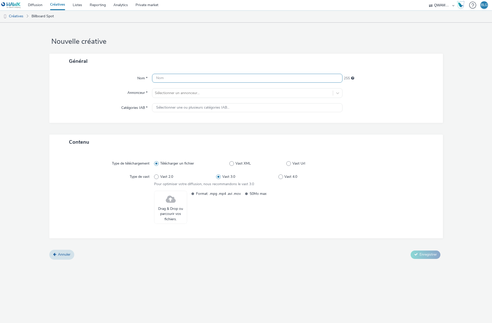
click at [171, 82] on input "text" at bounding box center [247, 78] width 191 height 9
paste input "video-instream_dooh_arkose [GEOGRAPHIC_DATA] sud journees decouvertes 202509_10…"
type input "video-instream_dooh_arkose [GEOGRAPHIC_DATA] sud journees decouvertes 202509_10…"
click at [170, 94] on div at bounding box center [243, 93] width 176 height 6
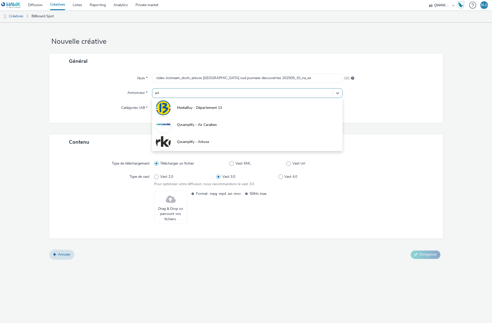
type input "arko"
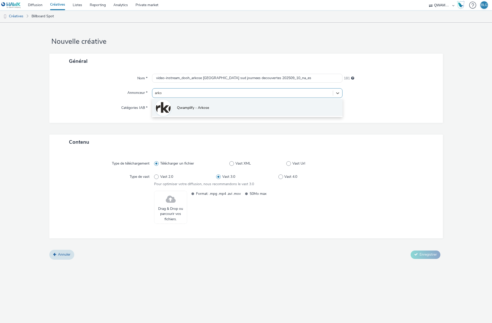
click at [174, 108] on li "Qwamplify - Arkose" at bounding box center [247, 107] width 191 height 17
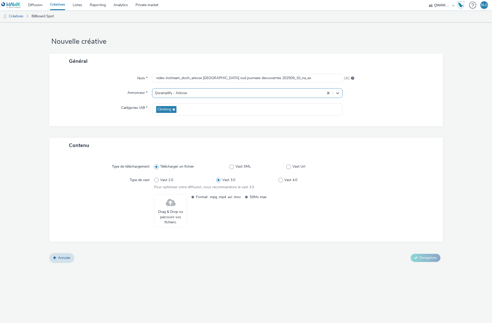
click at [169, 207] on span at bounding box center [171, 202] width 10 height 13
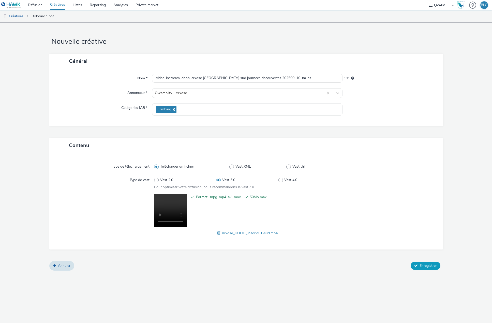
click at [420, 264] on span "Enregistrer" at bounding box center [428, 265] width 17 height 5
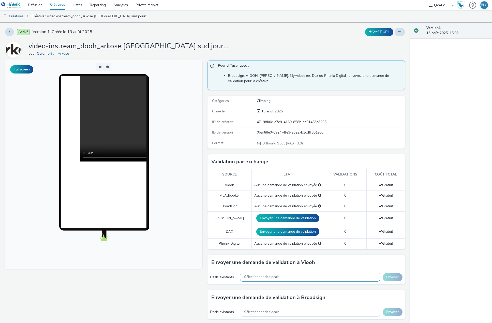
click at [272, 275] on span "Sélectionner des deals..." at bounding box center [263, 277] width 38 height 4
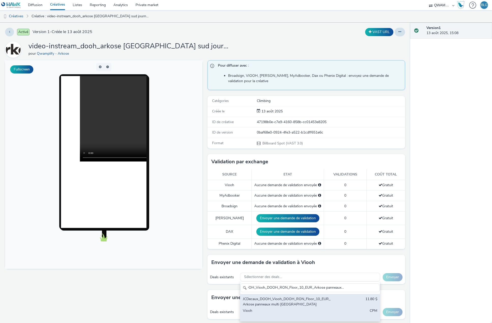
type input "JCDecaux_DOOH_Viooh_DOOH_RON_Floor_10_EUR_Arkose panneaux multi [GEOGRAPHIC_DAT…"
click at [280, 296] on div "JCDecaux_DOOH_Viooh_DOOH_RON_Floor_10_EUR_Arkose panneaux multi [GEOGRAPHIC_DAT…" at bounding box center [309, 307] width 139 height 27
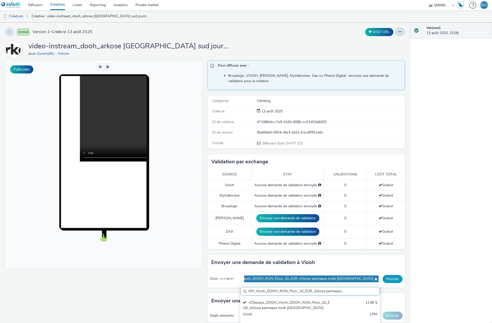
click at [387, 281] on button "Envoyer" at bounding box center [393, 279] width 20 height 8
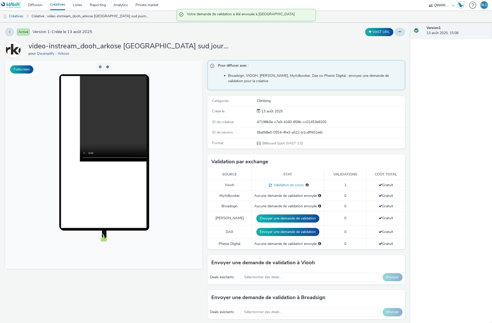
click at [58, 6] on link "Créatives" at bounding box center [57, 5] width 23 height 10
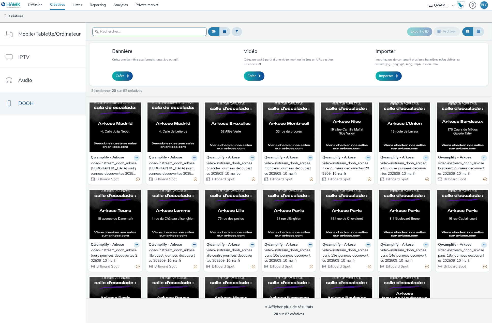
click at [136, 31] on input "text" at bounding box center [149, 31] width 115 height 9
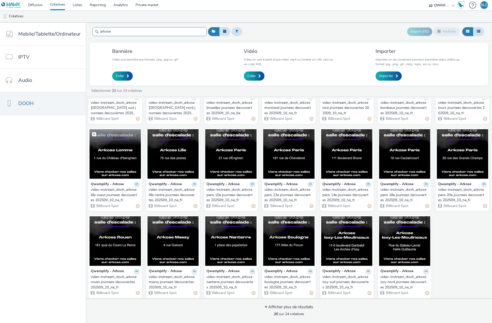
scroll to position [63, 0]
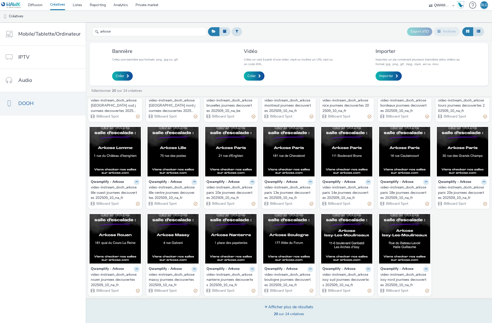
click at [276, 306] on div "Afficher plus de résultats" at bounding box center [289, 307] width 49 height 6
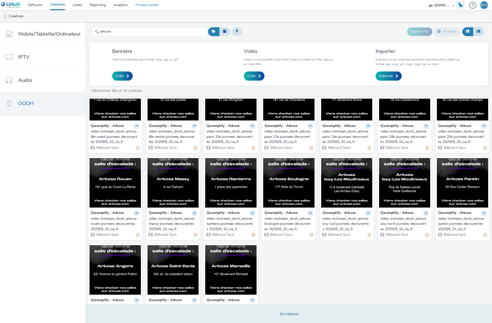
scroll to position [118, 0]
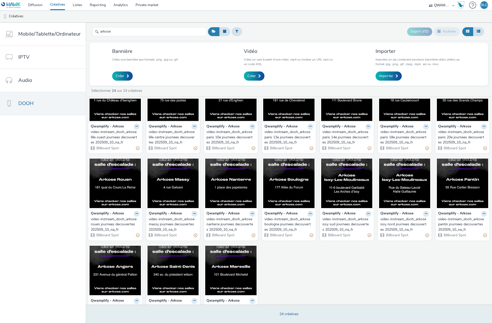
click at [290, 270] on div "Qwamplify - Arkose video-instream_dooh_arkose [GEOGRAPHIC_DATA] sud journees de…" at bounding box center [289, 155] width 407 height 350
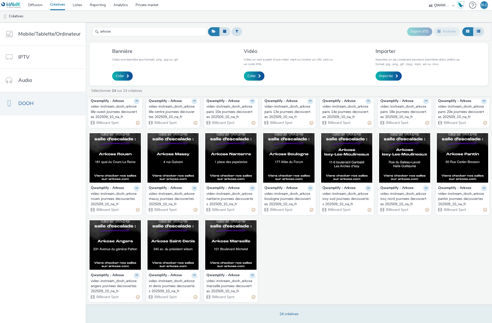
scroll to position [0, 0]
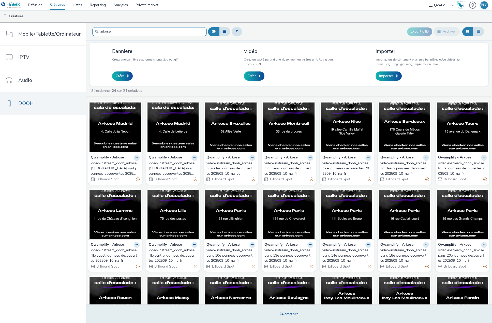
click at [125, 35] on input "arkose" at bounding box center [149, 31] width 115 height 9
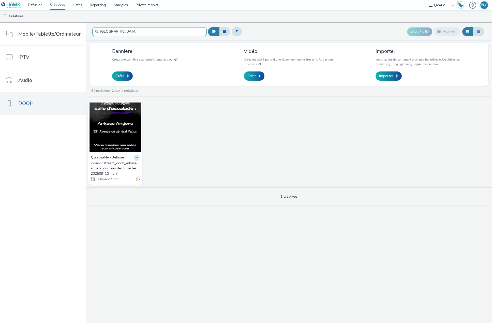
click at [135, 31] on input "[GEOGRAPHIC_DATA]" at bounding box center [149, 31] width 115 height 9
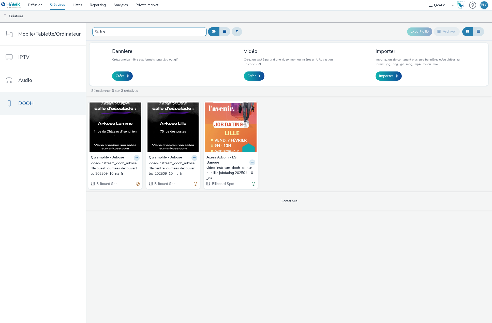
click at [163, 33] on input "lille" at bounding box center [149, 31] width 115 height 9
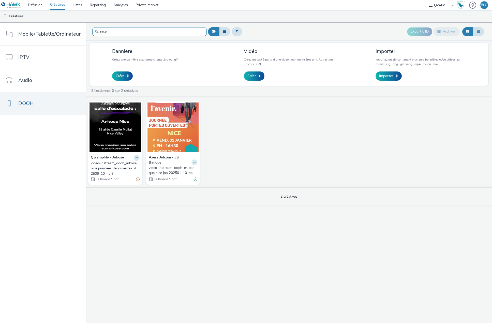
click at [163, 33] on input "nice" at bounding box center [149, 31] width 115 height 9
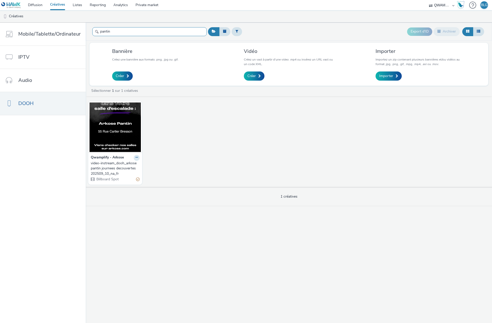
click at [123, 35] on input "pantin" at bounding box center [149, 31] width 115 height 9
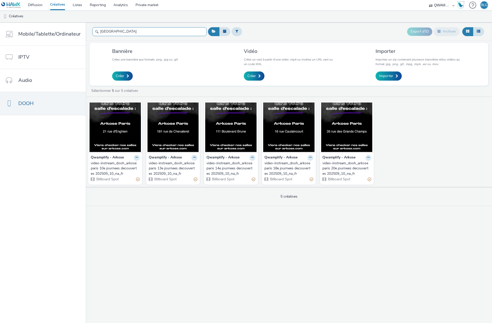
click at [120, 32] on input "[GEOGRAPHIC_DATA]" at bounding box center [149, 31] width 115 height 9
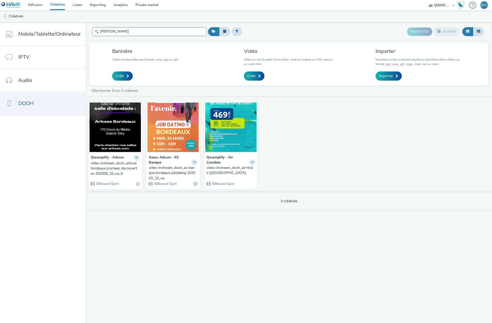
click at [138, 32] on input "[PERSON_NAME]" at bounding box center [149, 31] width 115 height 9
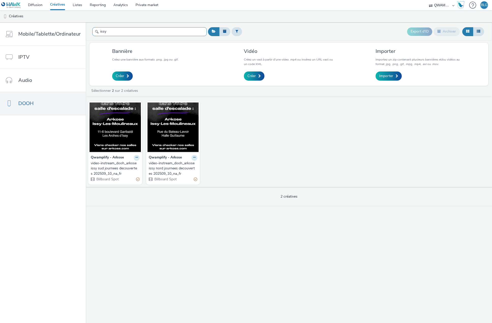
click at [130, 31] on input "issy" at bounding box center [149, 31] width 115 height 9
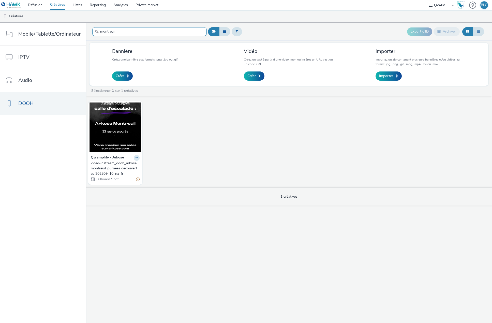
click at [119, 34] on input "montreuil" at bounding box center [149, 31] width 115 height 9
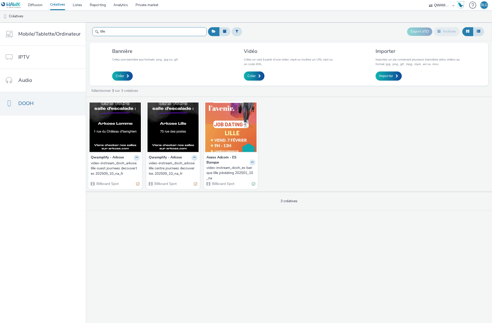
click at [151, 30] on input "lille" at bounding box center [149, 31] width 115 height 9
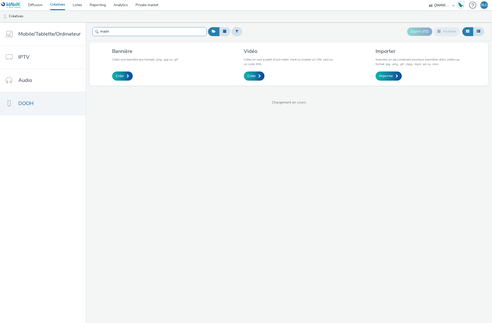
type input "[GEOGRAPHIC_DATA]"
